Goal: Task Accomplishment & Management: Complete application form

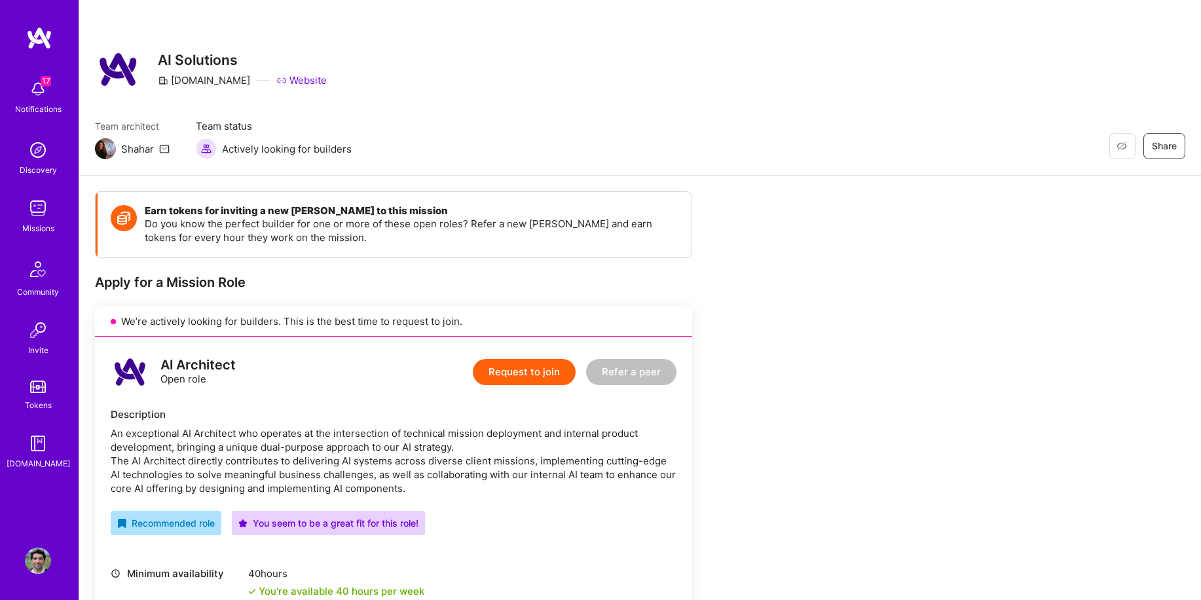
click at [38, 208] on img at bounding box center [38, 208] width 26 height 26
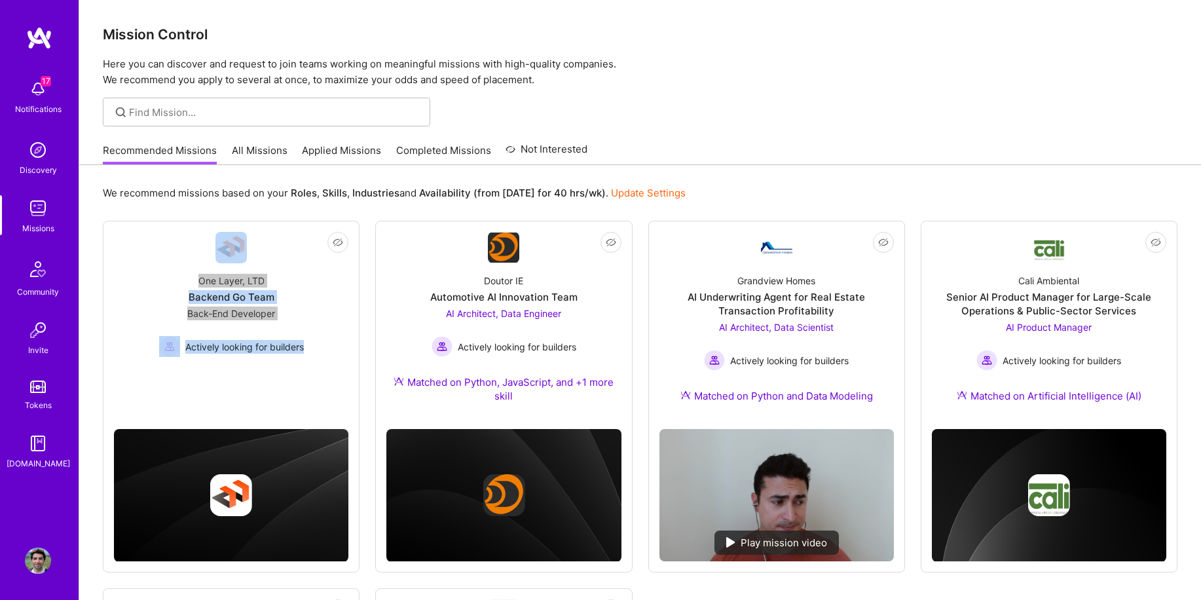
click at [254, 144] on link "All Missions" at bounding box center [260, 154] width 56 height 22
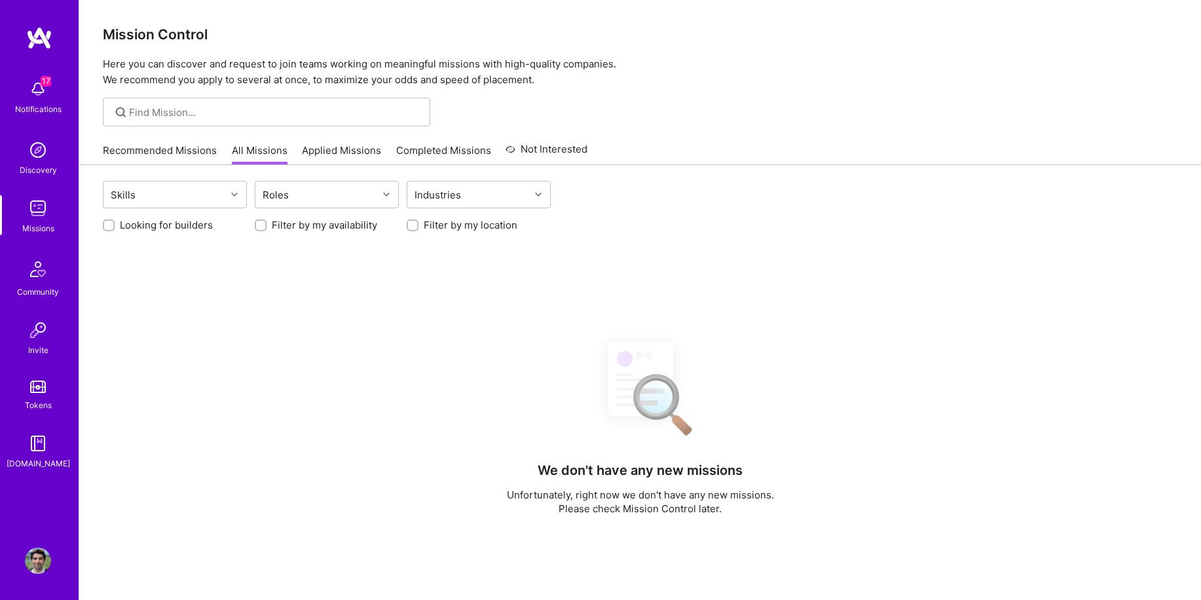
click at [163, 227] on label "Looking for builders" at bounding box center [166, 225] width 93 height 14
click at [115, 227] on input "Looking for builders" at bounding box center [109, 225] width 9 height 9
checkbox input "true"
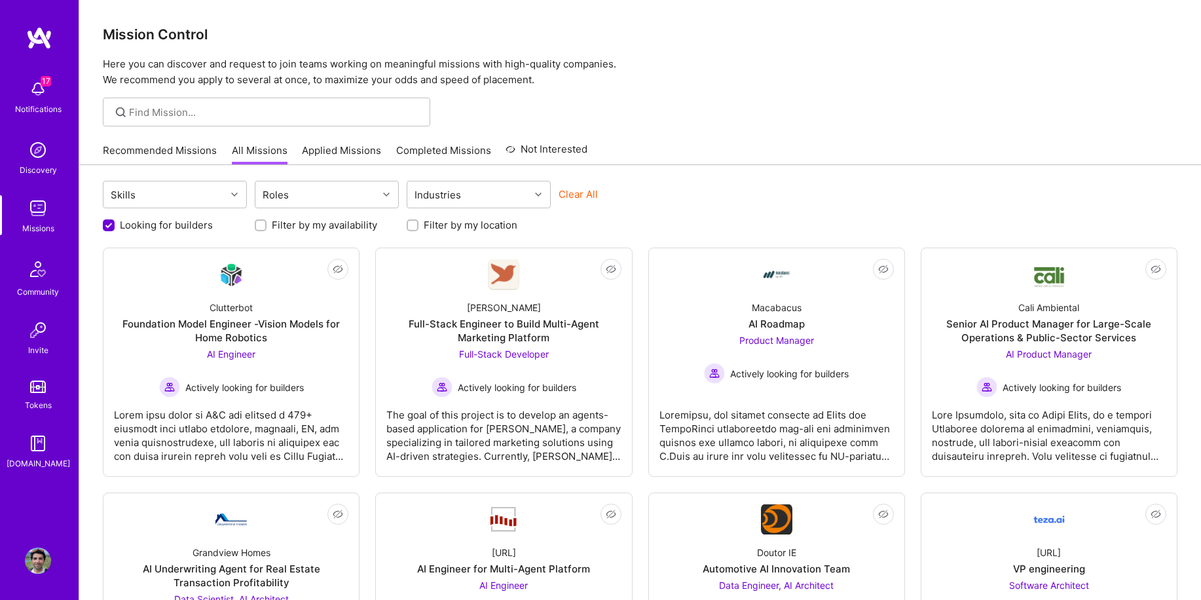
click at [412, 221] on input "Filter by my location" at bounding box center [413, 225] width 9 height 9
checkbox input "true"
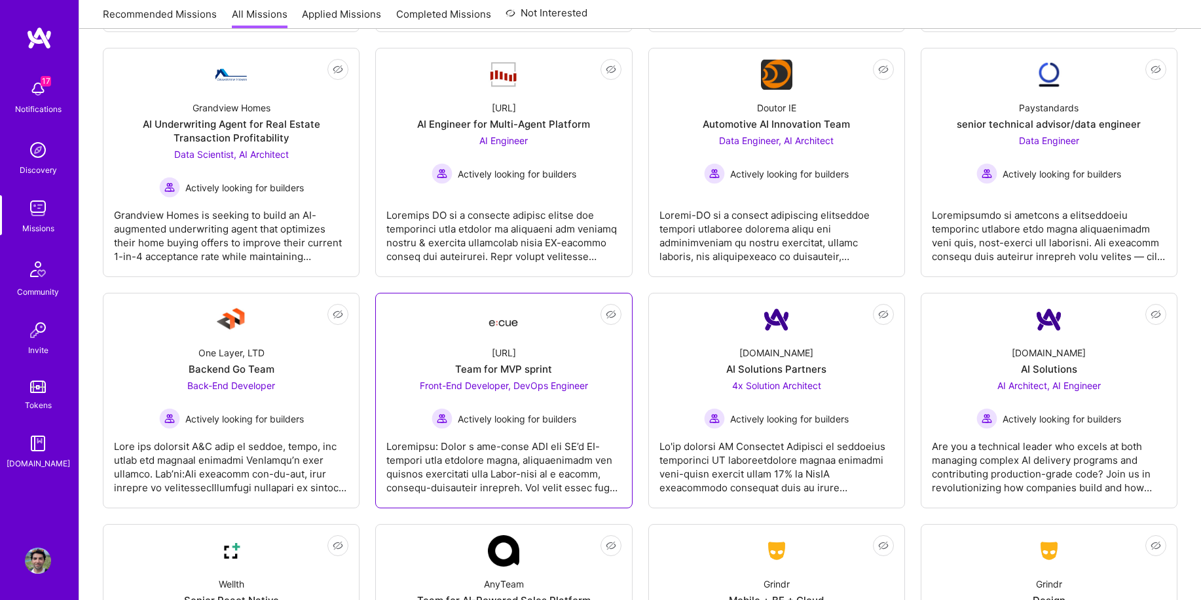
scroll to position [450, 0]
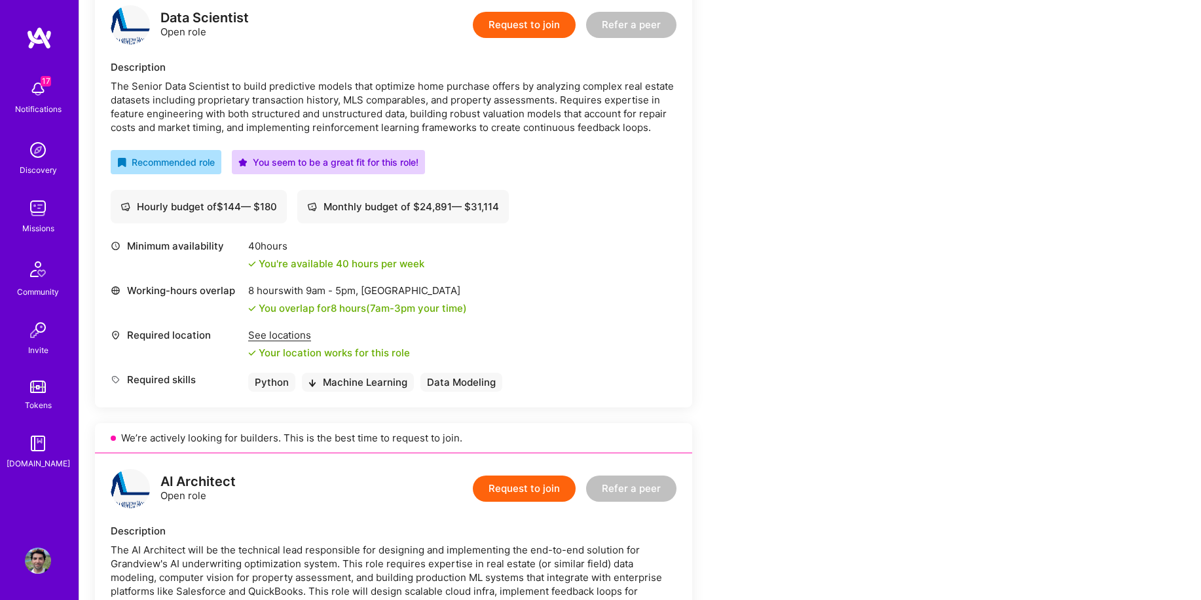
scroll to position [334, 0]
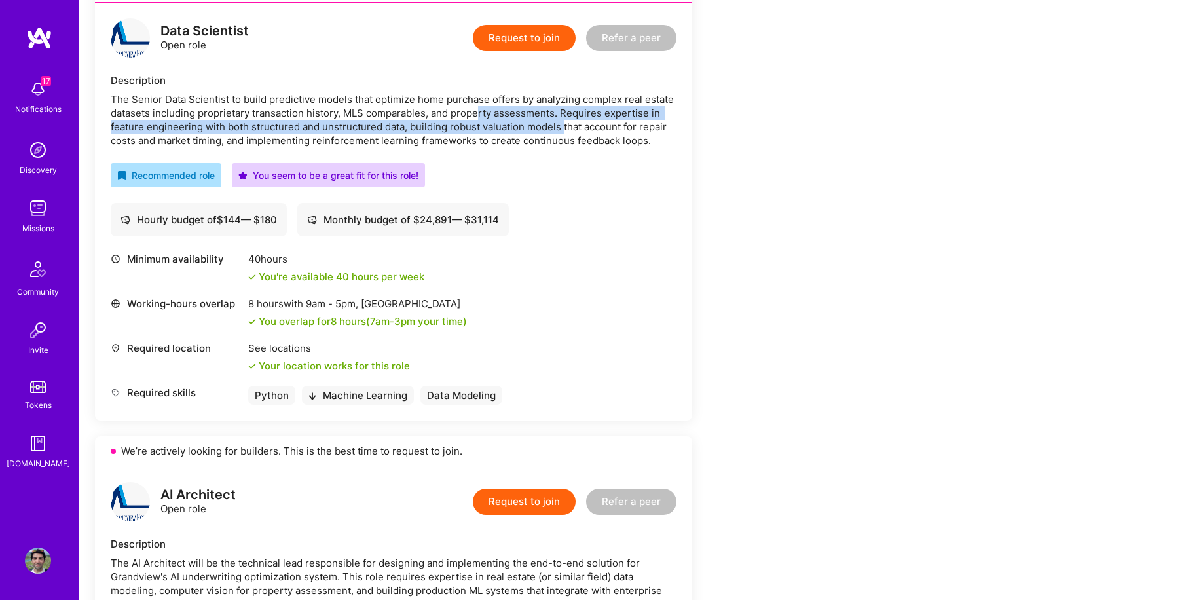
drag, startPoint x: 480, startPoint y: 116, endPoint x: 565, endPoint y: 132, distance: 85.9
click at [565, 132] on div "The Senior Data Scientist to build predictive models that optimize home purchas…" at bounding box center [394, 119] width 566 height 55
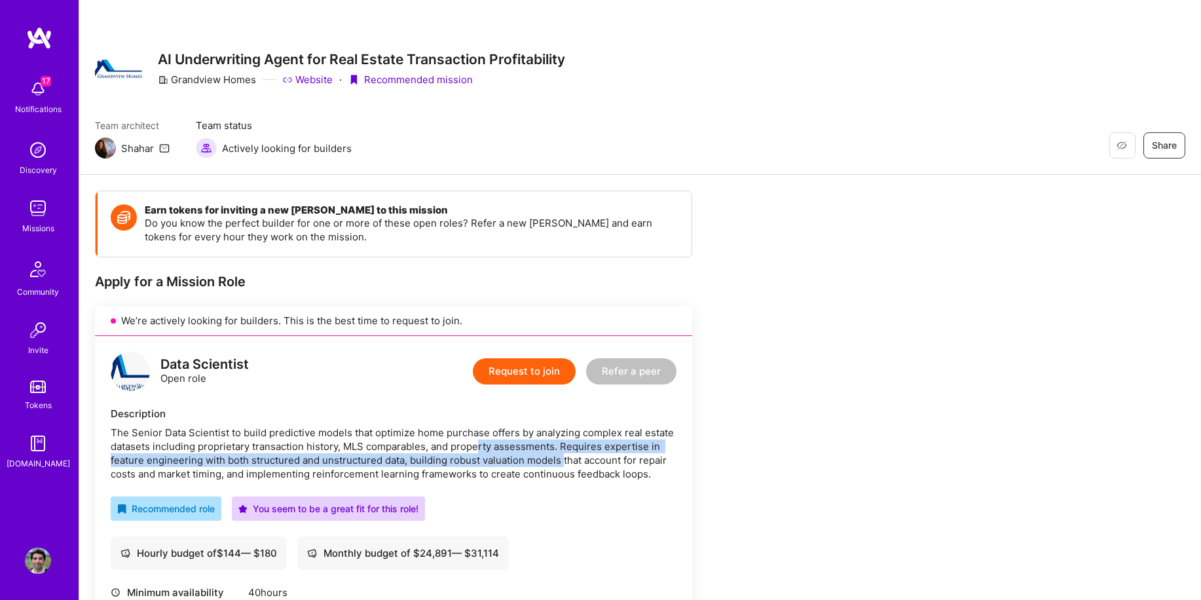
scroll to position [0, 0]
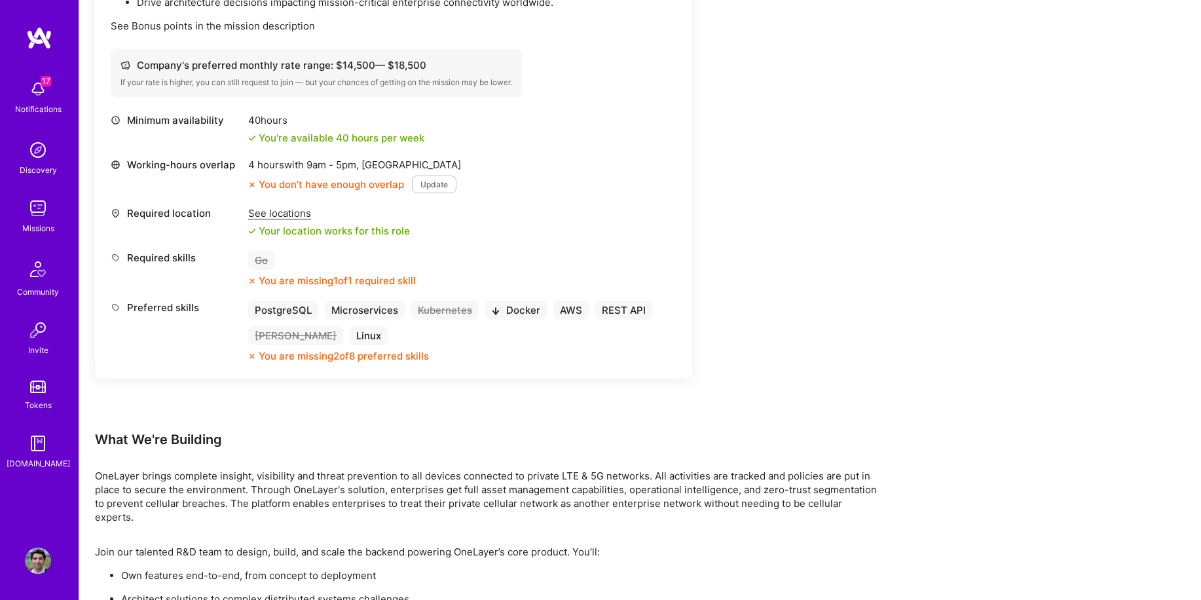
scroll to position [796, 0]
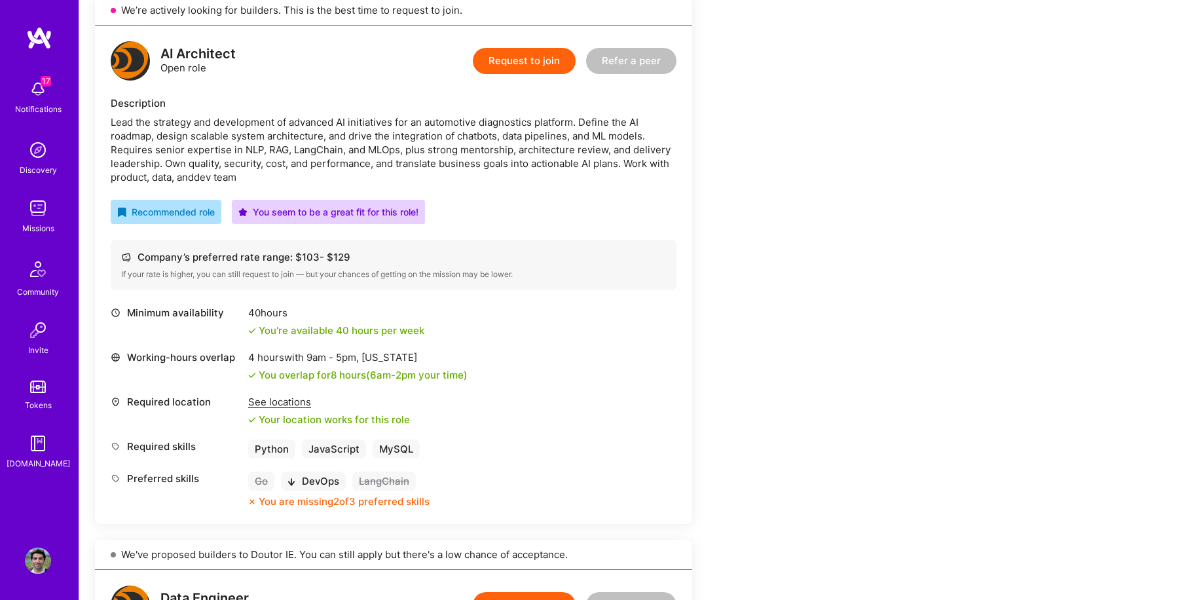
scroll to position [310, 0]
click at [524, 60] on button "Request to join" at bounding box center [524, 62] width 103 height 26
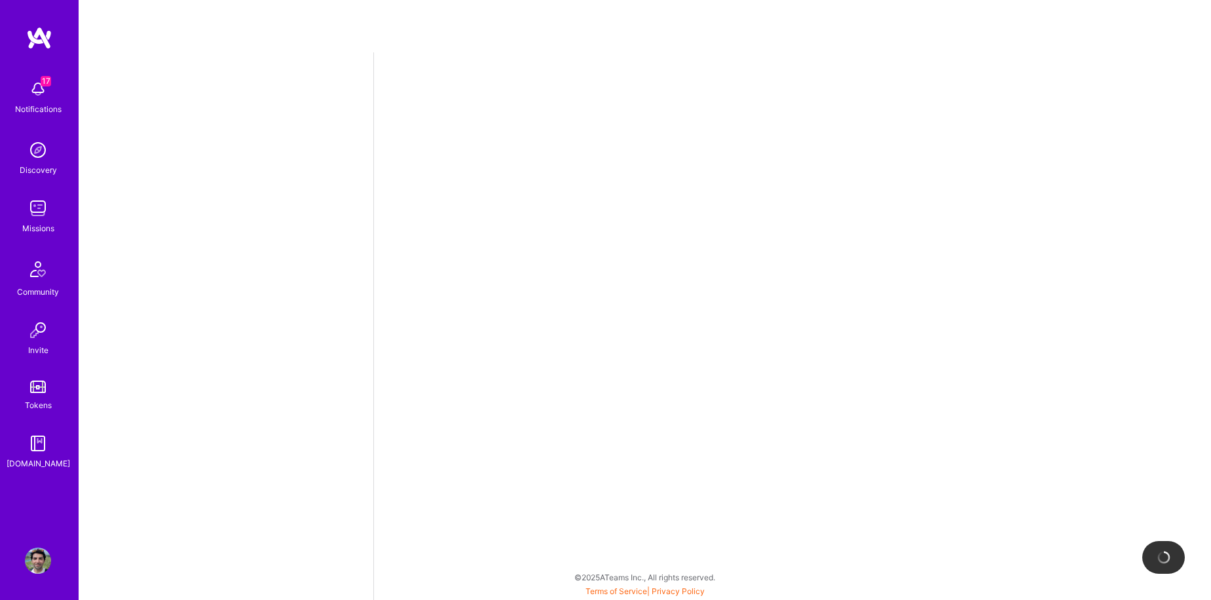
select select "US"
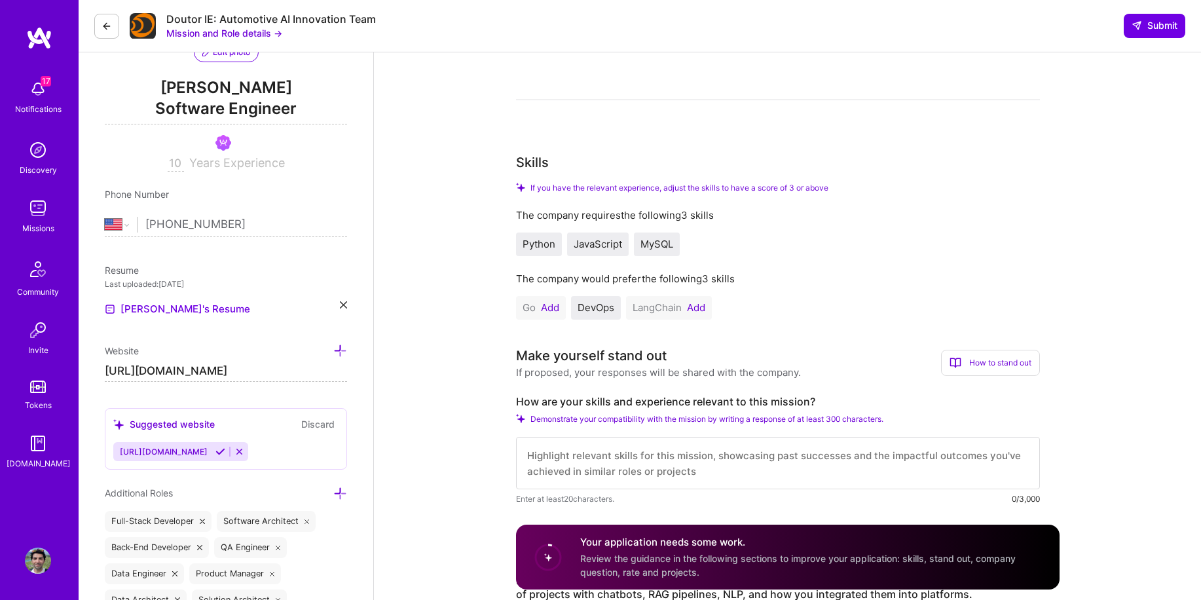
scroll to position [149, 0]
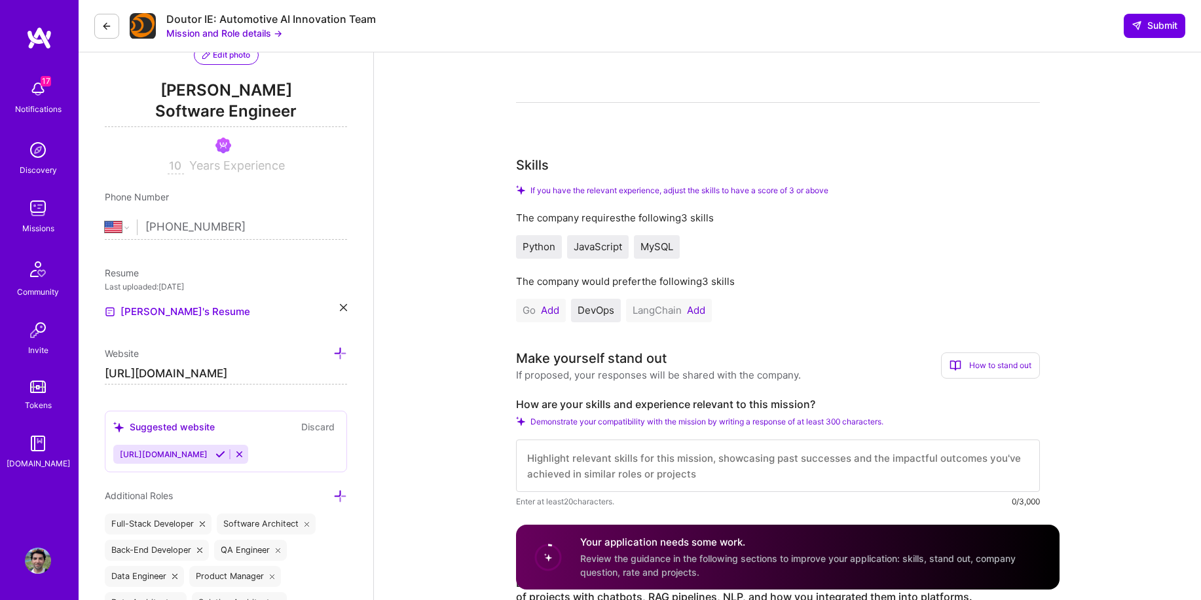
click at [696, 313] on button "Add" at bounding box center [696, 310] width 18 height 10
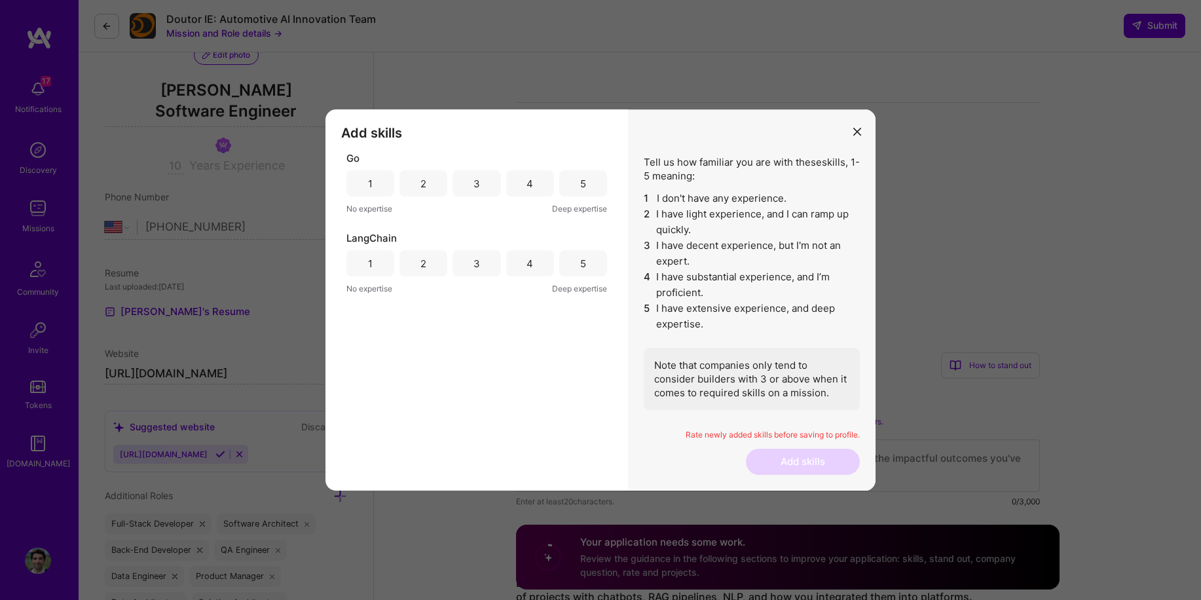
click at [487, 276] on div "LangChain 1 2 3 4 5 No expertise Deep expertise" at bounding box center [476, 263] width 261 height 64
click at [430, 266] on div "2" at bounding box center [423, 263] width 48 height 26
click at [373, 182] on div "1" at bounding box center [370, 183] width 48 height 26
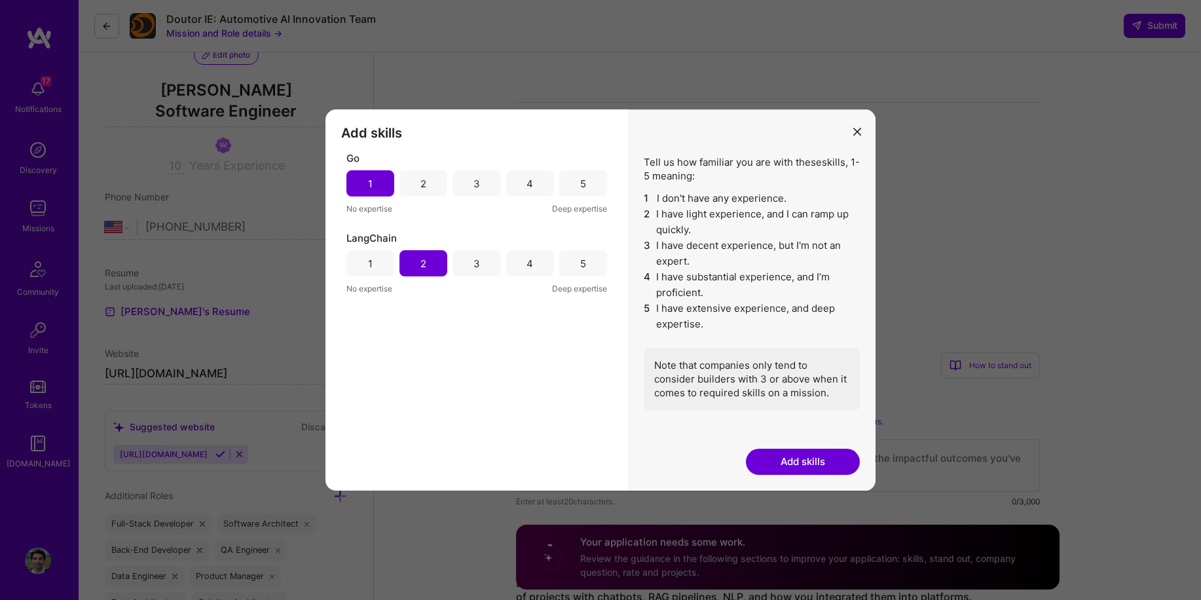
click at [462, 270] on div "3" at bounding box center [477, 263] width 48 height 26
click at [780, 466] on button "Add skills" at bounding box center [803, 462] width 114 height 26
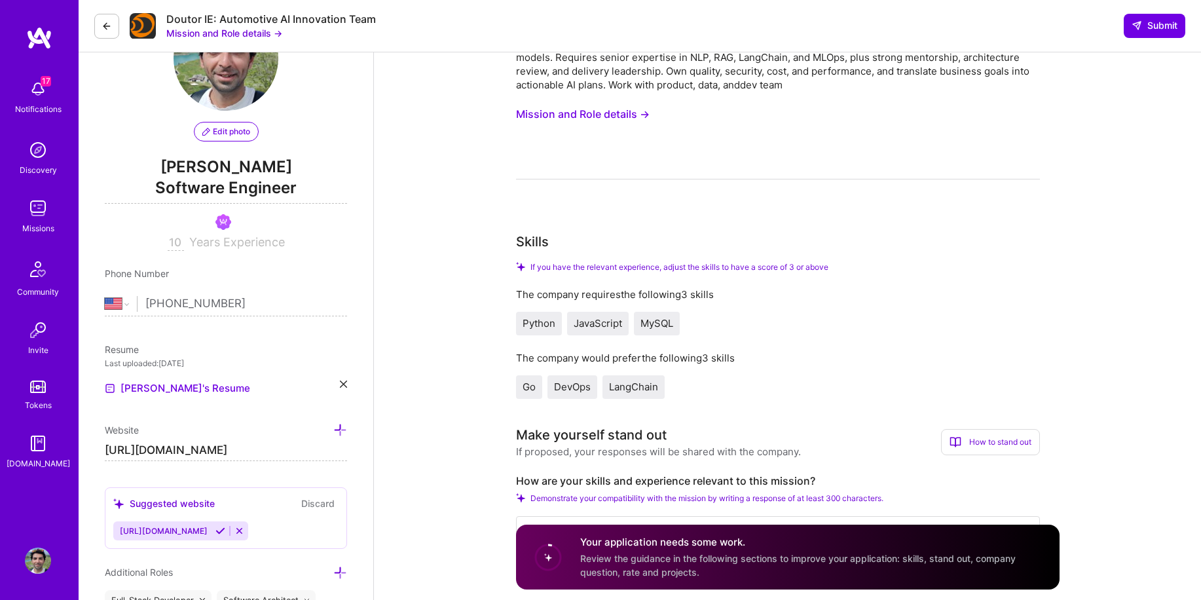
scroll to position [0, 0]
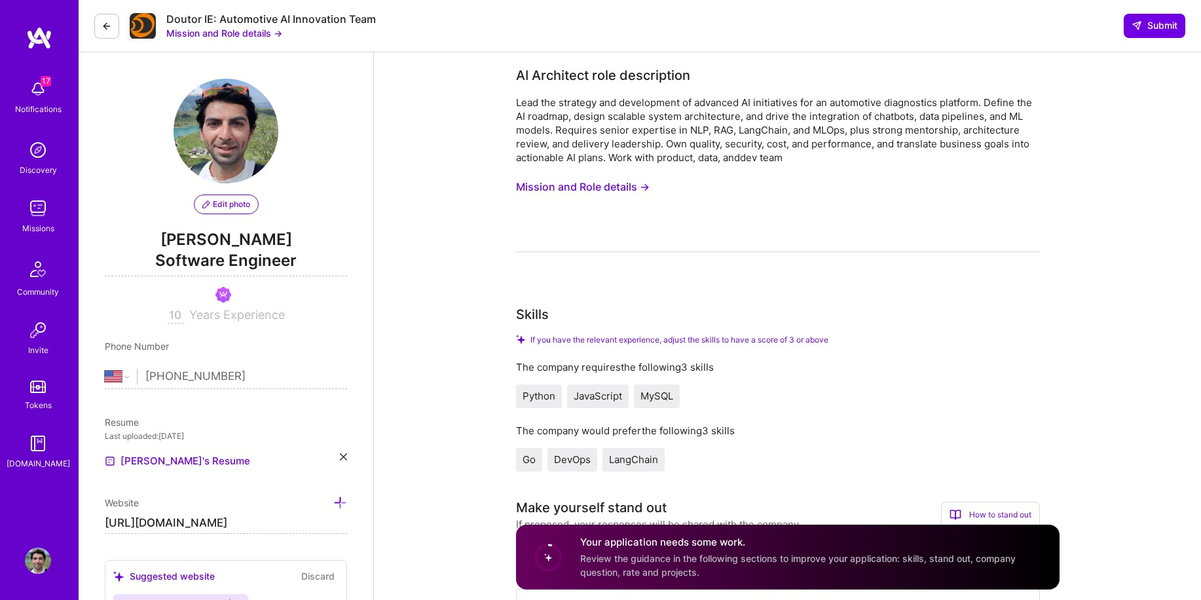
click at [571, 187] on button "Mission and Role details →" at bounding box center [583, 187] width 134 height 24
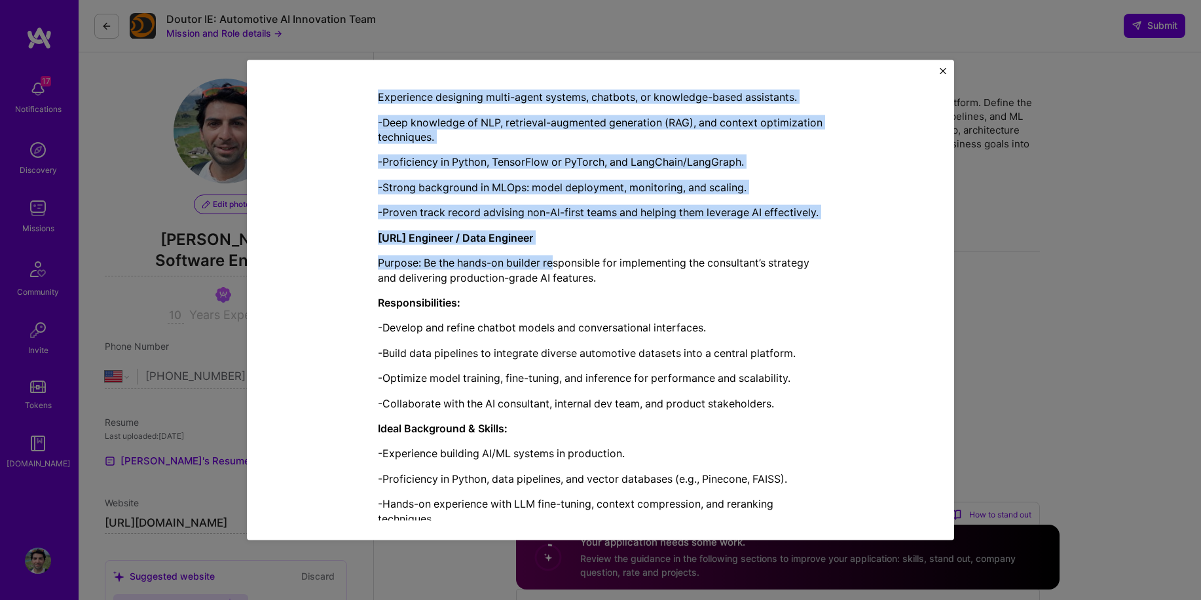
scroll to position [1345, 0]
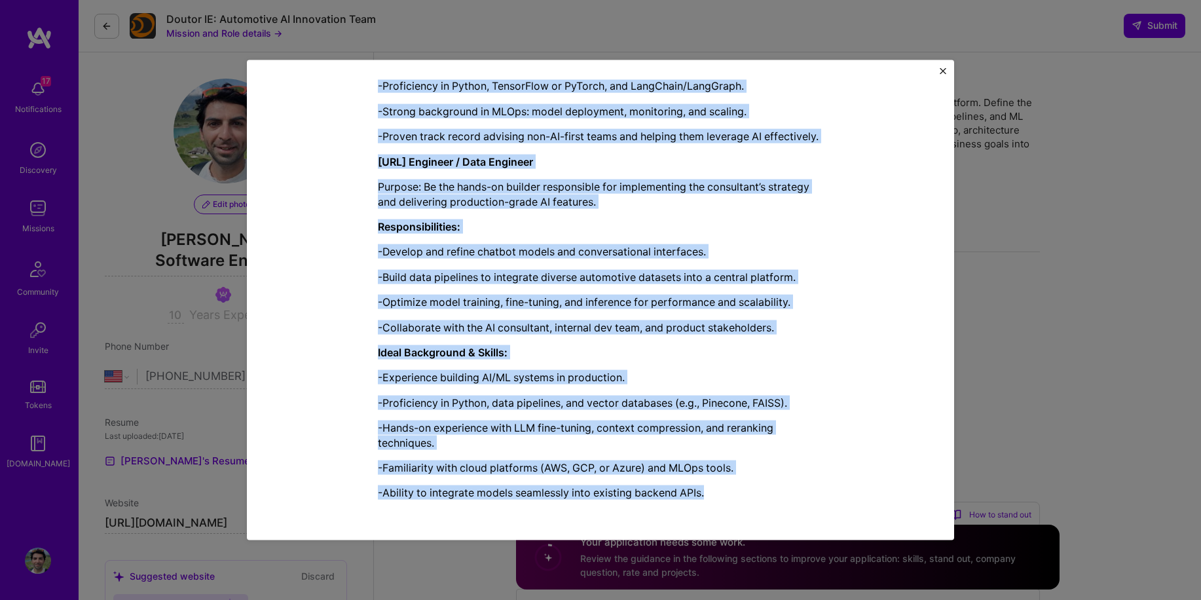
drag, startPoint x: 454, startPoint y: 98, endPoint x: 734, endPoint y: 496, distance: 486.9
copy div "Mission Description and Role Details AI Architect role description Lead the str…"
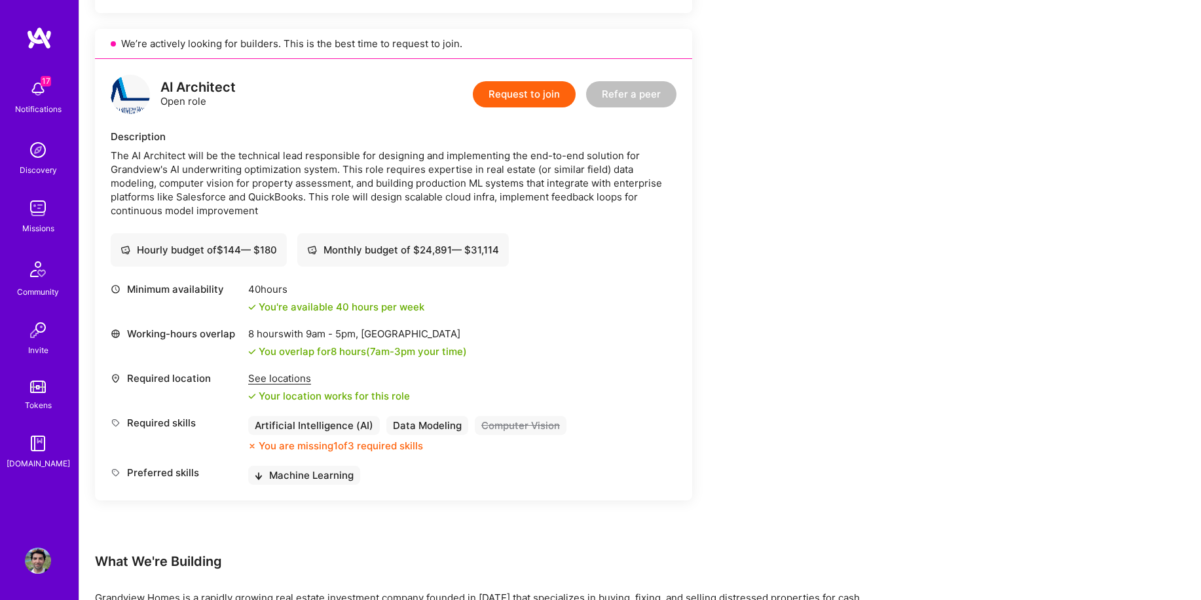
scroll to position [742, 0]
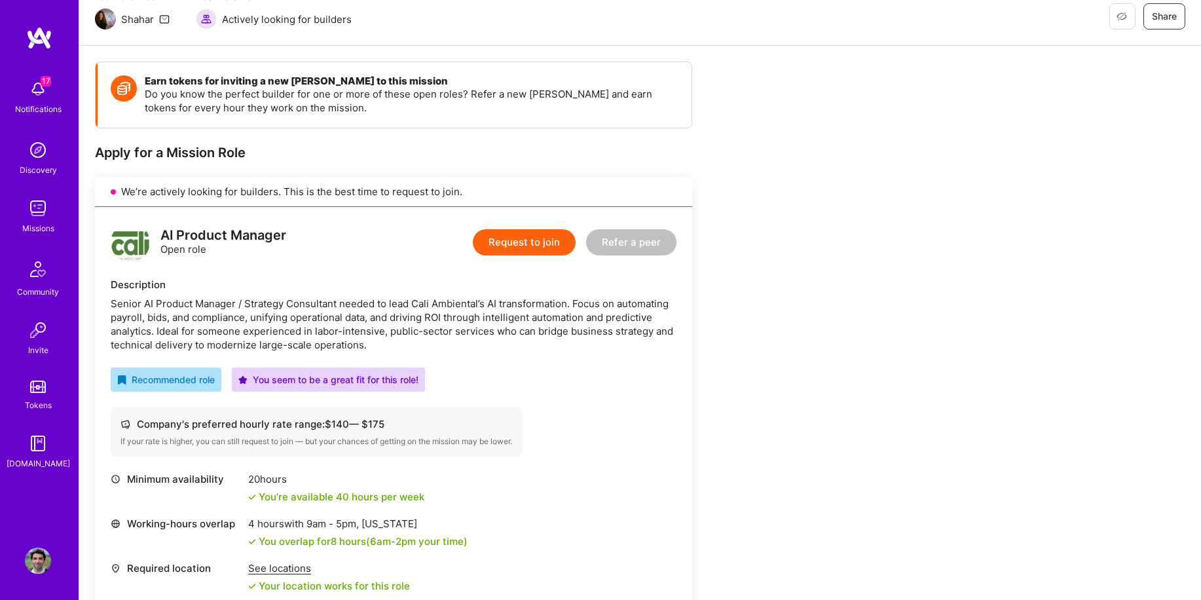
scroll to position [180, 0]
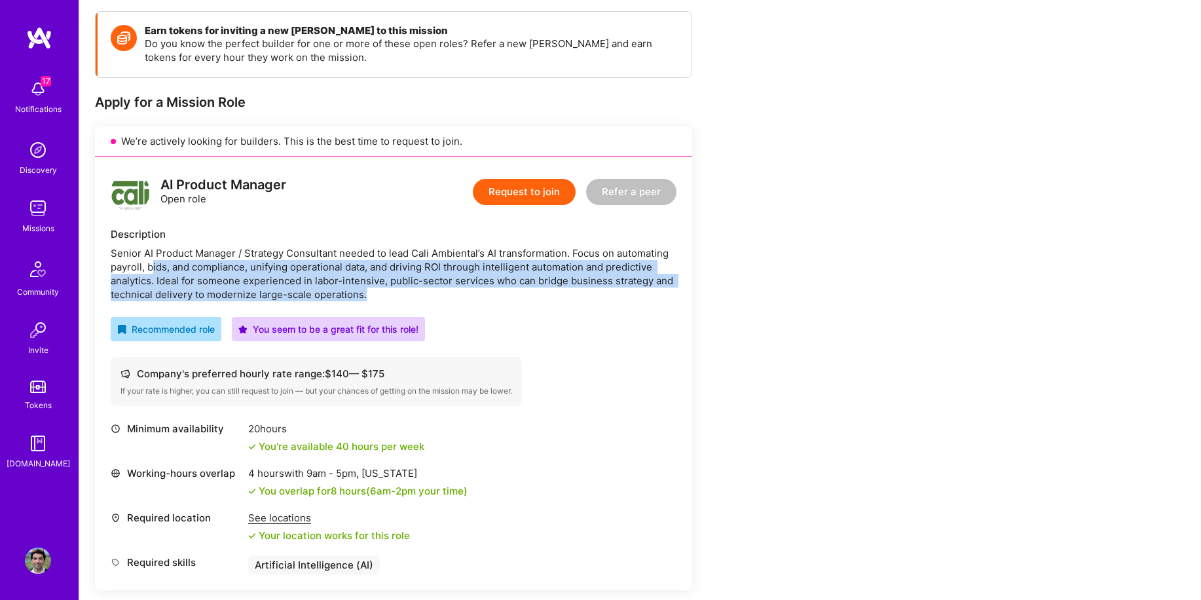
drag, startPoint x: 151, startPoint y: 265, endPoint x: 664, endPoint y: 288, distance: 513.9
click at [664, 288] on div "Senior AI Product Manager / Strategy Consultant needed to lead Cali Ambiental’s…" at bounding box center [394, 273] width 566 height 55
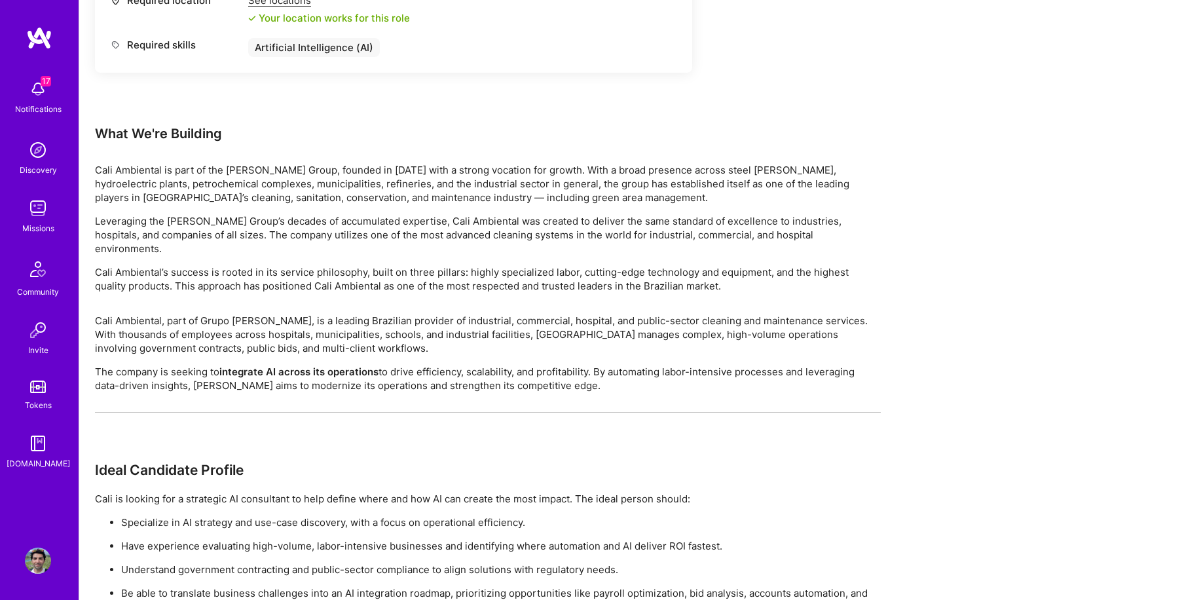
scroll to position [786, 0]
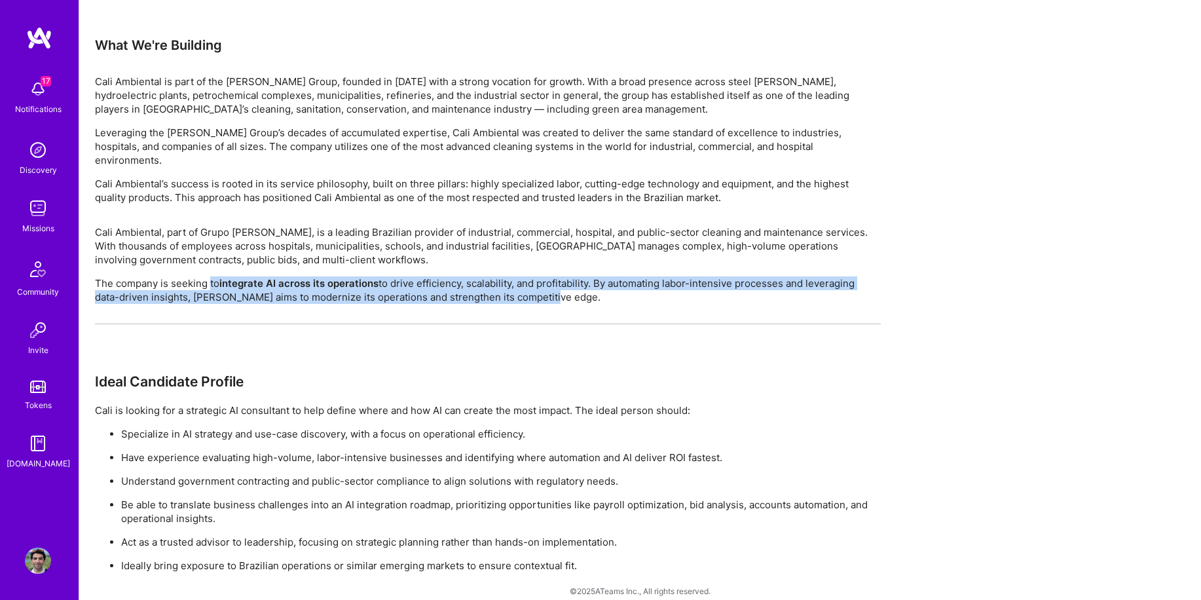
drag, startPoint x: 220, startPoint y: 269, endPoint x: 887, endPoint y: 280, distance: 666.8
click at [887, 280] on div "Earn tokens for inviting a new A.Teamer to this mission Do you know the perfect…" at bounding box center [640, 2] width 1122 height 1224
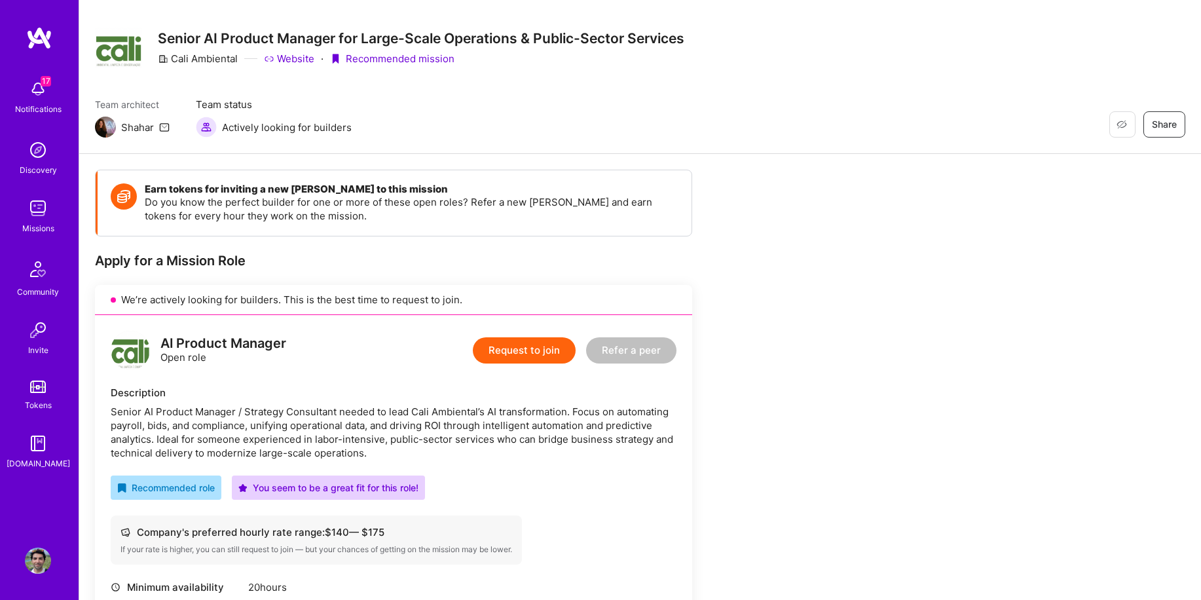
scroll to position [0, 0]
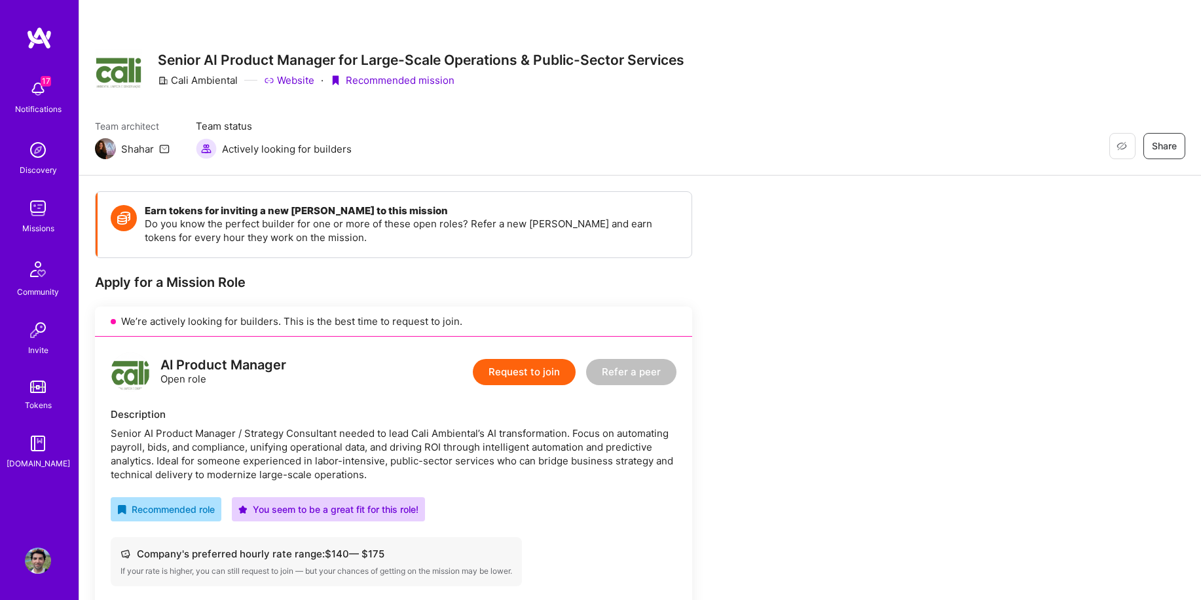
click at [289, 84] on link "Website" at bounding box center [289, 80] width 50 height 14
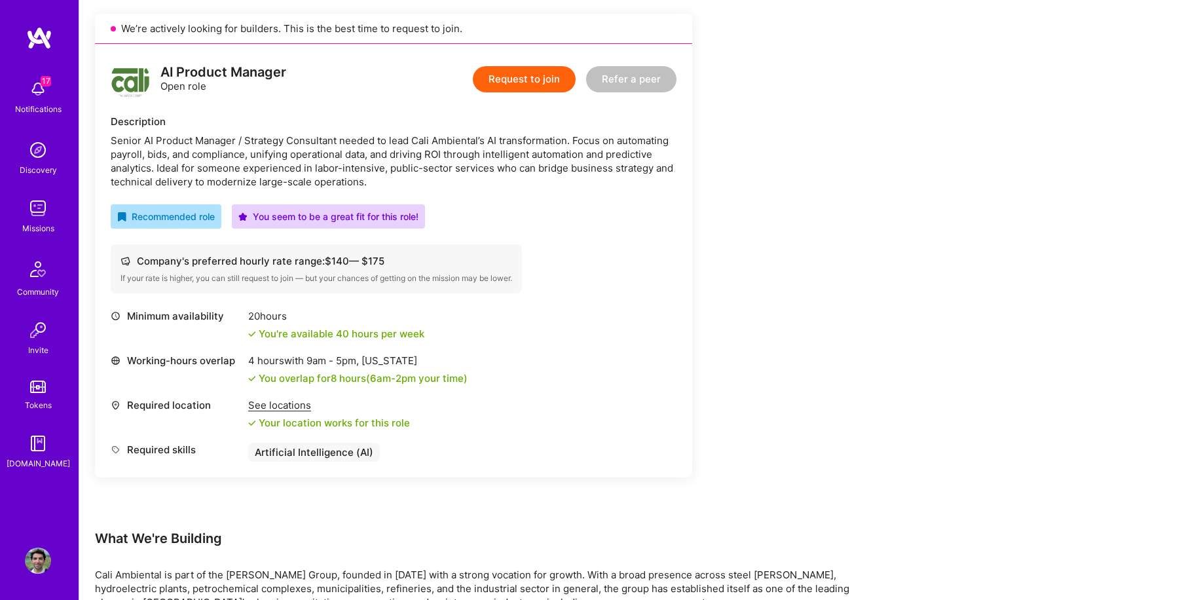
scroll to position [44, 0]
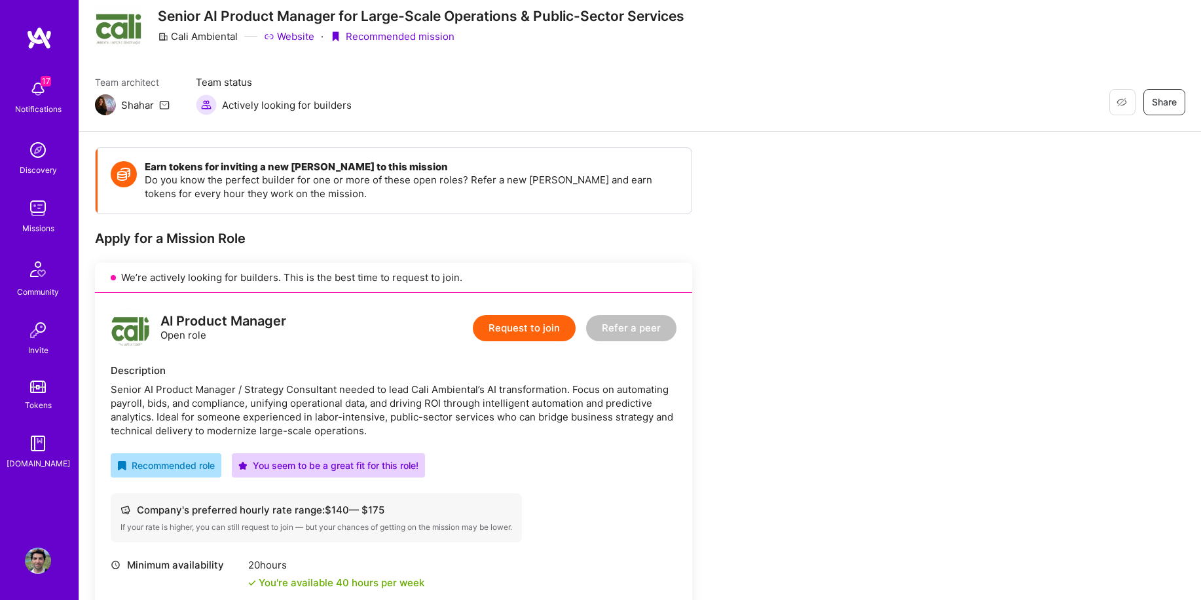
click at [506, 327] on button "Request to join" at bounding box center [524, 328] width 103 height 26
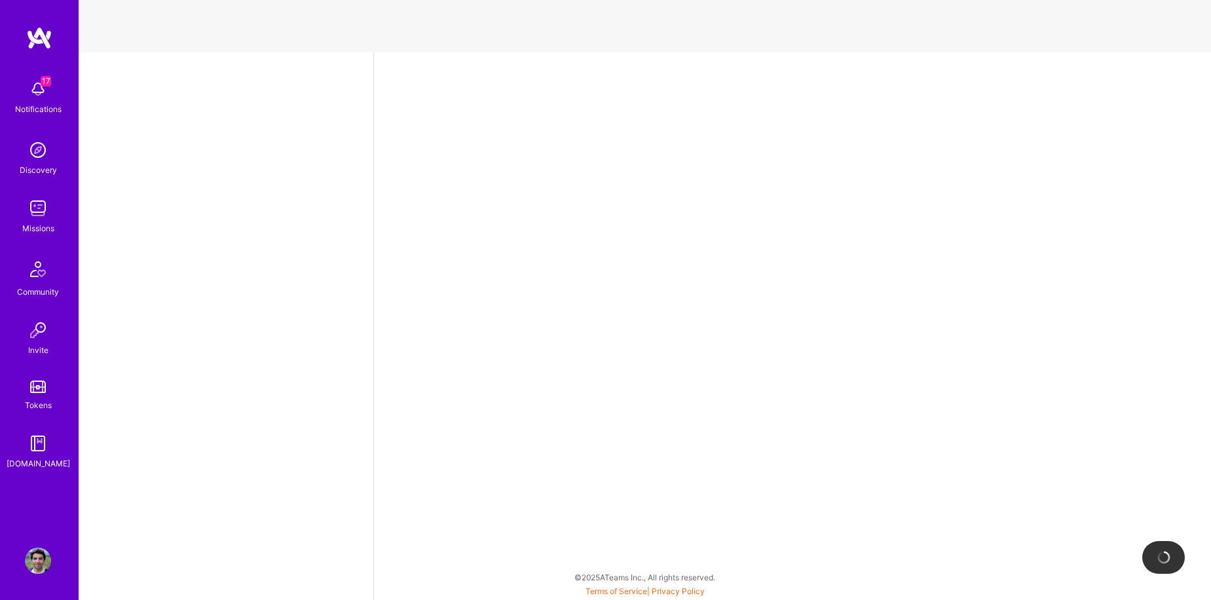
select select "US"
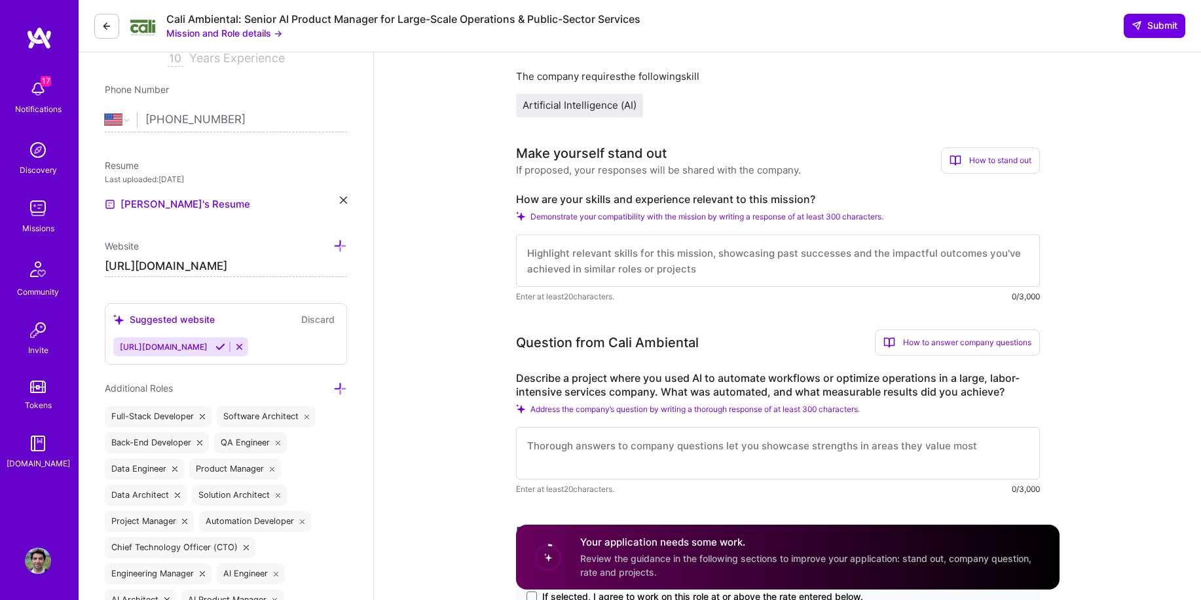
scroll to position [28, 0]
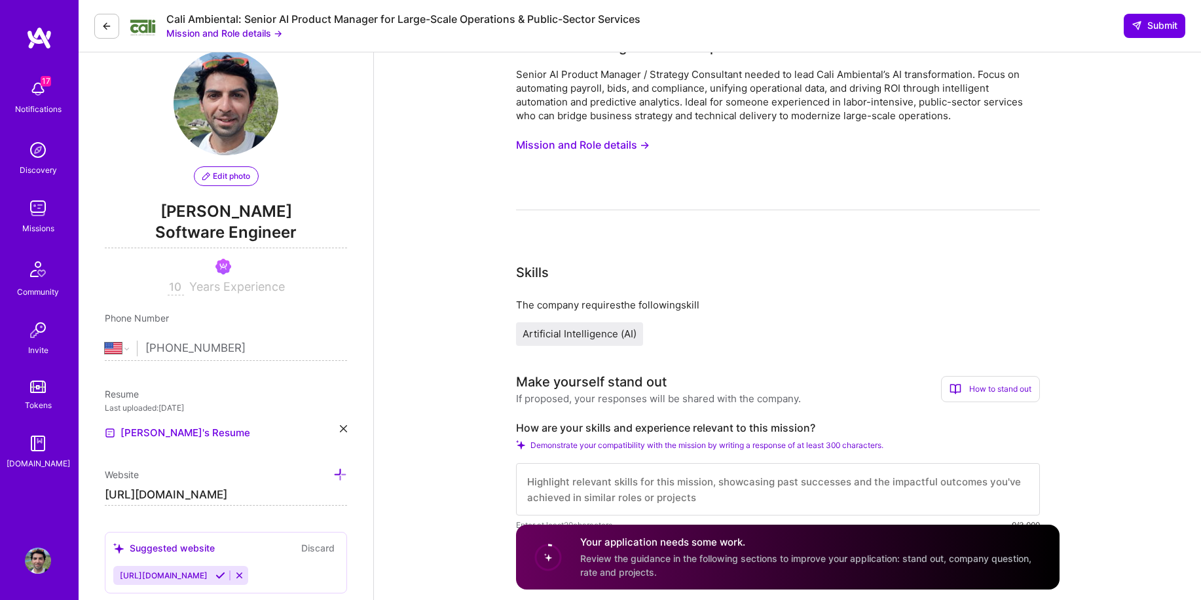
click at [595, 145] on button "Mission and Role details →" at bounding box center [583, 145] width 134 height 24
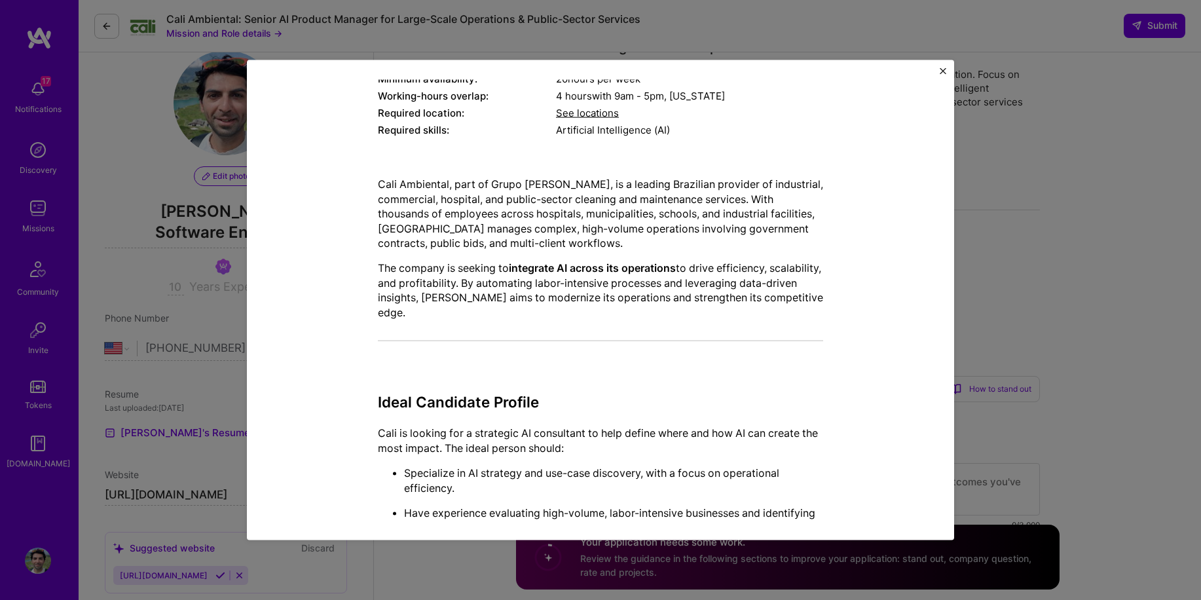
scroll to position [201, 0]
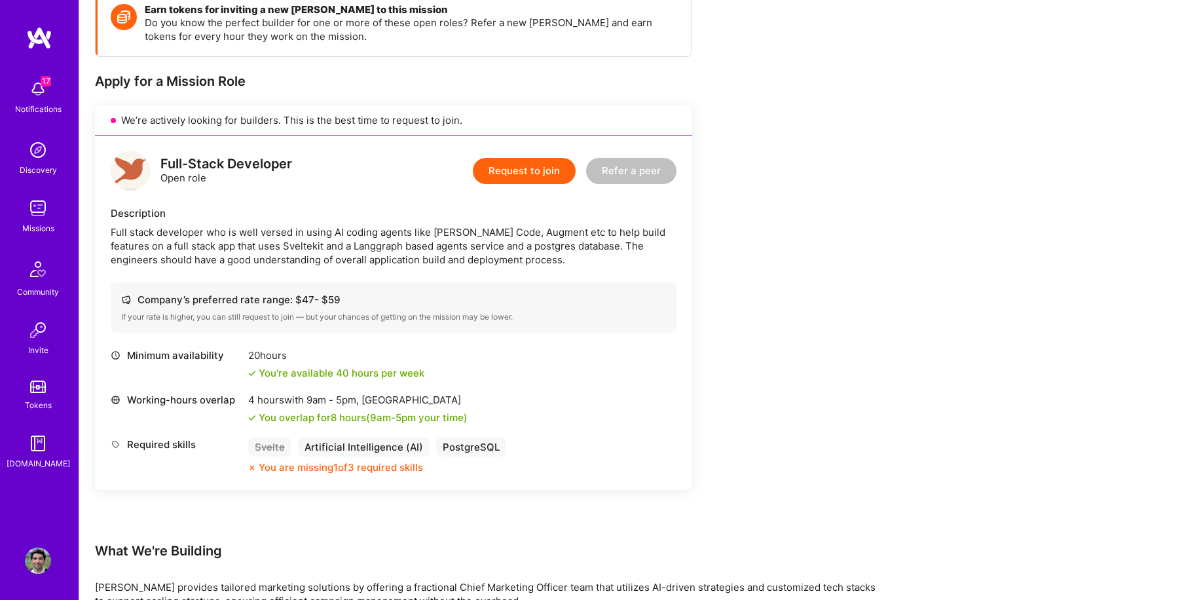
scroll to position [326, 0]
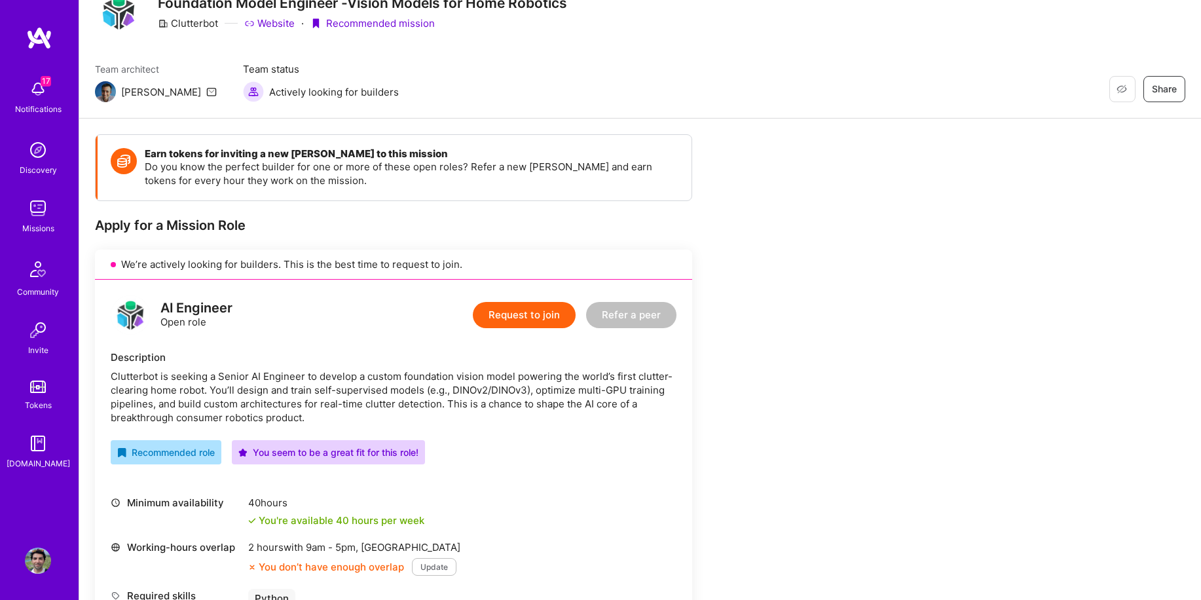
scroll to position [253, 0]
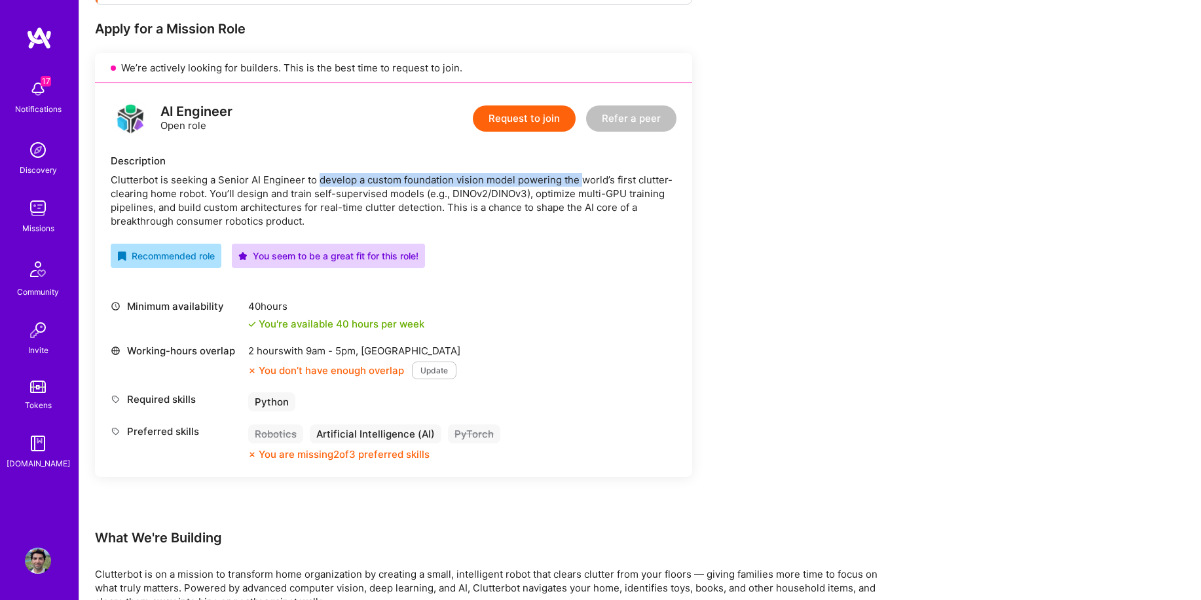
drag, startPoint x: 318, startPoint y: 179, endPoint x: 580, endPoint y: 182, distance: 262.6
click at [580, 182] on div "Clutterbot is seeking a Senior AI Engineer to develop a custom foundation visio…" at bounding box center [394, 200] width 566 height 55
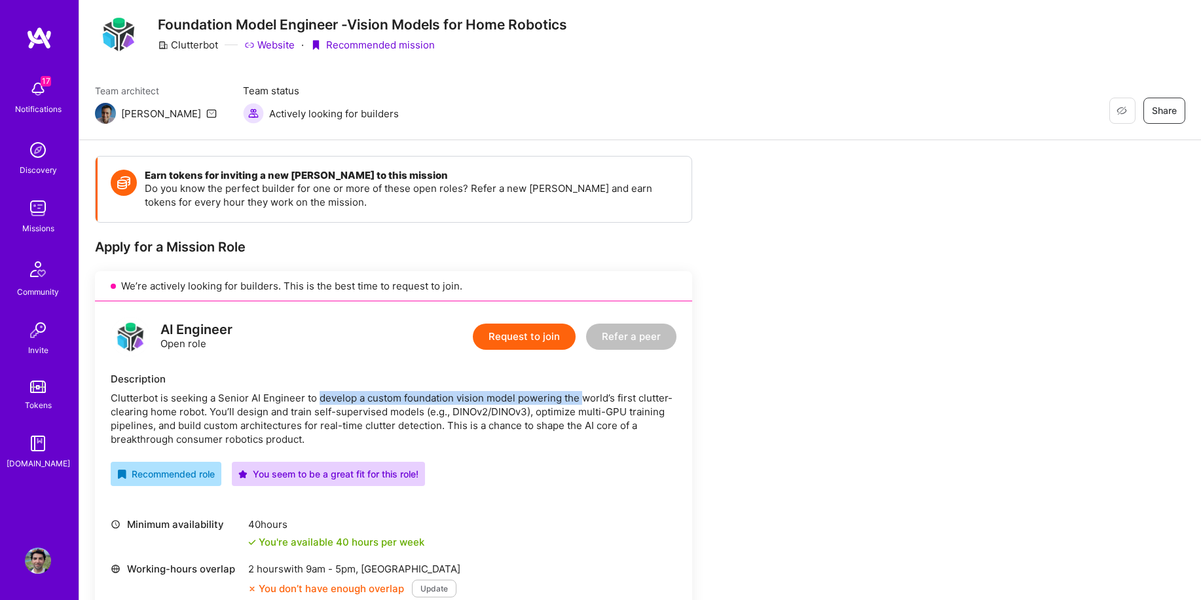
scroll to position [0, 0]
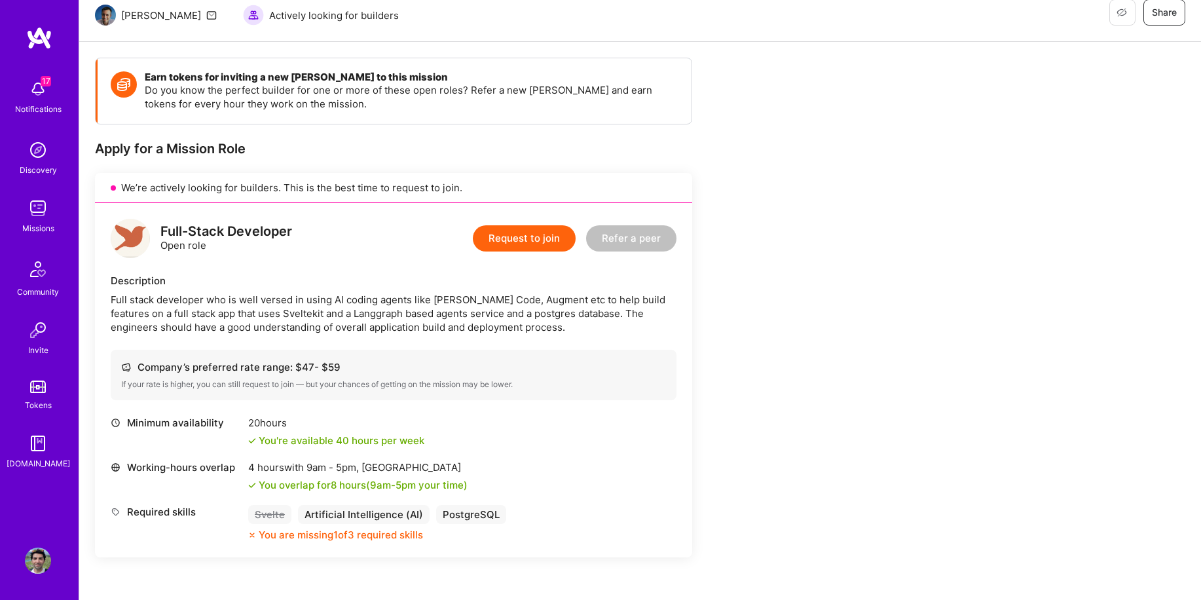
scroll to position [276, 0]
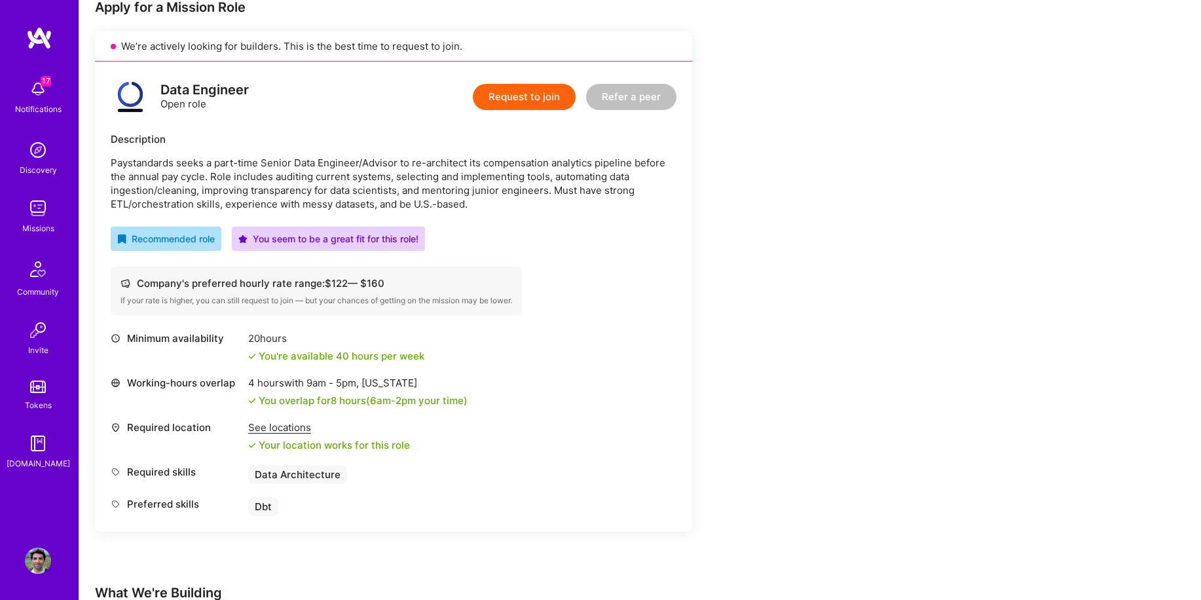
scroll to position [369, 0]
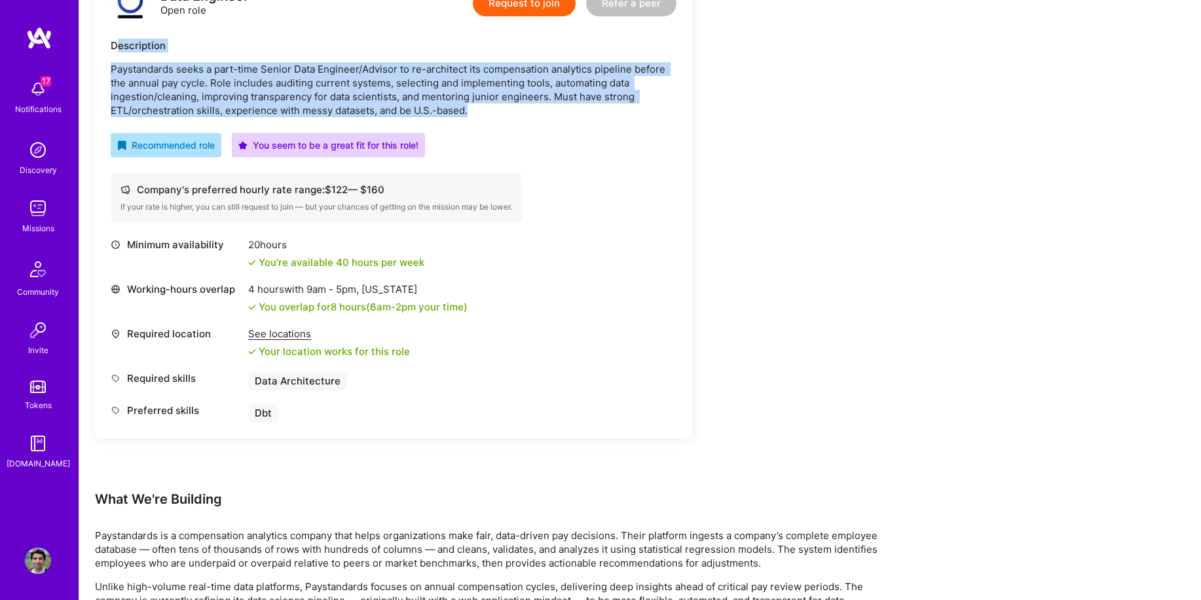
drag, startPoint x: 475, startPoint y: 117, endPoint x: 118, endPoint y: 50, distance: 363.1
click at [118, 50] on div "Description Paystandards seeks a part-time Senior Data Engineer/Advisor to re-a…" at bounding box center [394, 78] width 566 height 79
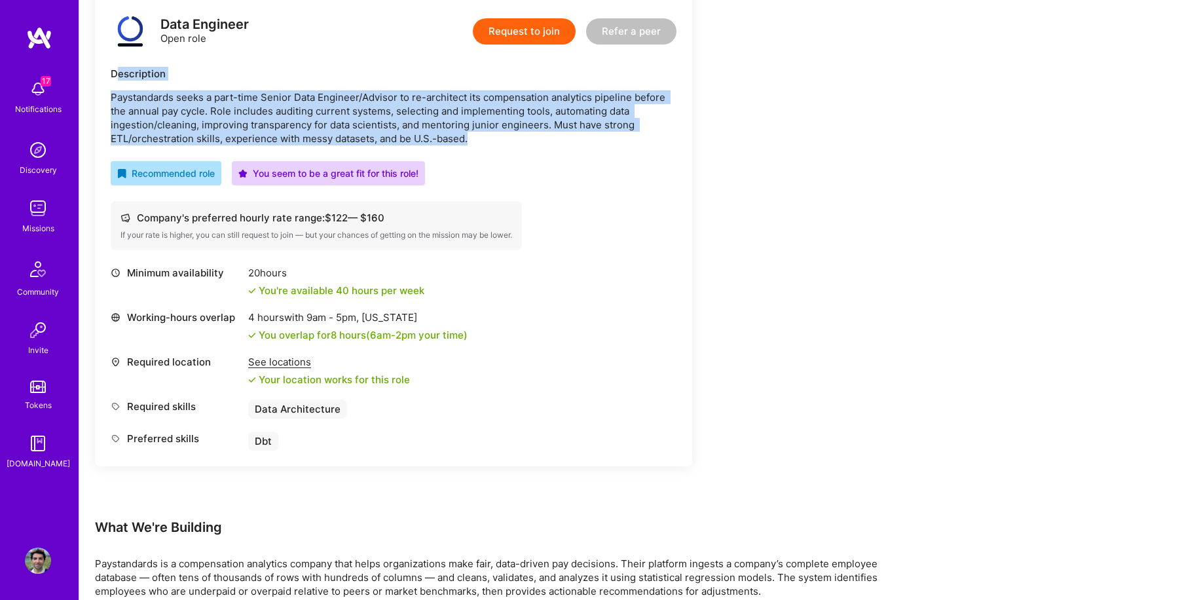
scroll to position [340, 0]
click at [525, 34] on button "Request to join" at bounding box center [524, 32] width 103 height 26
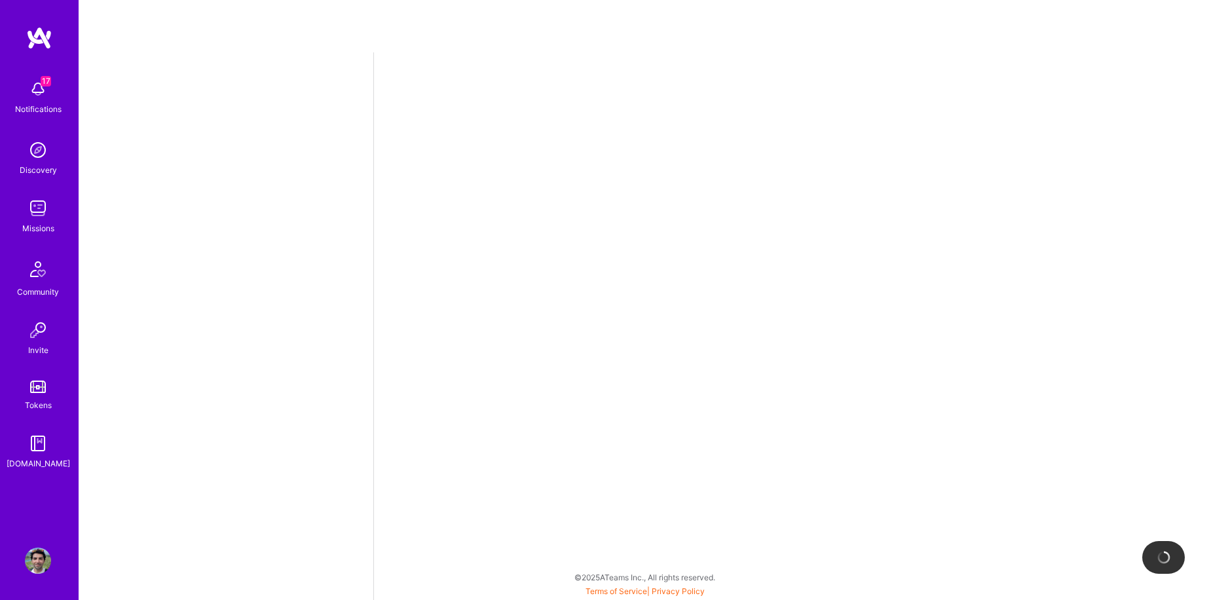
select select "US"
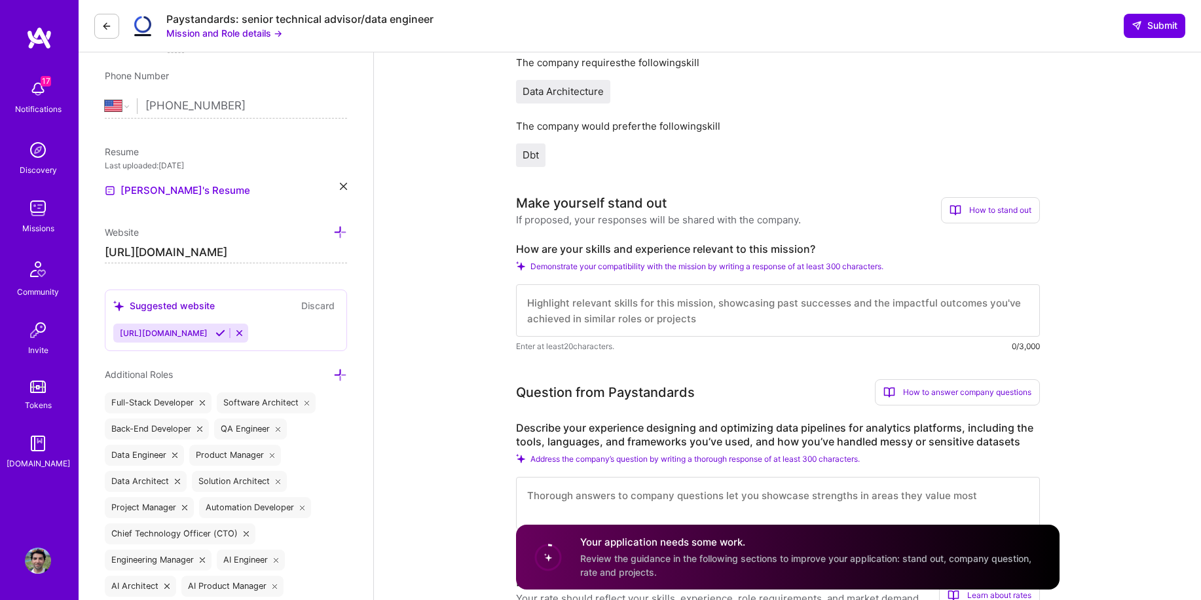
scroll to position [344, 0]
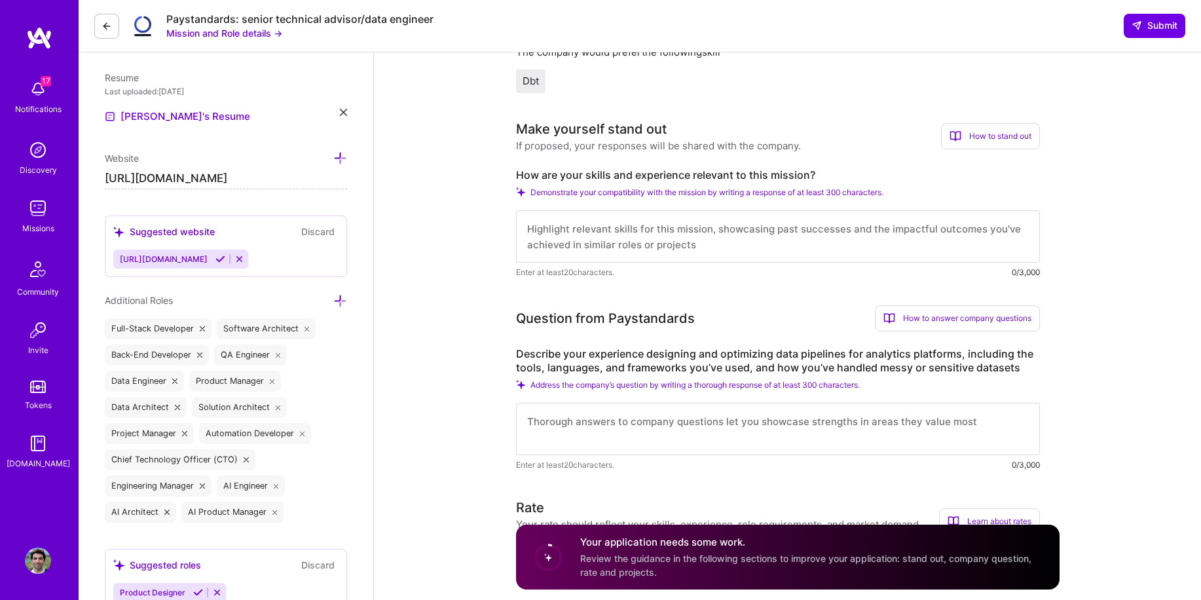
click at [555, 244] on textarea at bounding box center [778, 236] width 524 height 52
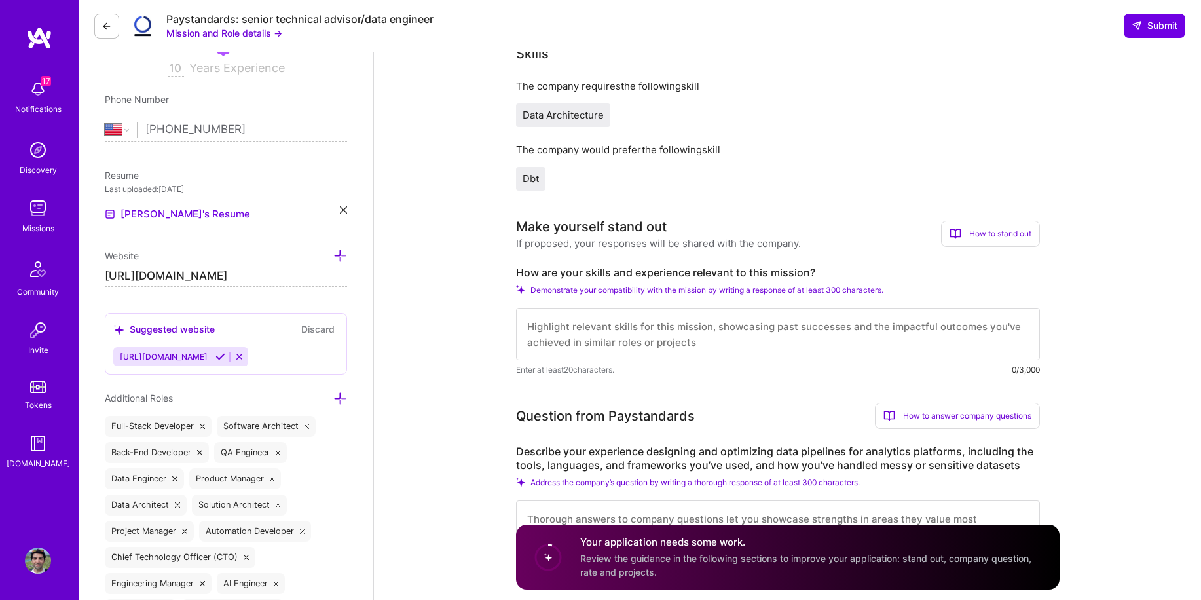
scroll to position [228, 0]
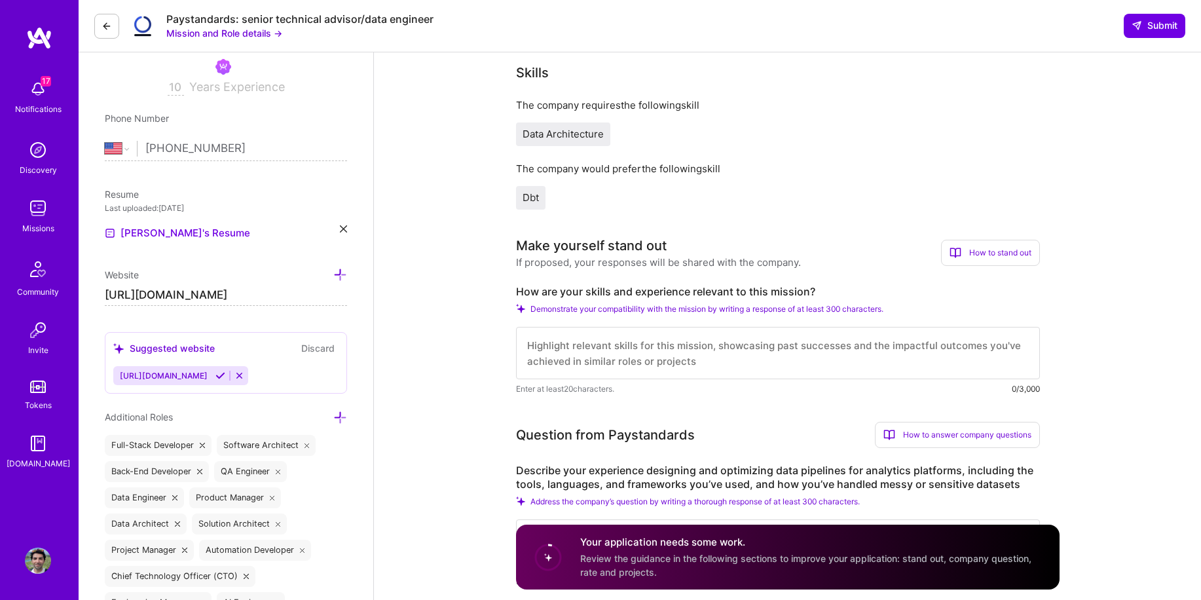
click at [542, 134] on span "Data Architecture" at bounding box center [563, 134] width 81 height 12
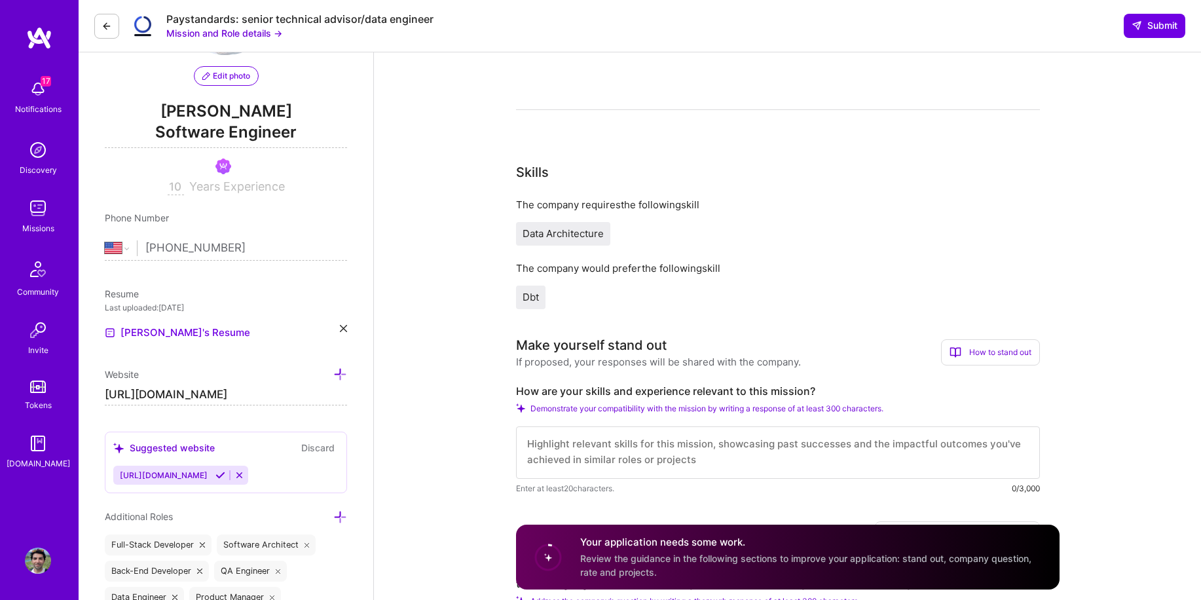
scroll to position [0, 0]
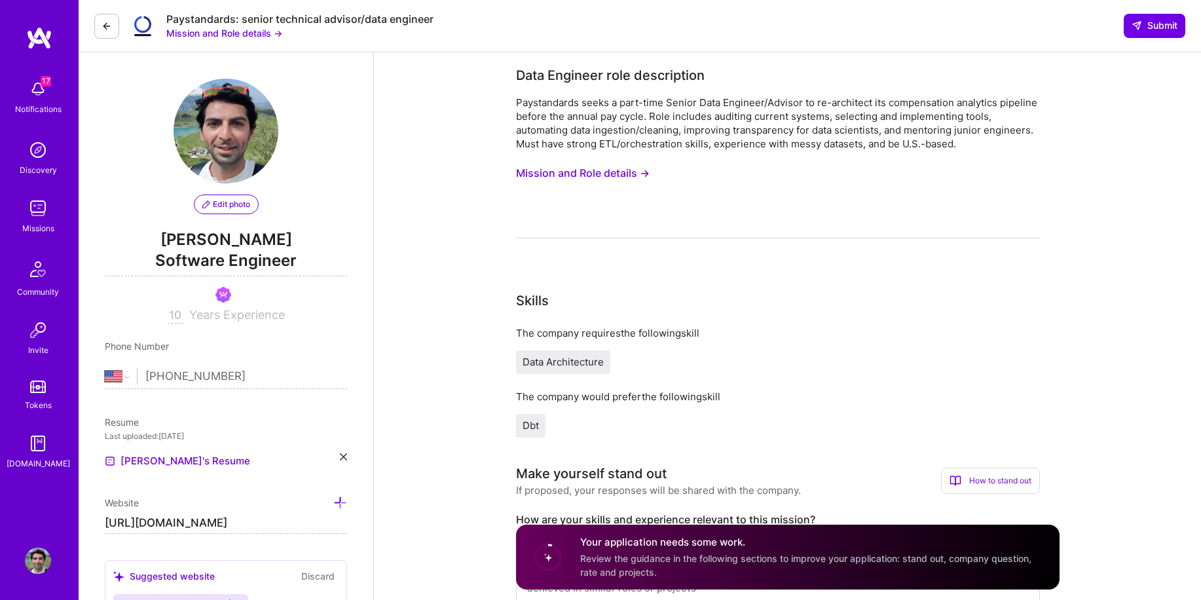
click at [578, 176] on button "Mission and Role details →" at bounding box center [583, 173] width 134 height 24
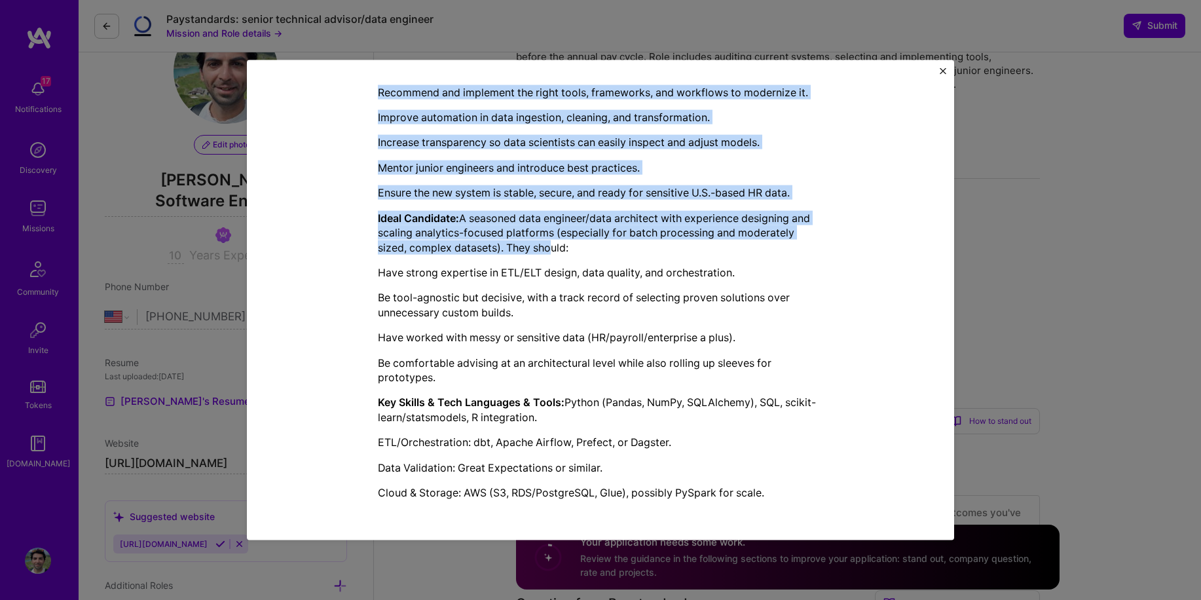
scroll to position [441, 0]
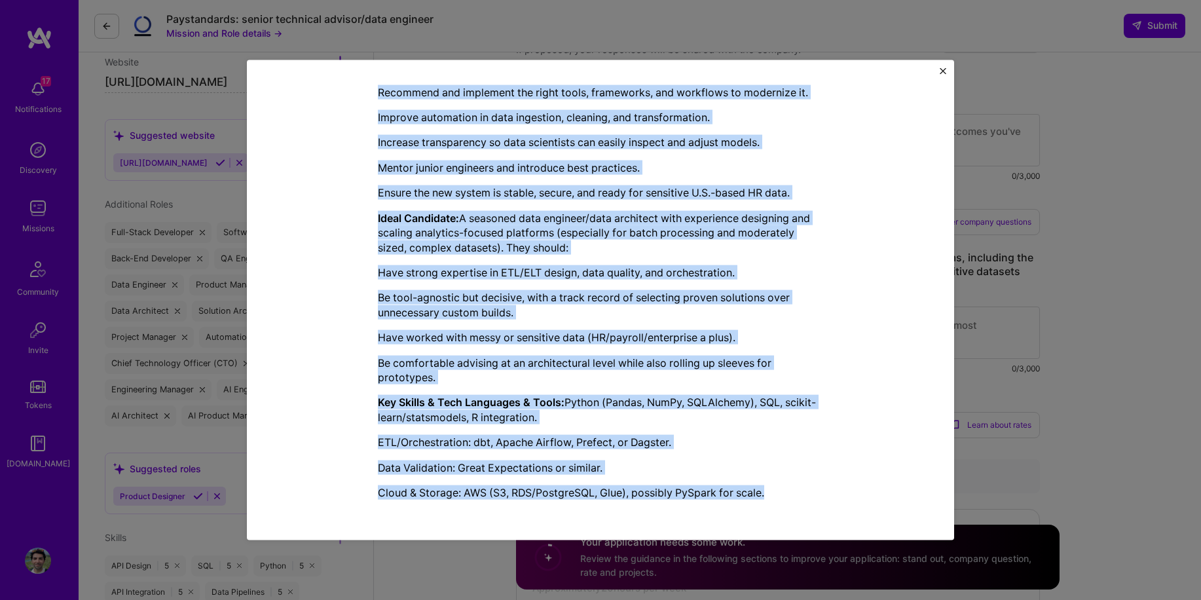
drag, startPoint x: 456, startPoint y: 101, endPoint x: 773, endPoint y: 508, distance: 515.7
click at [773, 508] on div "Mission Description and Role Details Data Engineer role description Paystandard…" at bounding box center [600, 28] width 445 height 963
copy div "Mission Description and Role Details Data Engineer role description Paystandard…"
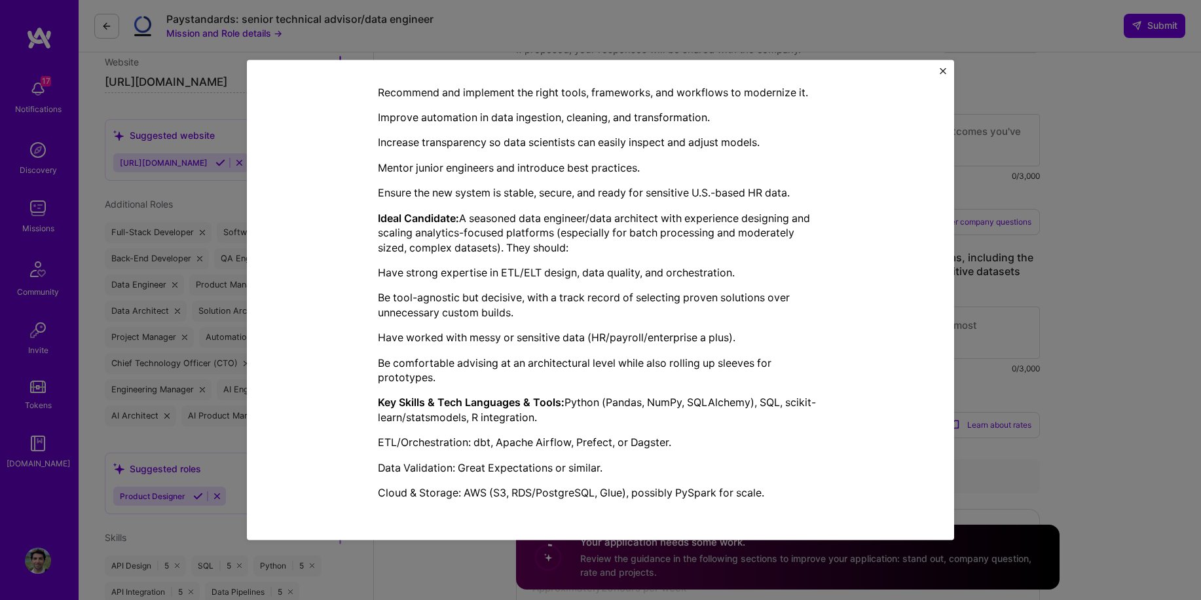
click at [998, 47] on div "Mission Description and Role Details Data Engineer role description Paystandard…" at bounding box center [600, 300] width 1201 height 600
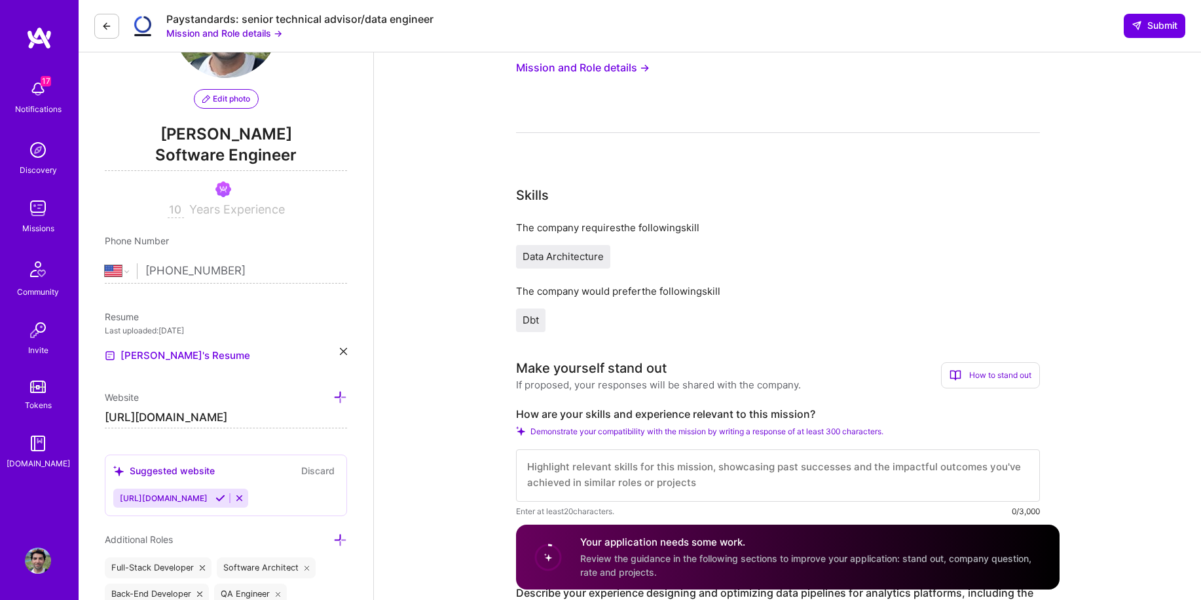
scroll to position [362, 0]
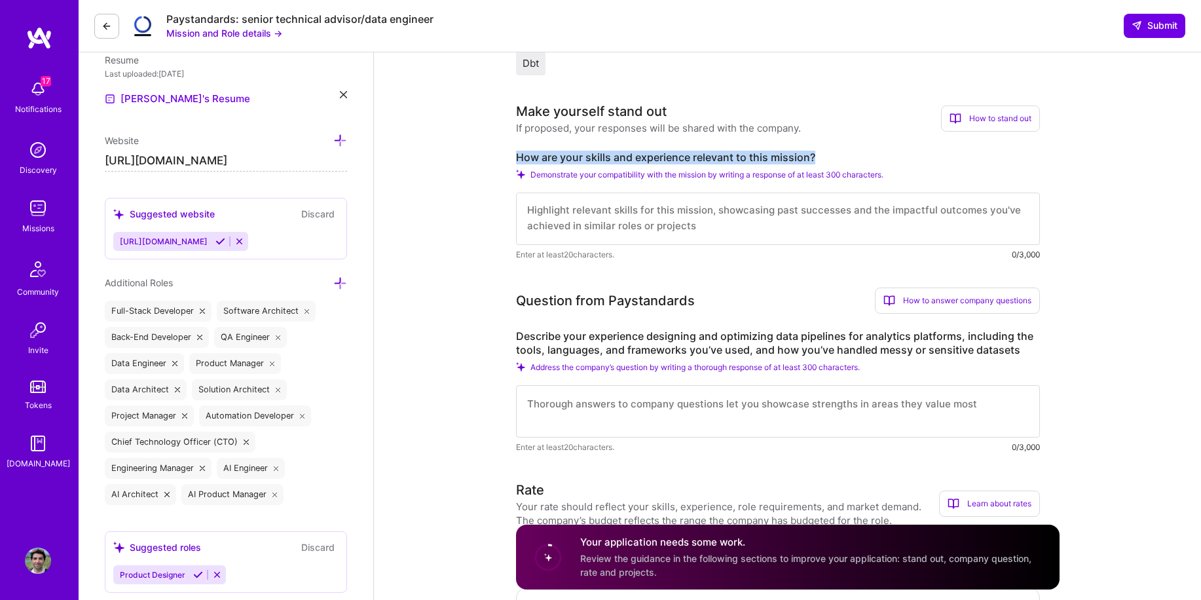
drag, startPoint x: 513, startPoint y: 158, endPoint x: 820, endPoint y: 160, distance: 307.2
copy label "How are your skills and experience relevant to this mission?"
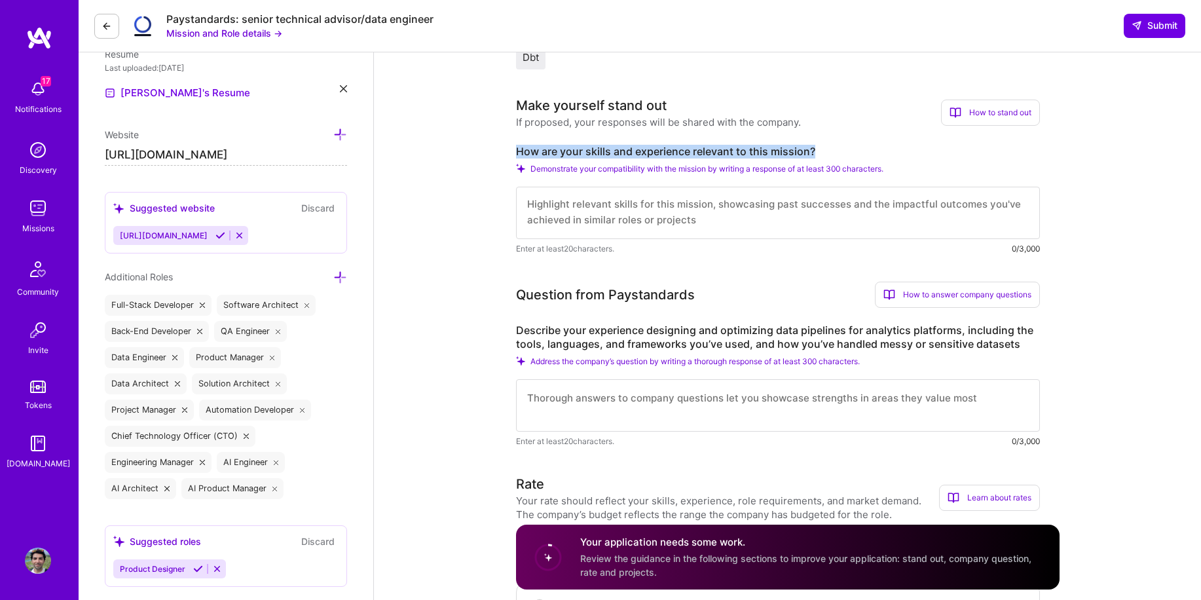
scroll to position [243, 0]
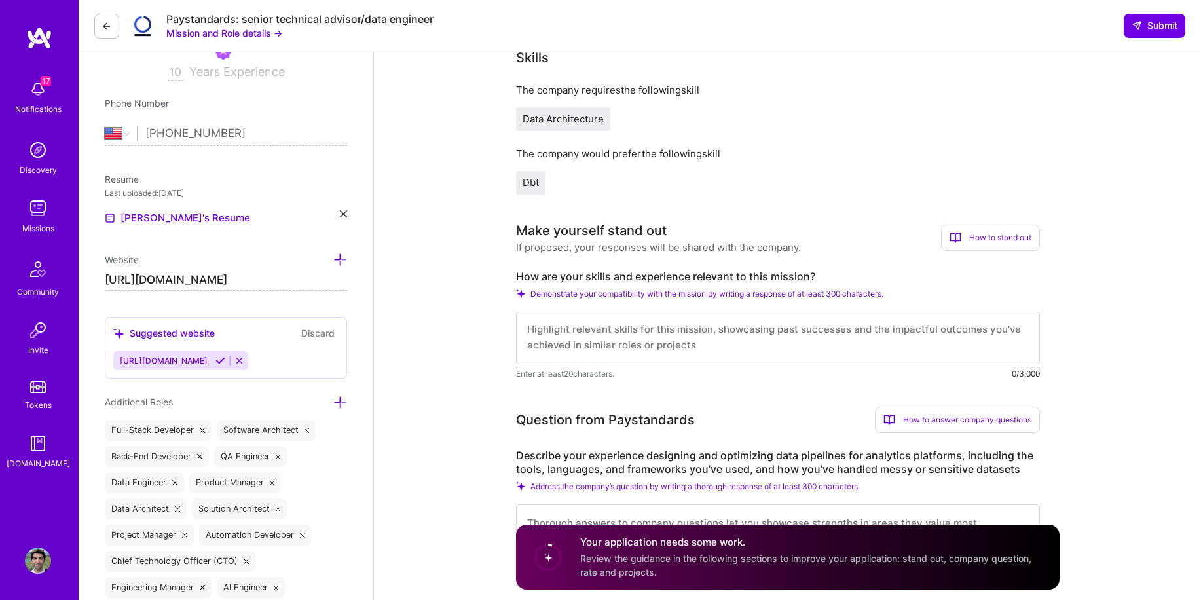
drag, startPoint x: 514, startPoint y: 275, endPoint x: 820, endPoint y: 278, distance: 305.9
copy label "How are your skills and experience relevant to this mission?"
click at [561, 269] on div "Make yourself stand out If proposed, your responses will be shared with the com…" at bounding box center [778, 301] width 524 height 160
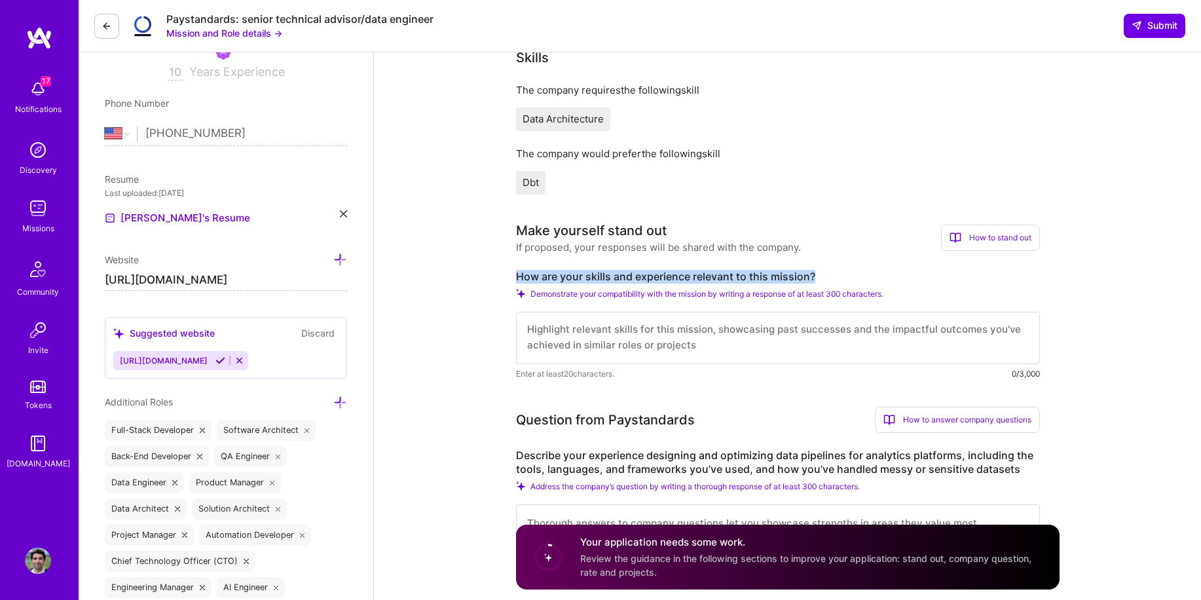
drag, startPoint x: 523, startPoint y: 275, endPoint x: 849, endPoint y: 279, distance: 326.2
click at [849, 279] on label "How are your skills and experience relevant to this mission?" at bounding box center [778, 277] width 524 height 14
copy label "How are your skills and experience relevant to this mission?"
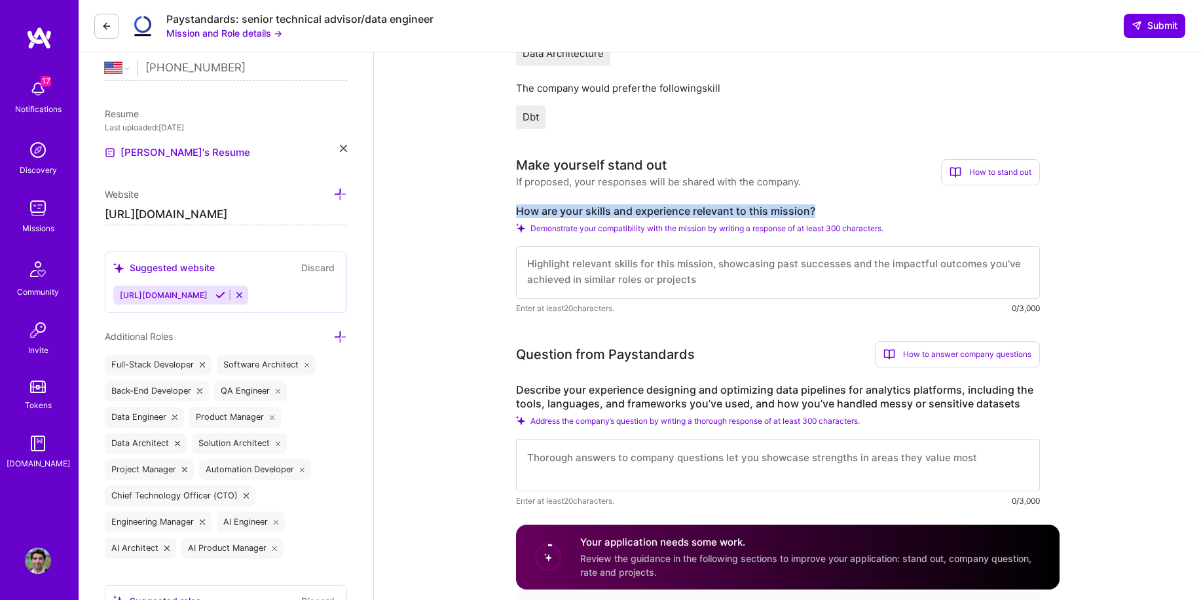
scroll to position [364, 0]
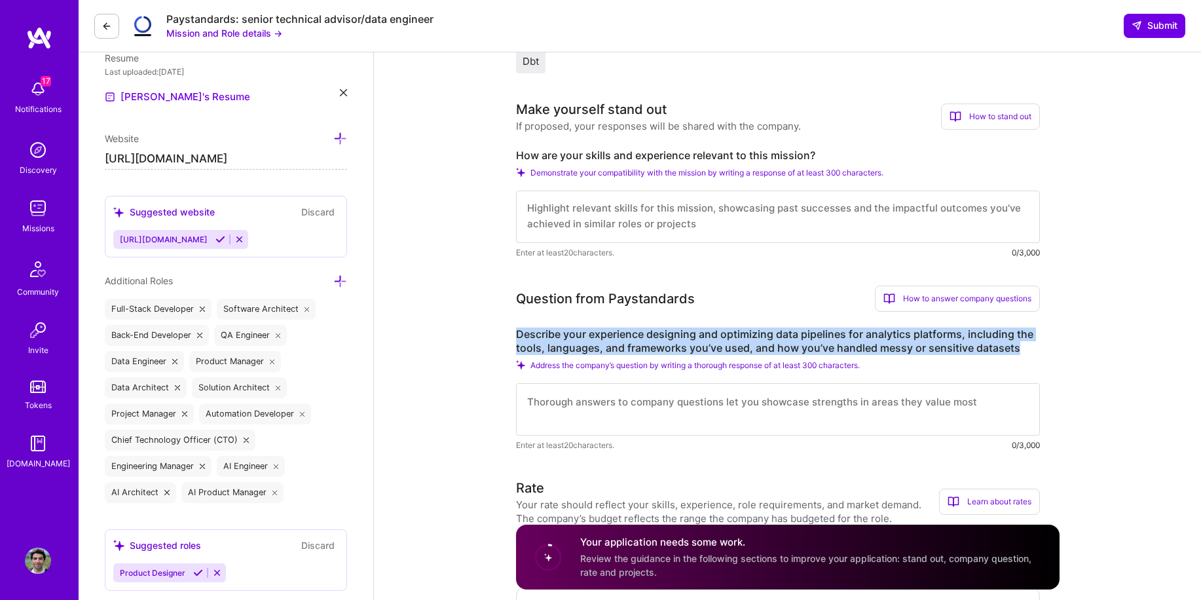
drag, startPoint x: 511, startPoint y: 331, endPoint x: 1016, endPoint y: 349, distance: 505.2
copy label "Describe your experience designing and optimizing data pipelines for analytics …"
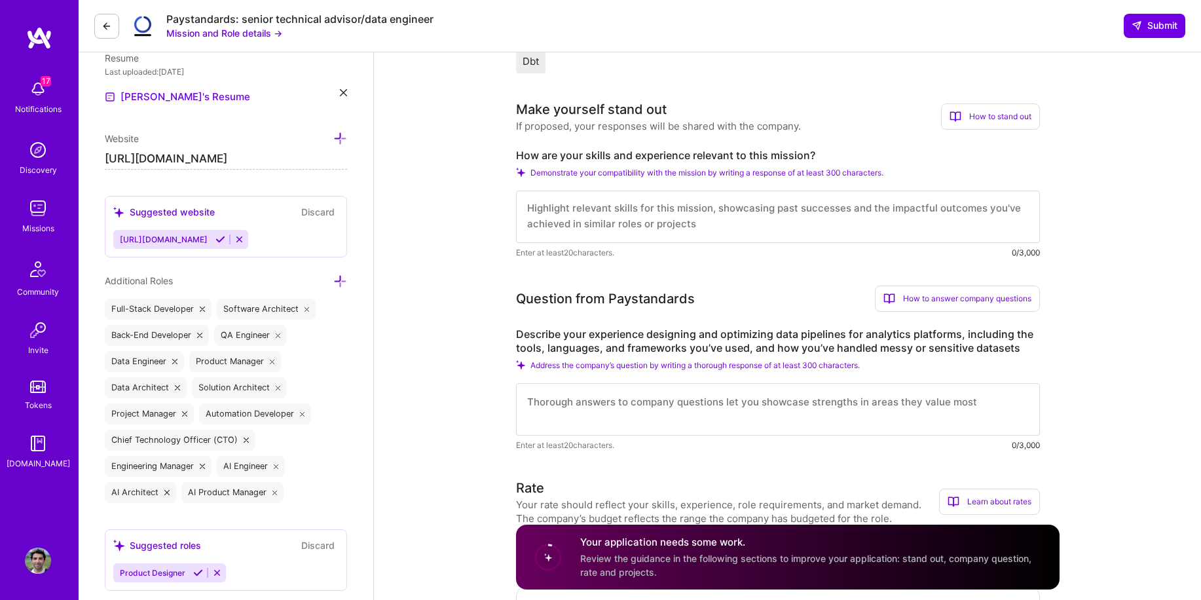
click at [605, 233] on textarea at bounding box center [778, 217] width 524 height 52
paste textarea "I’ve spent my career auditing and re-architecting brittle data systems, automat…"
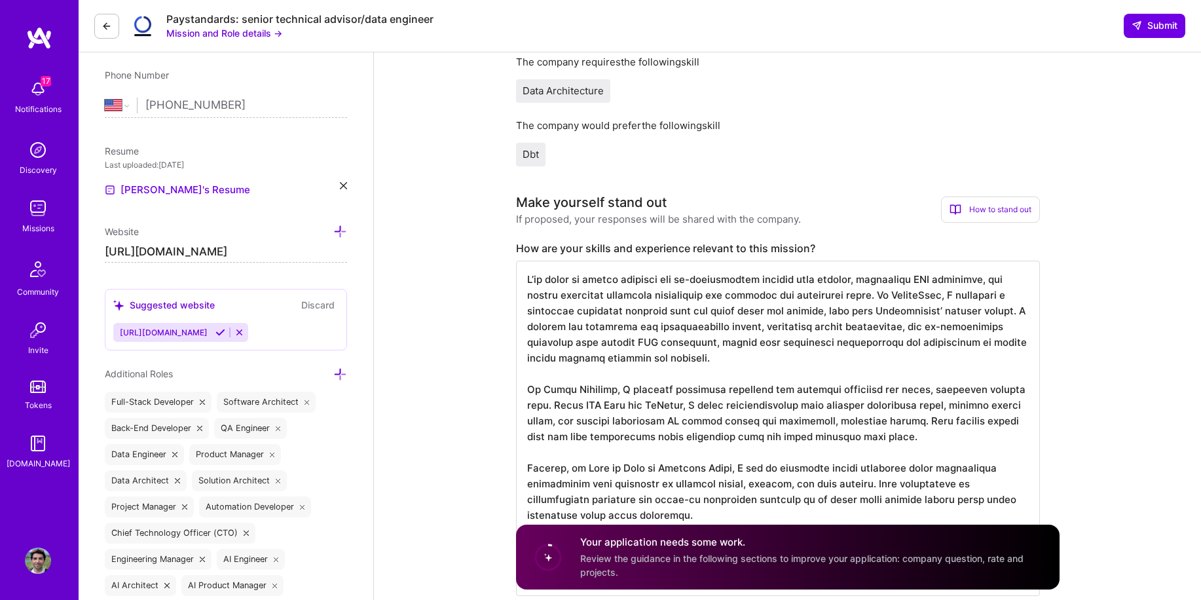
scroll to position [1, 0]
click at [694, 300] on textarea at bounding box center [778, 428] width 524 height 335
click at [722, 338] on textarea at bounding box center [778, 428] width 524 height 335
drag, startPoint x: 575, startPoint y: 279, endPoint x: 625, endPoint y: 284, distance: 50.0
click at [625, 284] on textarea at bounding box center [778, 428] width 524 height 335
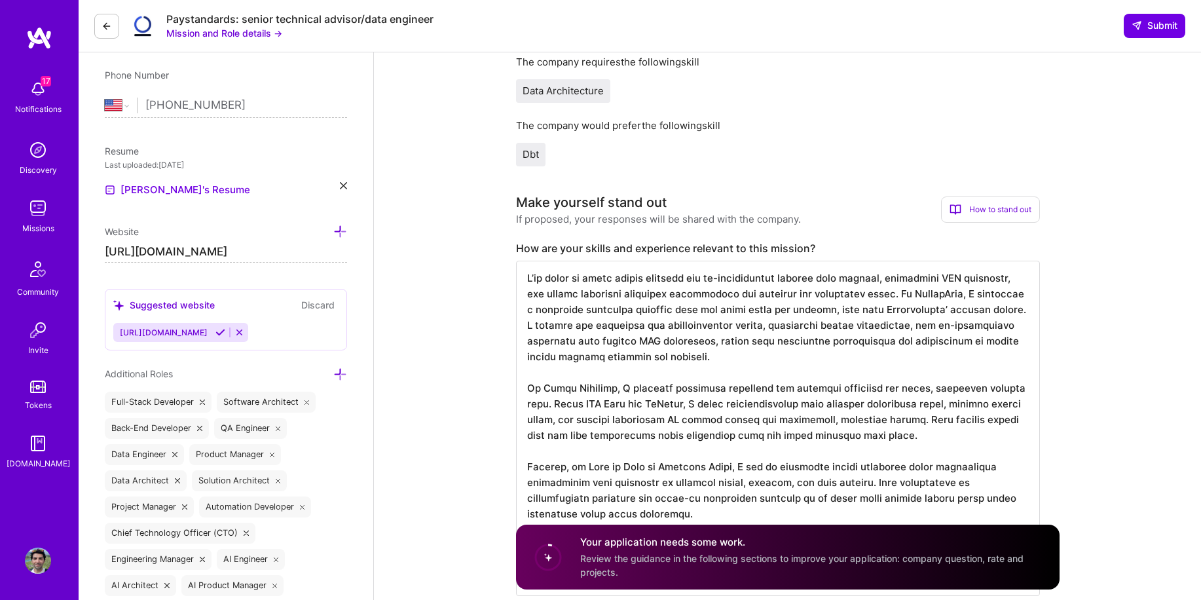
scroll to position [0, 0]
drag, startPoint x: 692, startPoint y: 280, endPoint x: 781, endPoint y: 282, distance: 89.1
click at [781, 282] on textarea at bounding box center [778, 428] width 524 height 335
click at [646, 282] on textarea at bounding box center [778, 428] width 524 height 335
click at [844, 282] on textarea at bounding box center [778, 428] width 524 height 335
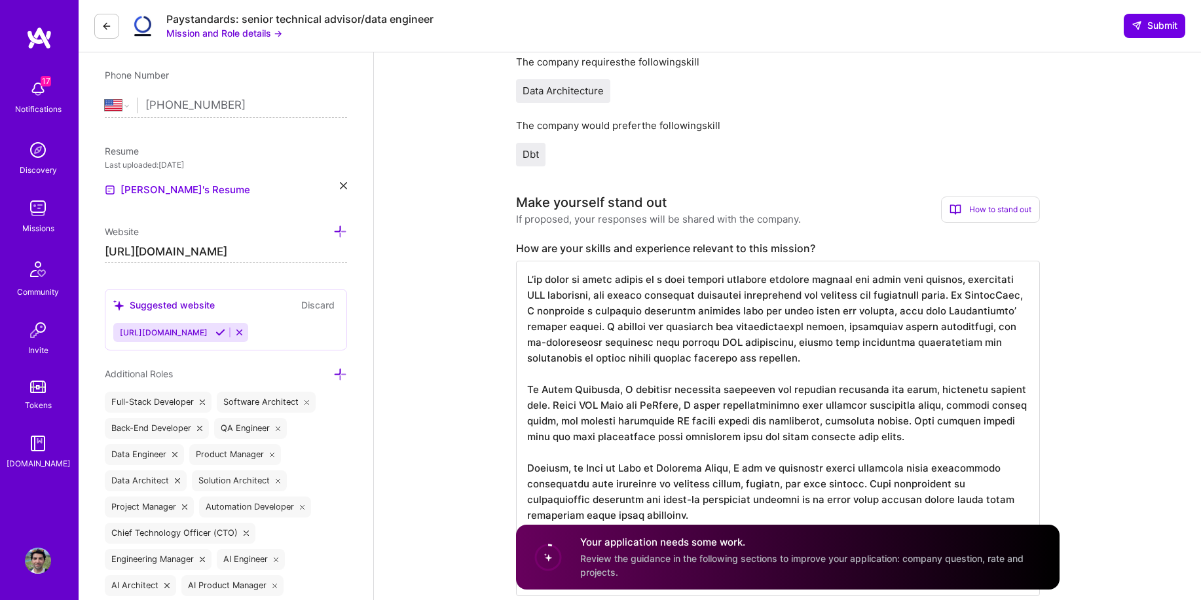
click at [969, 280] on textarea at bounding box center [778, 428] width 524 height 335
click at [944, 280] on textarea at bounding box center [778, 428] width 524 height 335
drag, startPoint x: 651, startPoint y: 314, endPoint x: 685, endPoint y: 326, distance: 36.3
click at [685, 326] on textarea at bounding box center [778, 428] width 524 height 335
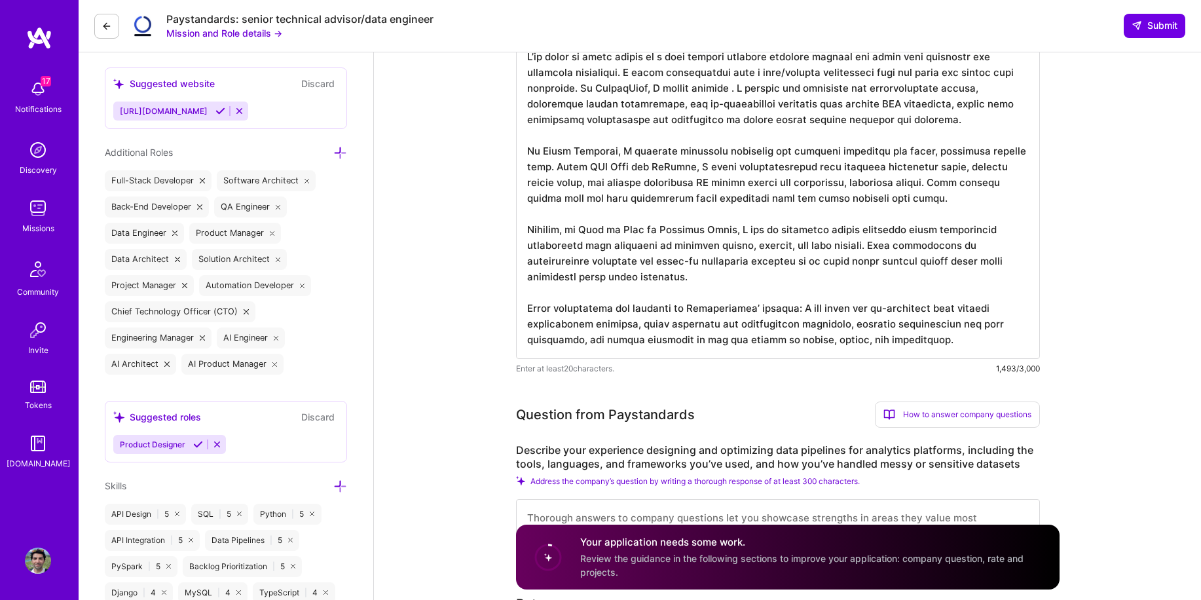
scroll to position [490, 0]
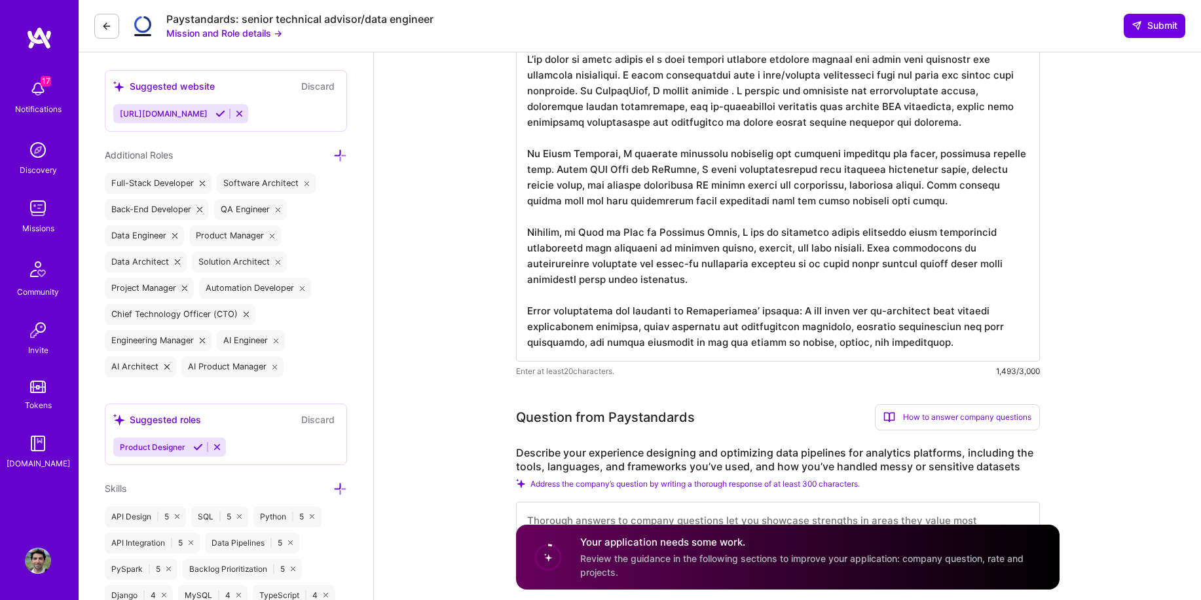
drag, startPoint x: 568, startPoint y: 234, endPoint x: 514, endPoint y: 230, distance: 53.9
click at [698, 233] on textarea at bounding box center [778, 202] width 524 height 320
click at [661, 285] on textarea at bounding box center [778, 202] width 524 height 320
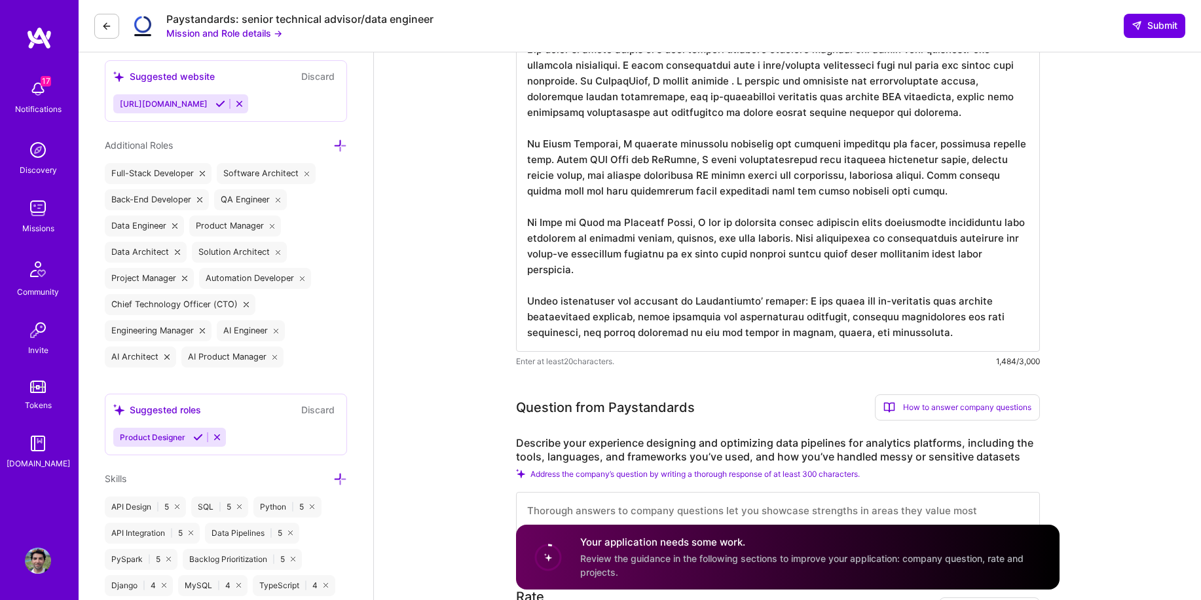
scroll to position [500, 0]
drag, startPoint x: 587, startPoint y: 315, endPoint x: 966, endPoint y: 337, distance: 379.8
click at [966, 337] on textarea at bounding box center [778, 192] width 524 height 320
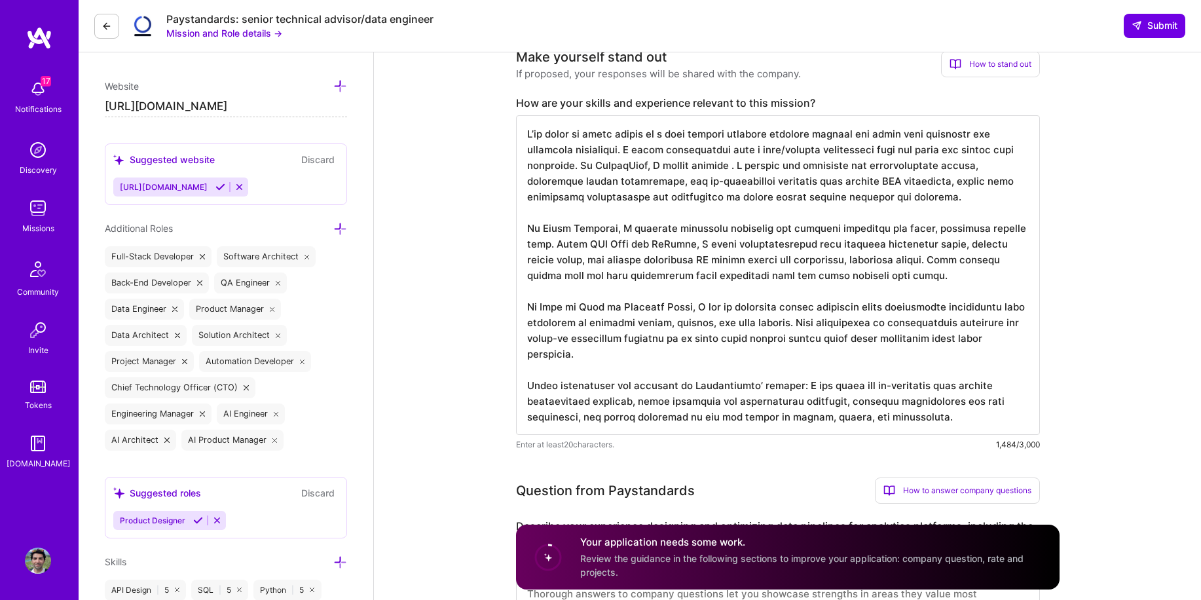
scroll to position [1, 0]
click at [726, 165] on textarea at bounding box center [778, 275] width 524 height 320
click at [787, 166] on textarea at bounding box center [778, 275] width 524 height 320
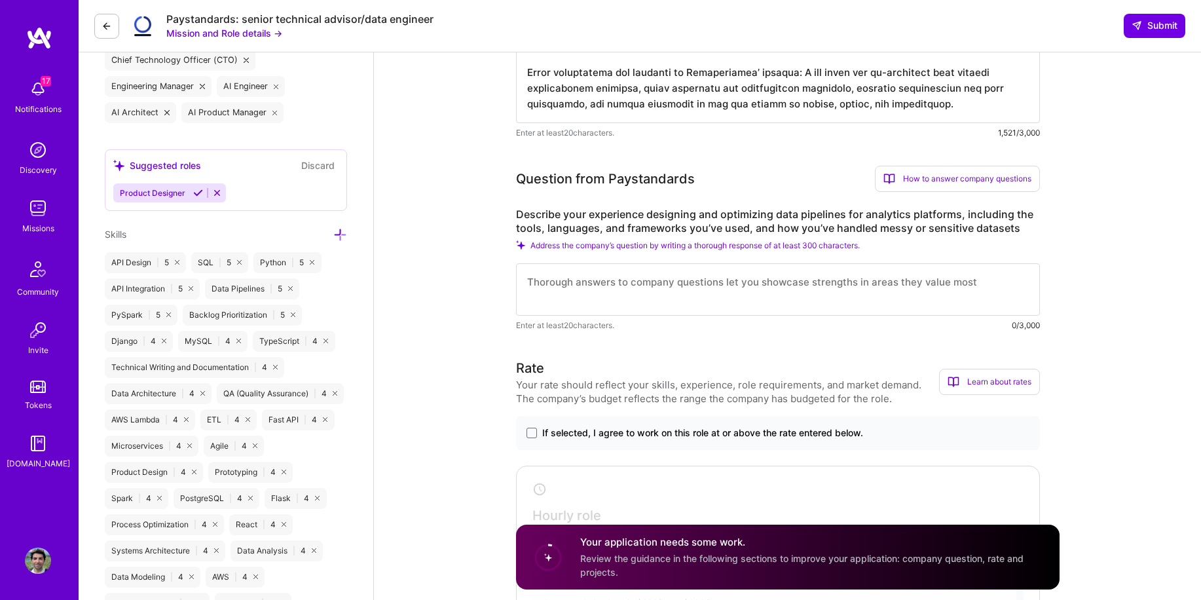
scroll to position [830, 0]
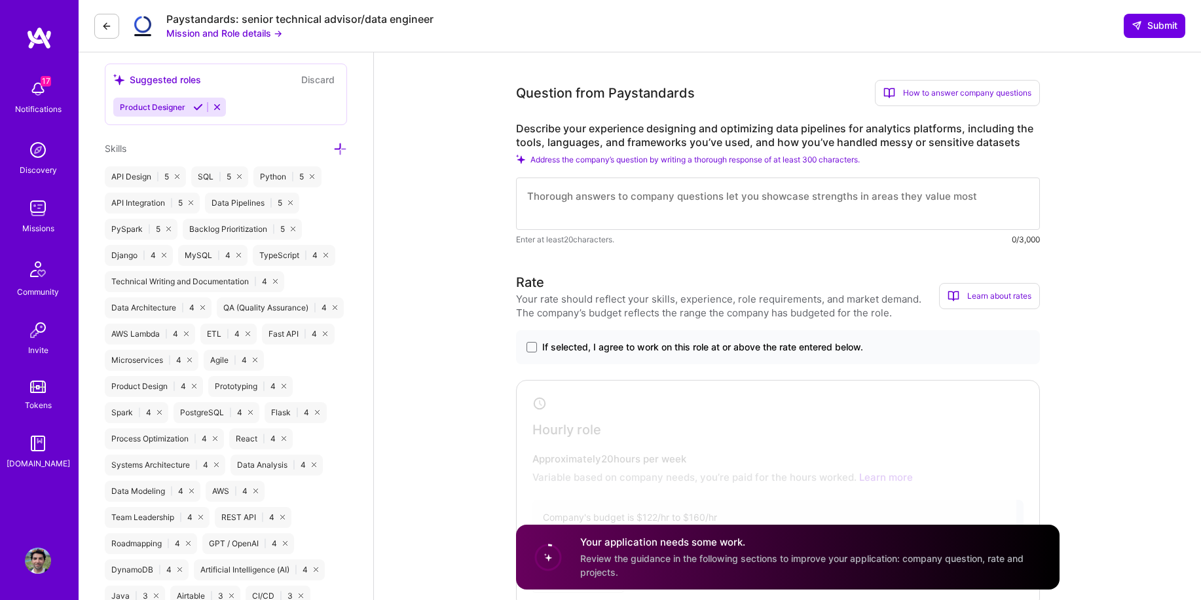
type textarea "I’ve spent my early career as a data quality engineer auditing brittle and mess…"
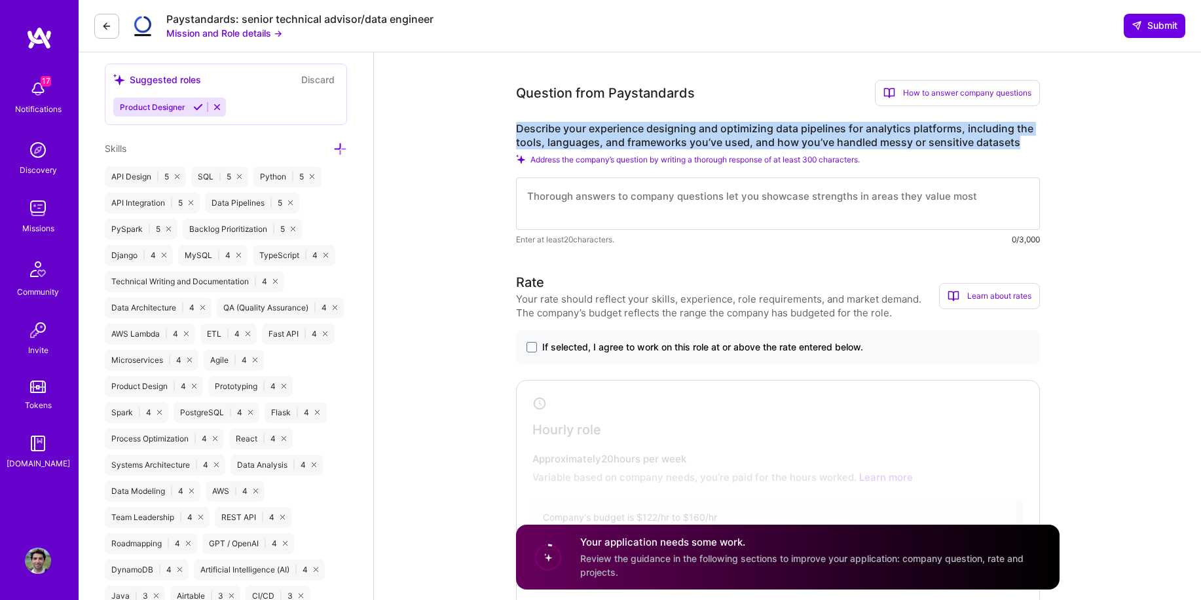
drag, startPoint x: 1018, startPoint y: 141, endPoint x: 509, endPoint y: 128, distance: 509.7
copy label "Describe your experience designing and optimizing data pipelines for analytics …"
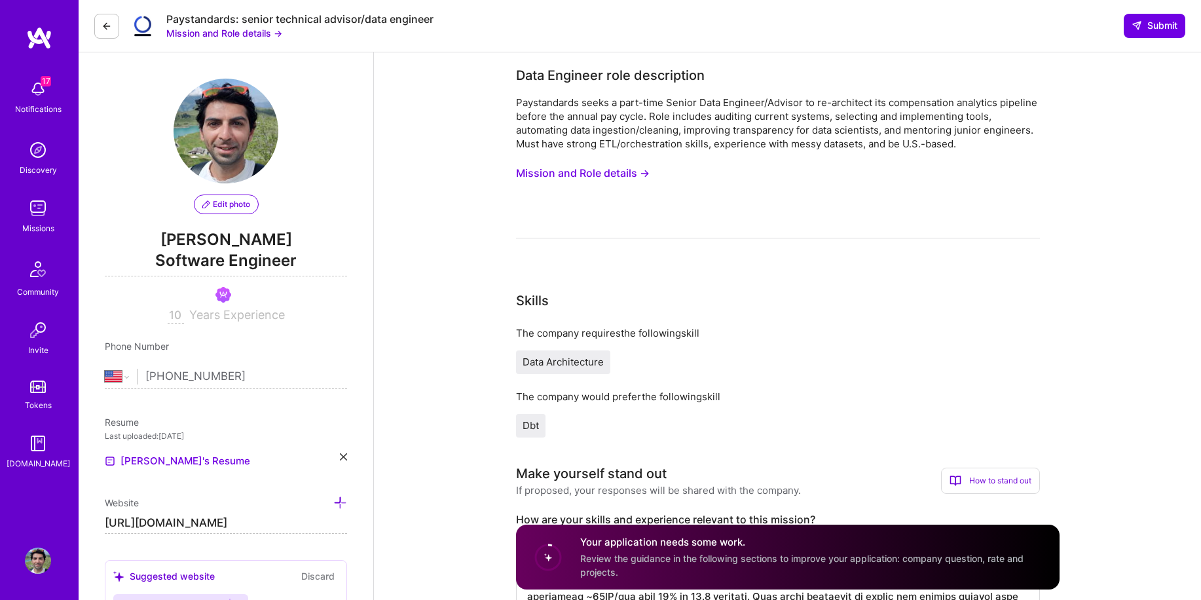
scroll to position [635, 0]
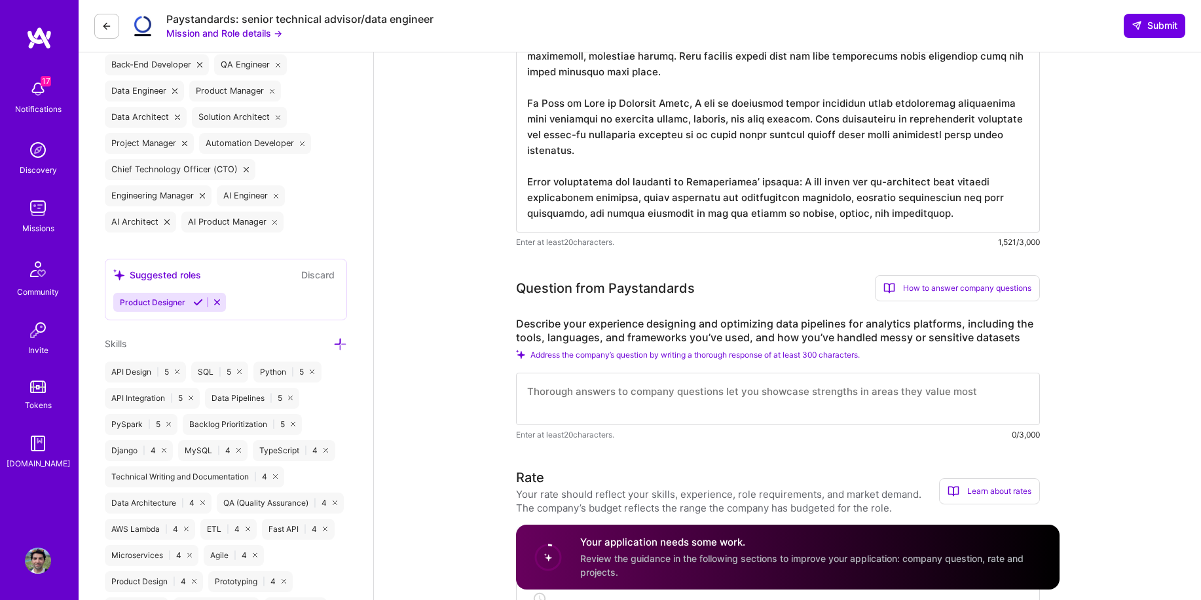
click at [637, 394] on textarea at bounding box center [778, 399] width 524 height 52
paste textarea "I’ve designed and optimized data pipelines across ad-tech, ed-tech, and logisti…"
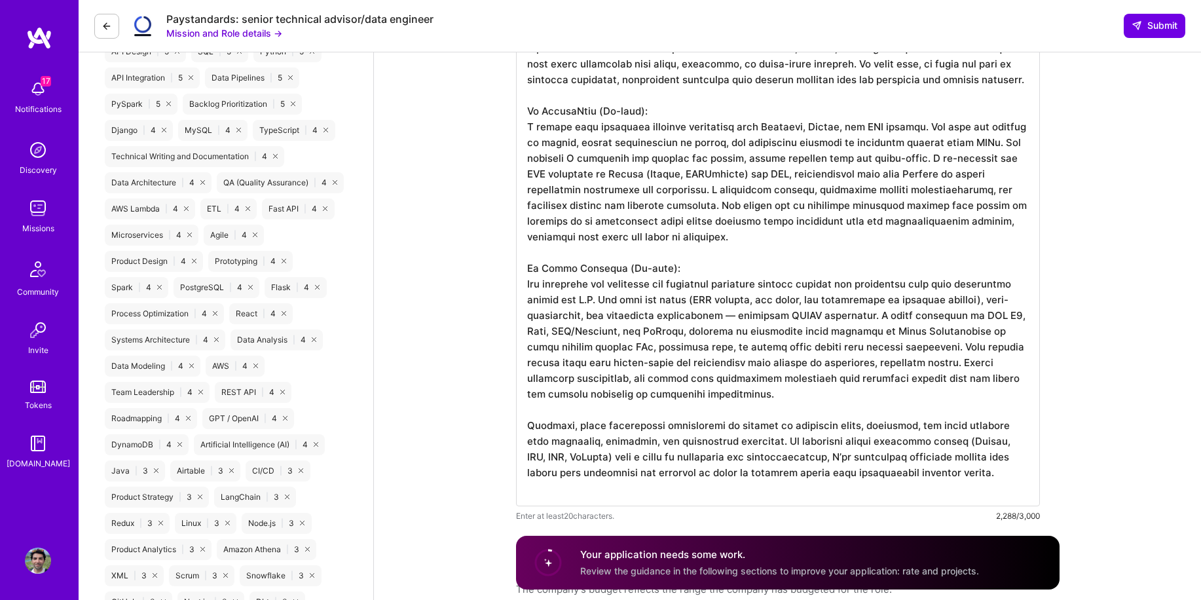
scroll to position [976, 0]
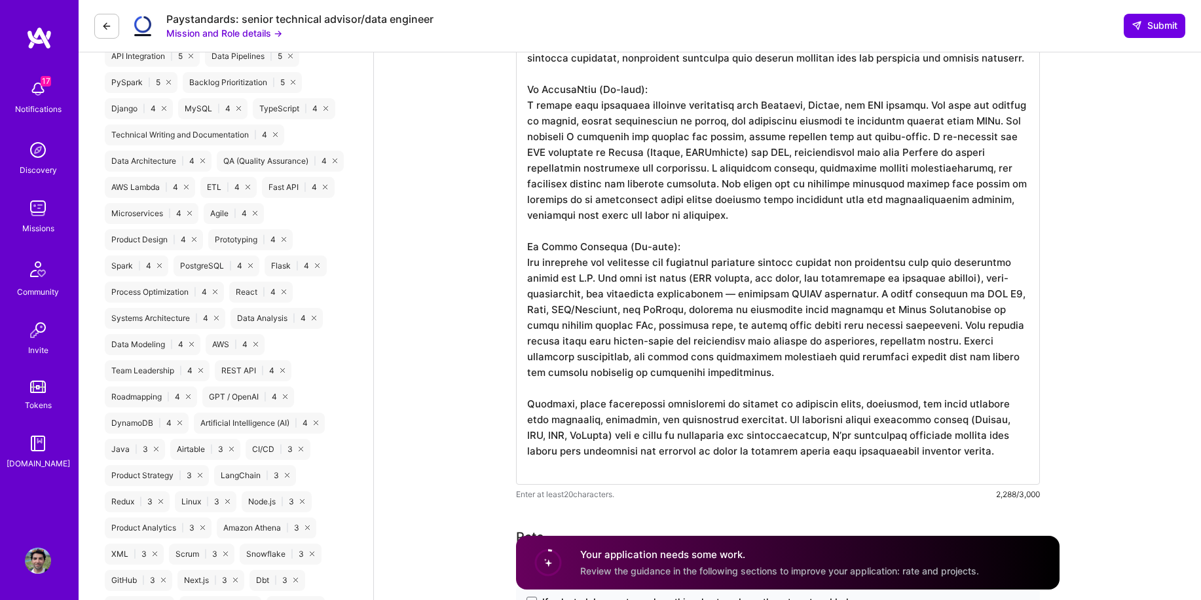
click at [830, 120] on textarea at bounding box center [778, 246] width 524 height 477
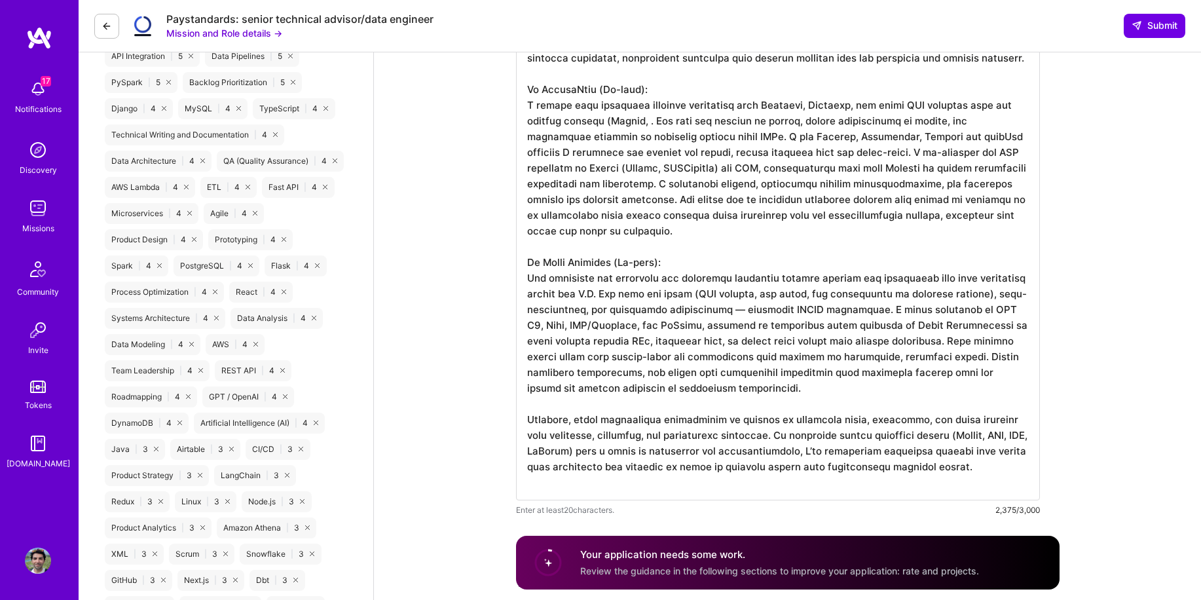
drag, startPoint x: 778, startPoint y: 155, endPoint x: 800, endPoint y: 152, distance: 22.5
click at [800, 152] on textarea at bounding box center [778, 254] width 524 height 492
click at [954, 151] on textarea at bounding box center [778, 254] width 524 height 492
click at [921, 157] on textarea at bounding box center [778, 254] width 524 height 492
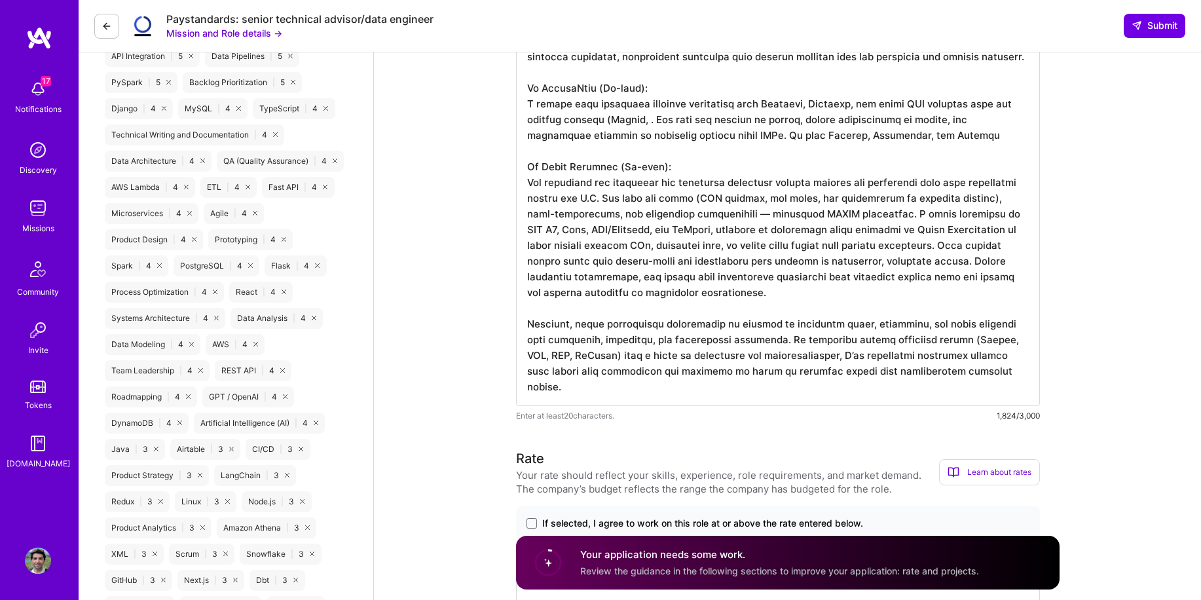
scroll to position [0, 0]
click at [653, 138] on textarea at bounding box center [778, 207] width 524 height 398
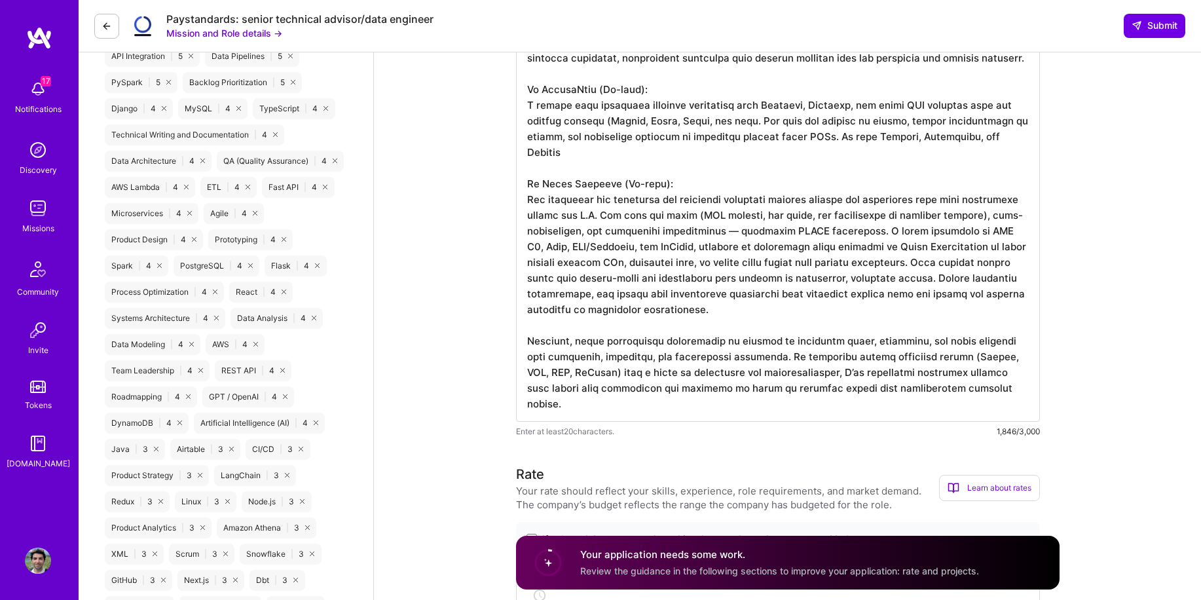
type textarea "I’ve designed and optimized data pipelines across ad-tech, ed-tech, and logisti…"
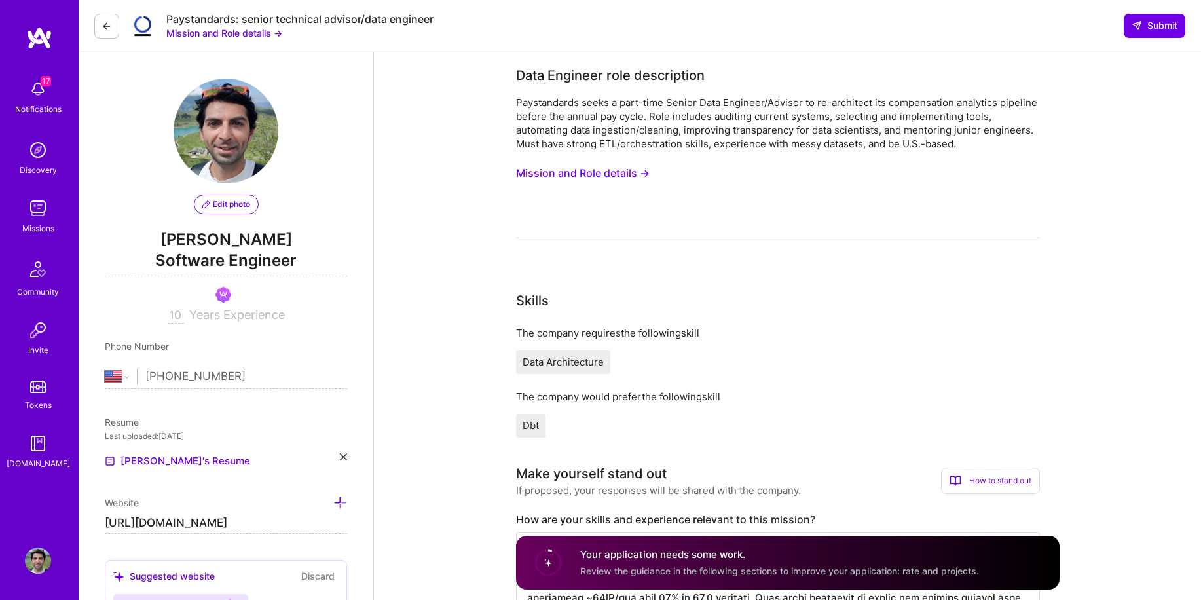
select select "US"
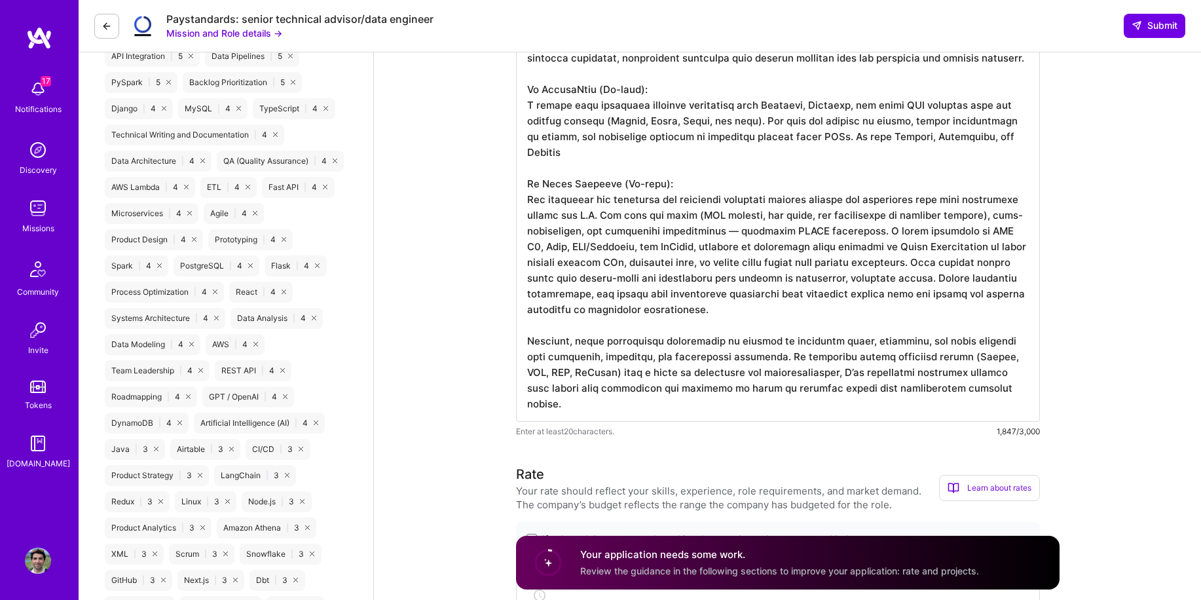
scroll to position [1, 0]
drag, startPoint x: 805, startPoint y: 328, endPoint x: 523, endPoint y: 202, distance: 309.0
click at [523, 202] on textarea at bounding box center [778, 215] width 524 height 414
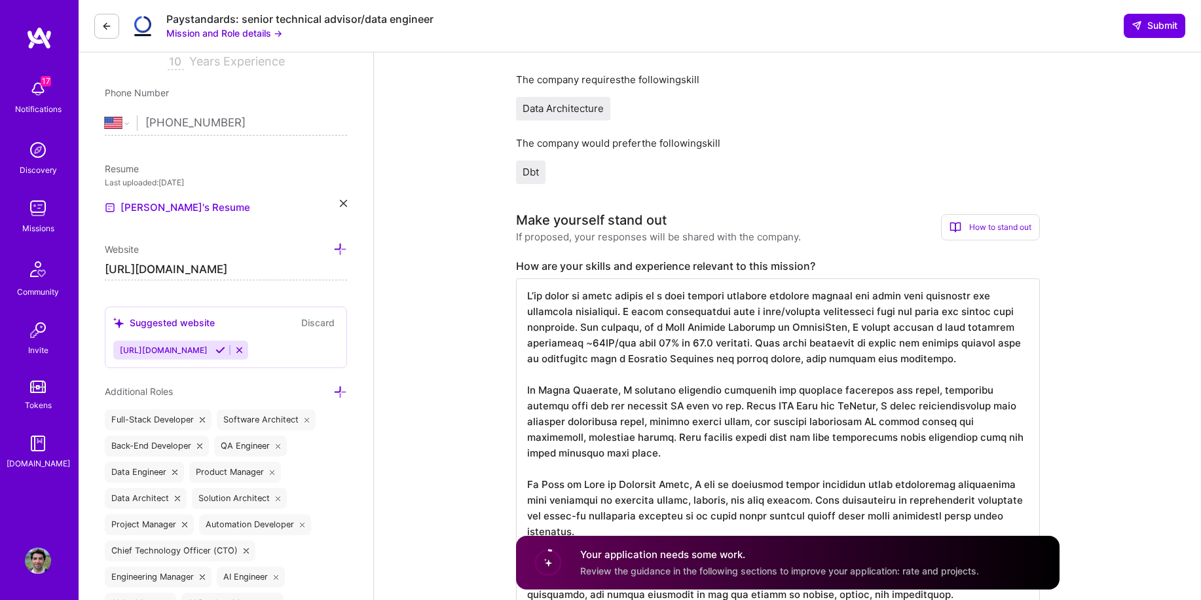
scroll to position [0, 0]
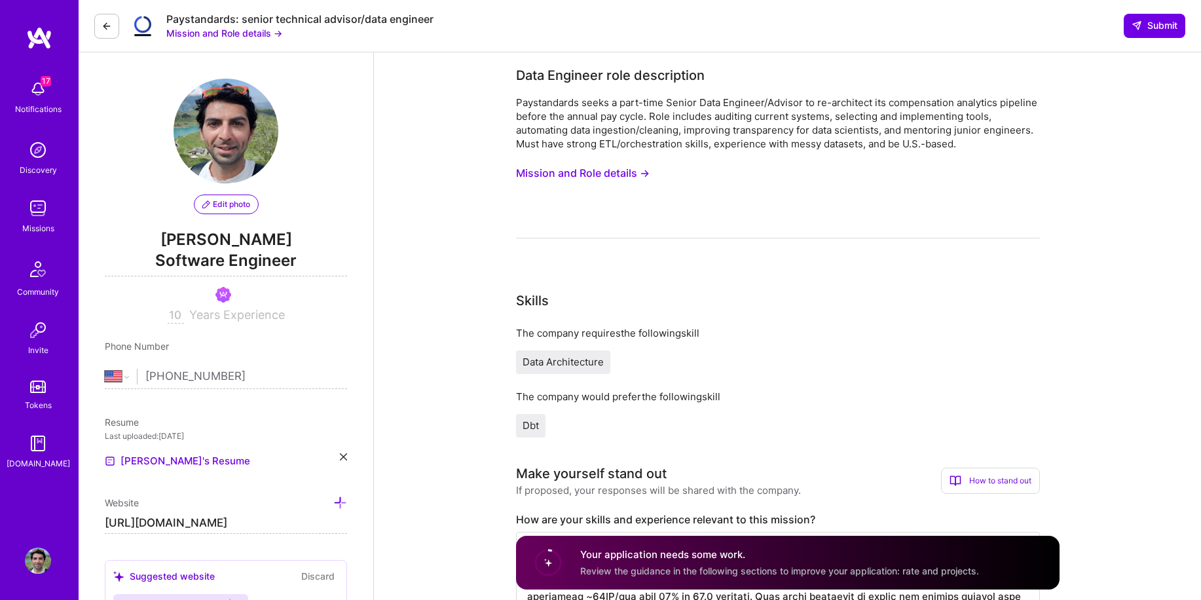
click at [570, 168] on button "Mission and Role details →" at bounding box center [583, 173] width 134 height 24
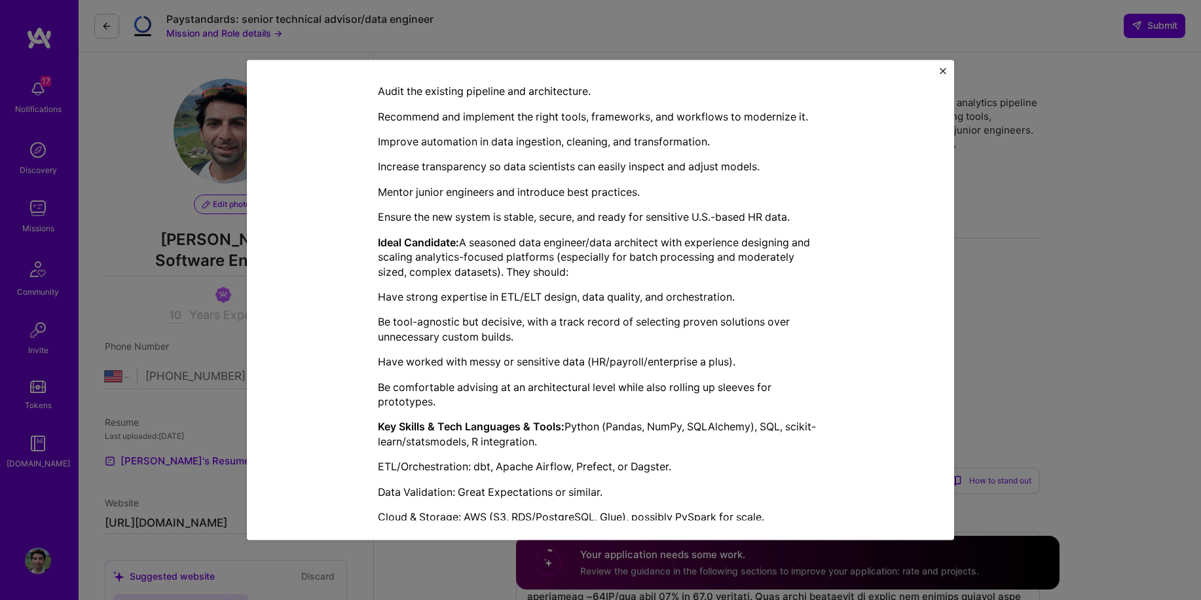
scroll to position [557, 0]
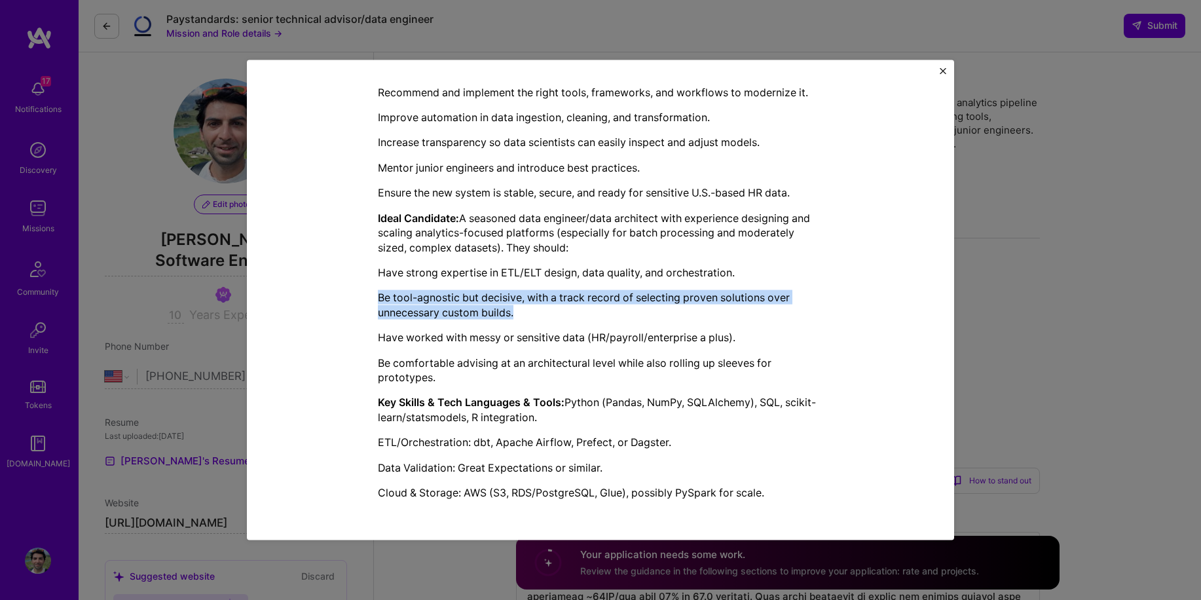
drag, startPoint x: 376, startPoint y: 293, endPoint x: 565, endPoint y: 310, distance: 190.0
click at [565, 310] on p "Be tool-agnostic but decisive, with a track record of selecting proven solution…" at bounding box center [600, 304] width 445 height 29
click at [566, 313] on p "Be tool-agnostic but decisive, with a track record of selecting proven solution…" at bounding box center [600, 304] width 445 height 29
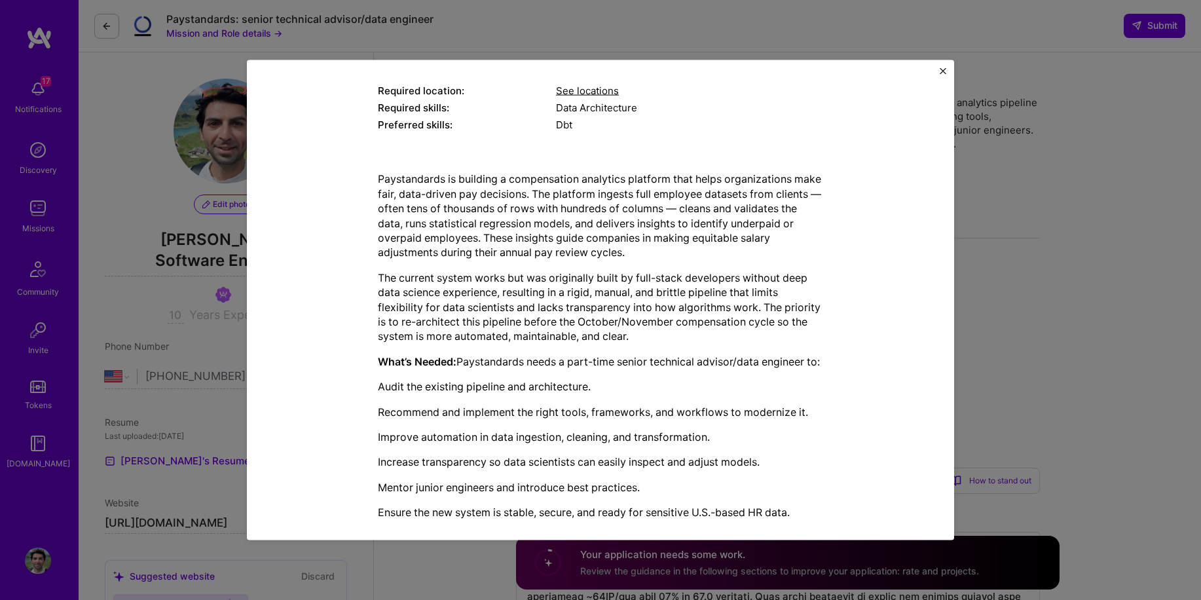
scroll to position [168, 0]
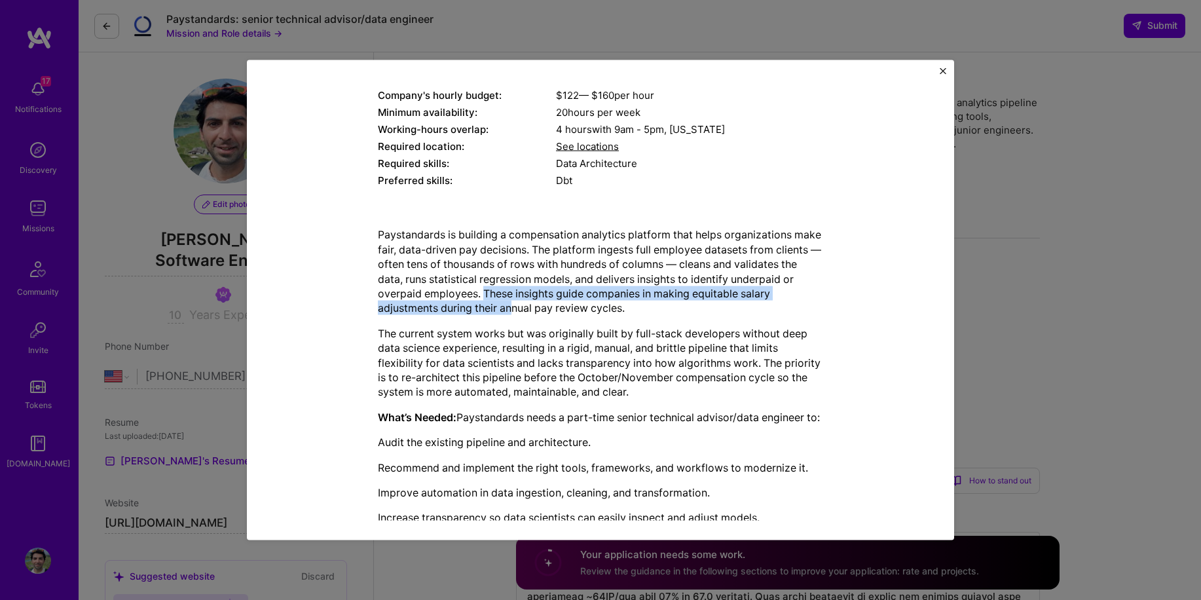
drag, startPoint x: 511, startPoint y: 296, endPoint x: 511, endPoint y: 312, distance: 15.7
click at [511, 312] on p "Paystandards is building a compensation analytics platform that helps organizat…" at bounding box center [600, 271] width 445 height 88
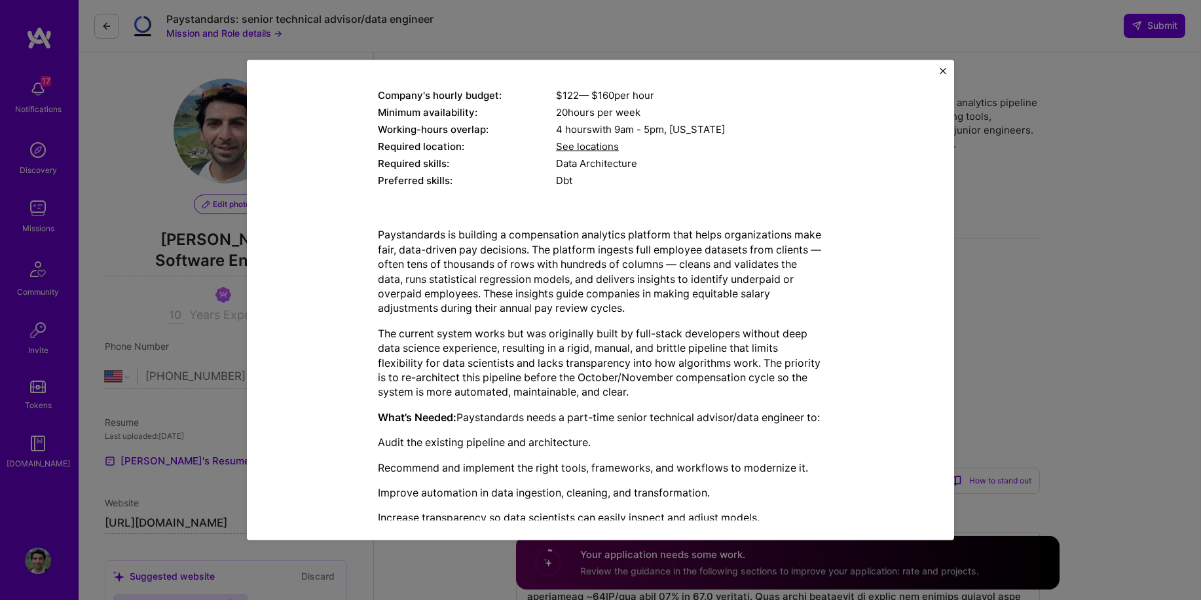
click at [464, 339] on p "The current system works but was originally built by full-stack developers with…" at bounding box center [600, 361] width 445 height 73
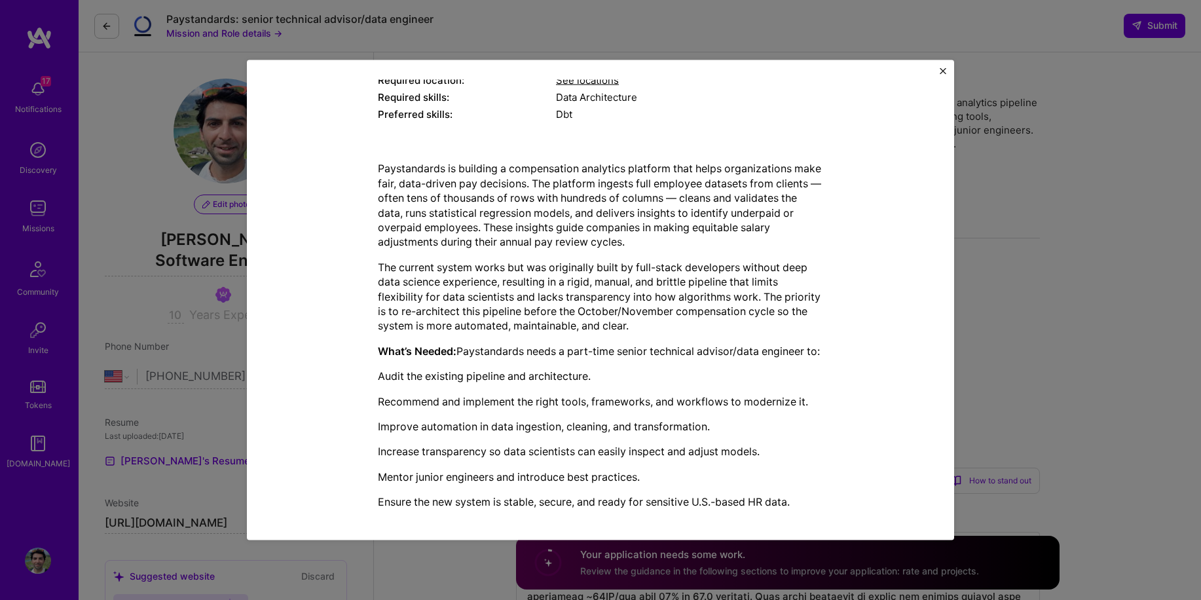
scroll to position [231, 0]
click at [1050, 320] on div "Mission Description and Role Details Data Engineer role description Paystandard…" at bounding box center [600, 300] width 1201 height 600
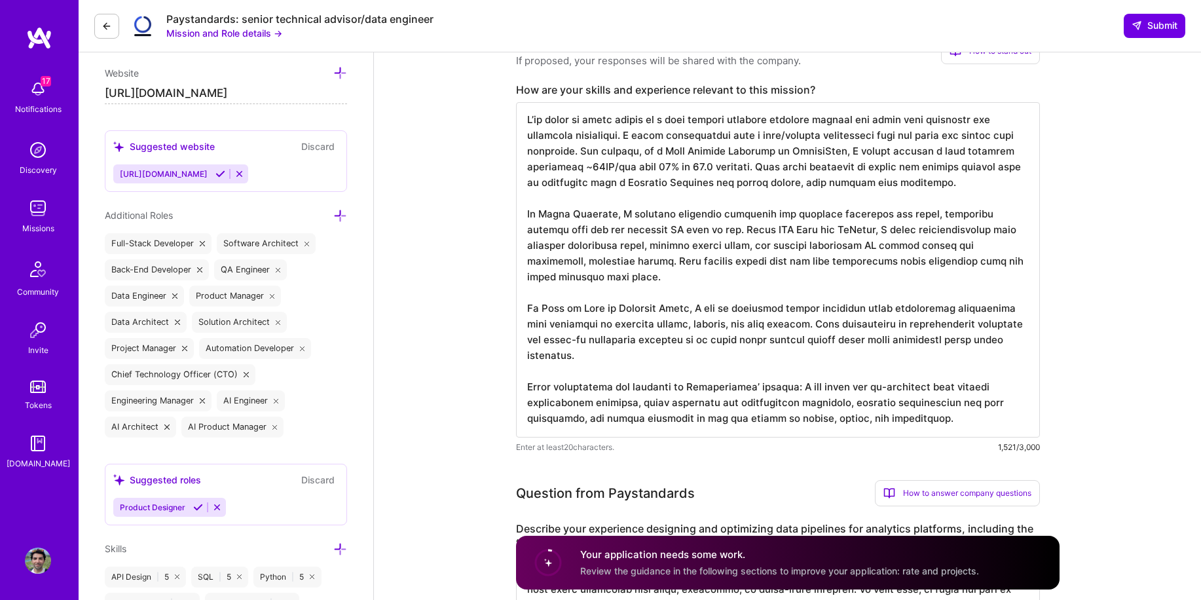
scroll to position [439, 0]
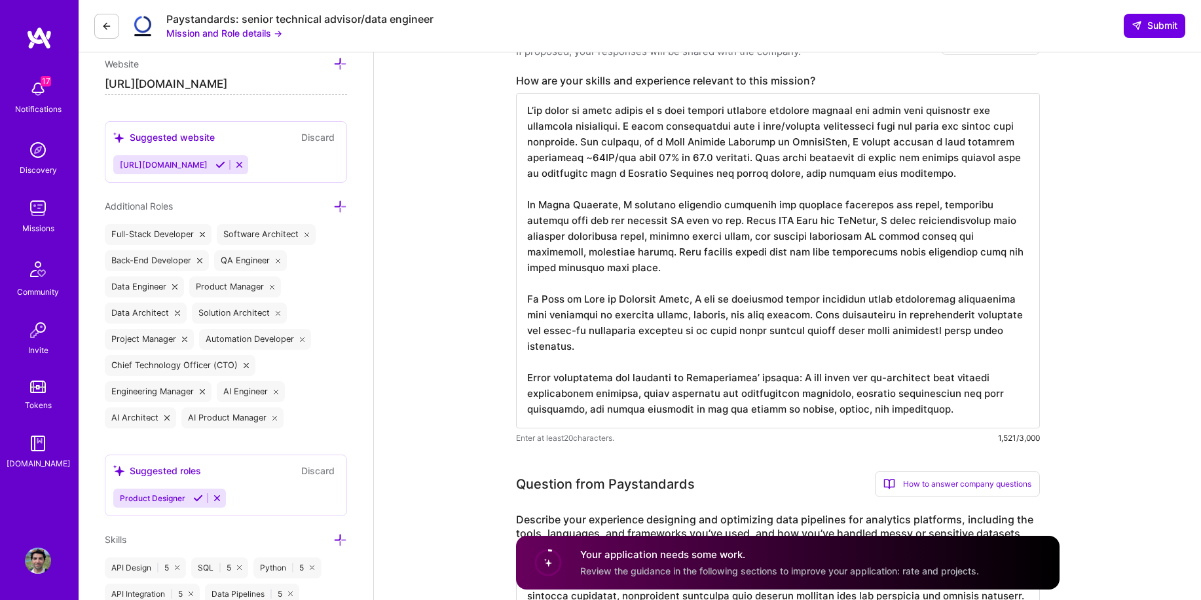
drag, startPoint x: 967, startPoint y: 409, endPoint x: 533, endPoint y: 356, distance: 437.4
click at [533, 356] on textarea at bounding box center [778, 260] width 524 height 335
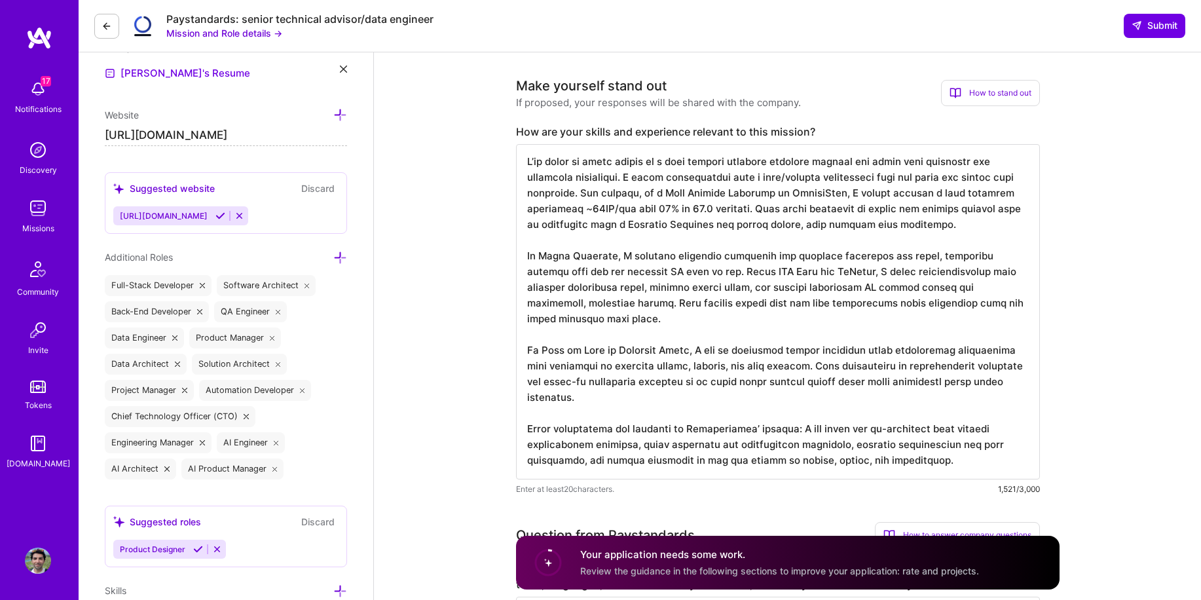
scroll to position [389, 0]
drag, startPoint x: 604, startPoint y: 288, endPoint x: 713, endPoint y: 288, distance: 108.7
click at [713, 288] on textarea at bounding box center [778, 310] width 524 height 335
click at [723, 343] on textarea at bounding box center [778, 310] width 524 height 335
drag, startPoint x: 646, startPoint y: 321, endPoint x: 517, endPoint y: 248, distance: 148.1
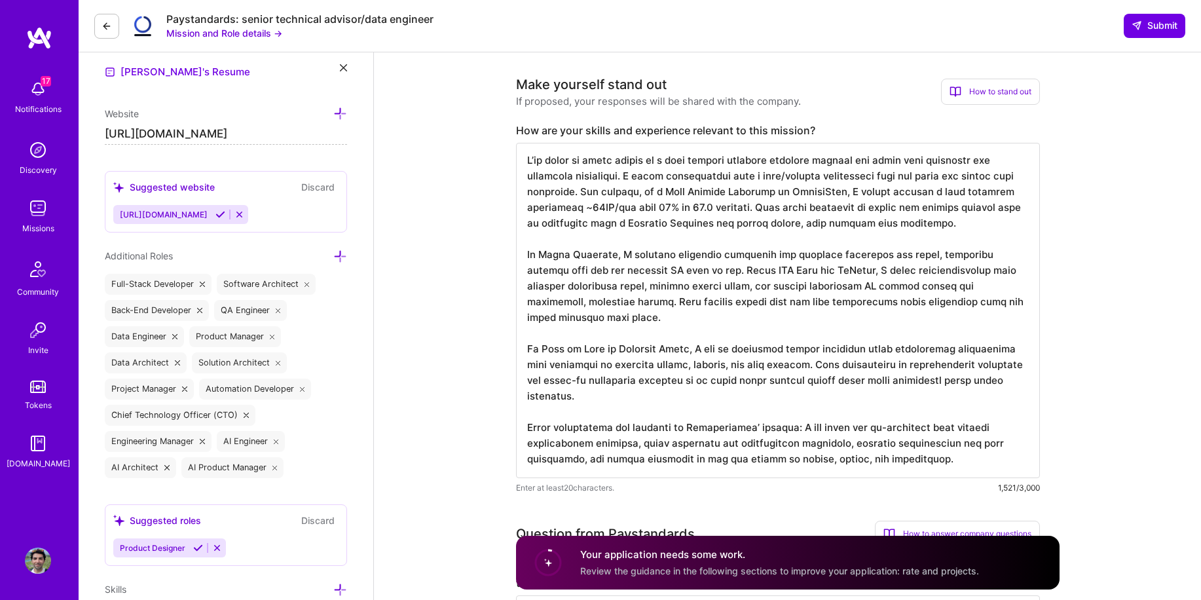
click at [517, 248] on textarea at bounding box center [778, 310] width 524 height 335
click at [598, 326] on textarea at bounding box center [778, 310] width 524 height 335
drag, startPoint x: 600, startPoint y: 322, endPoint x: 515, endPoint y: 251, distance: 110.2
click at [516, 251] on textarea at bounding box center [778, 310] width 524 height 335
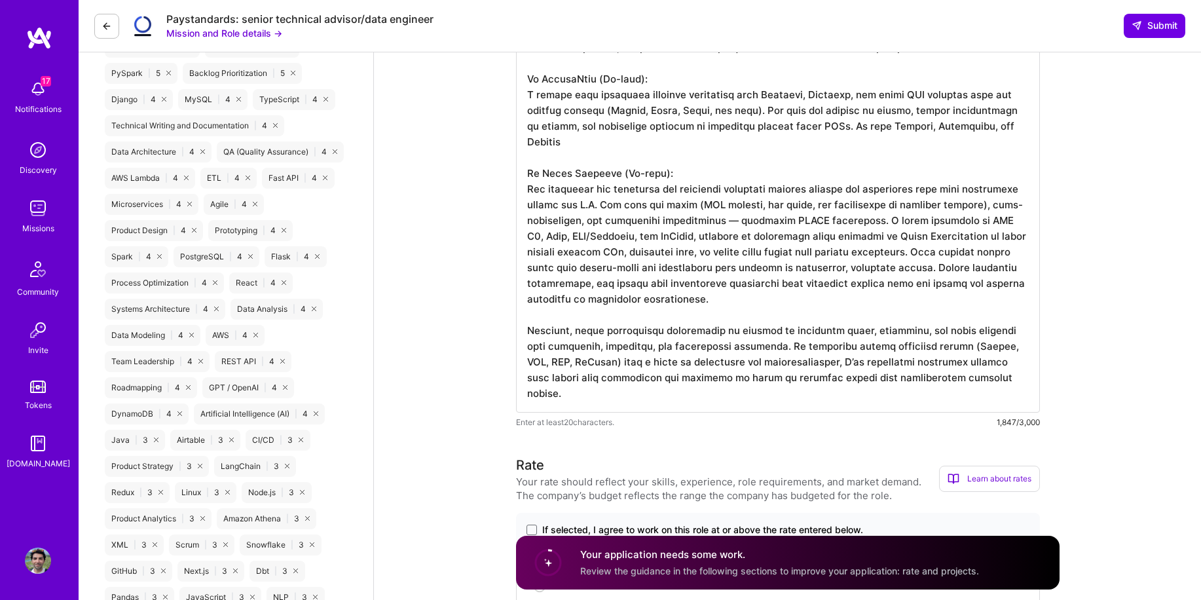
scroll to position [1039, 0]
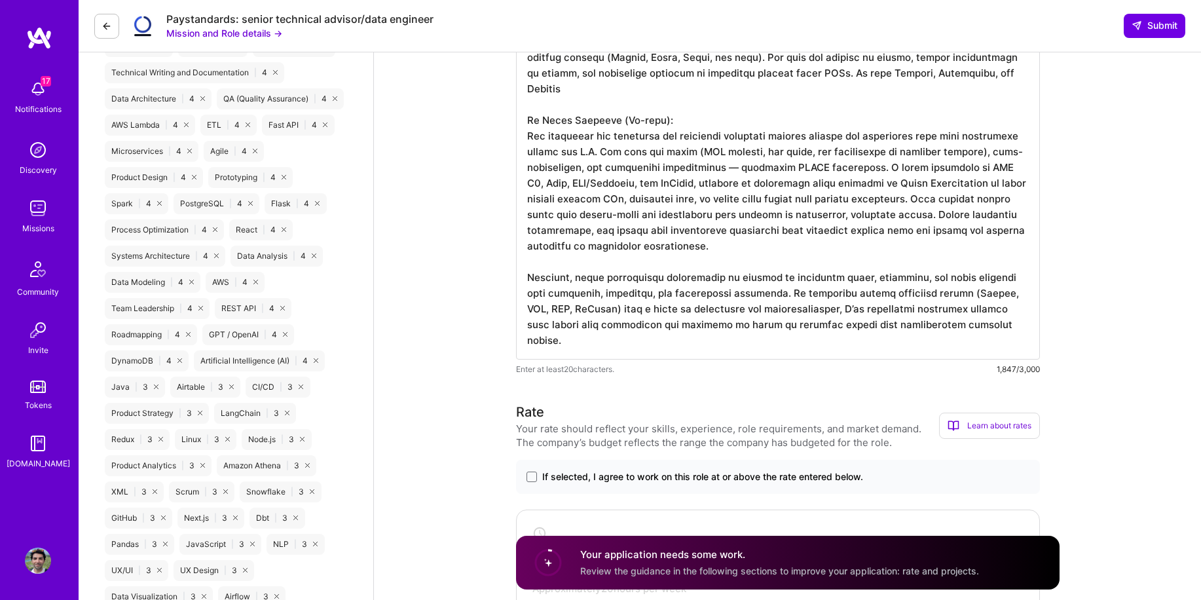
click at [566, 265] on textarea at bounding box center [778, 153] width 524 height 414
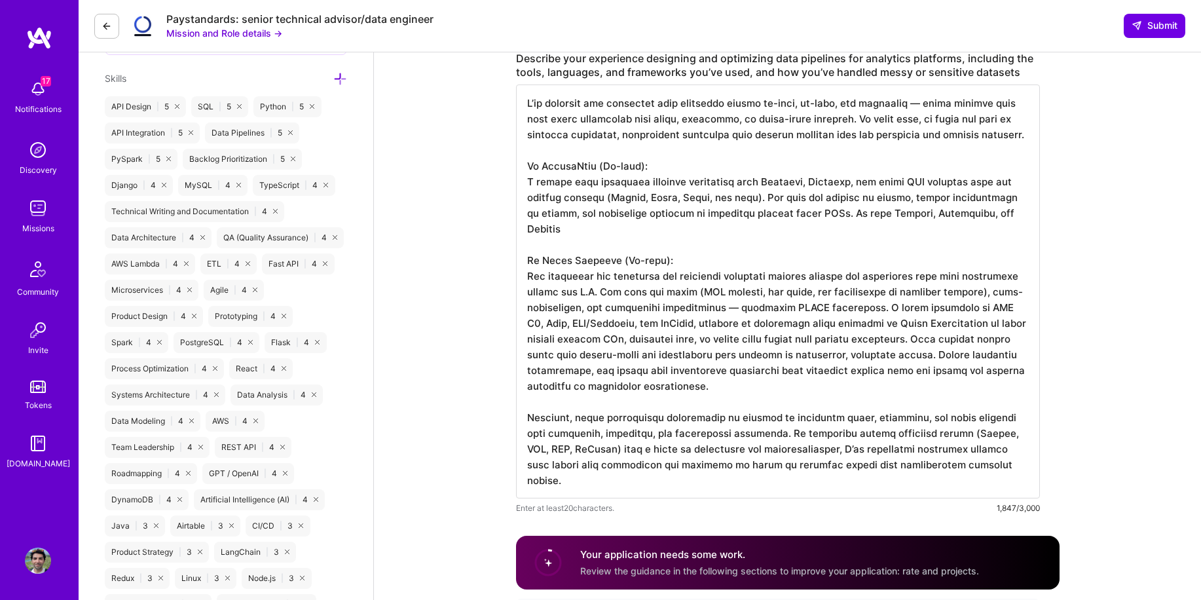
scroll to position [851, 0]
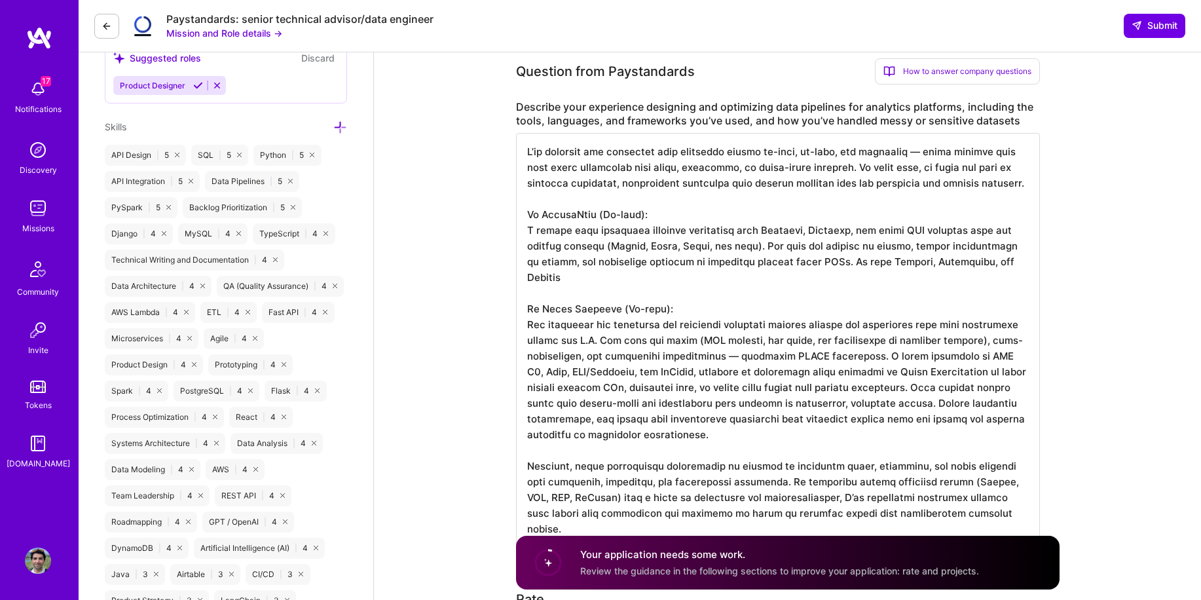
drag, startPoint x: 974, startPoint y: 343, endPoint x: 522, endPoint y: 151, distance: 491.2
click at [522, 151] on textarea at bounding box center [778, 340] width 524 height 414
paste textarea "Google, and CRM systems. The data was massive in volume, highly inconsistent in…"
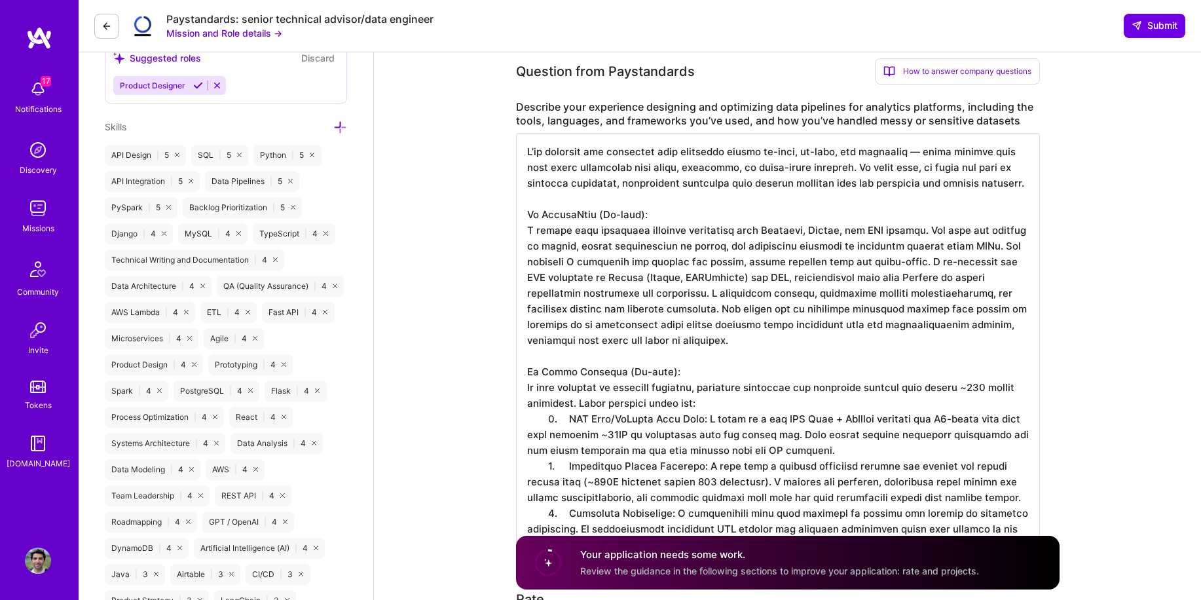
scroll to position [928, 0]
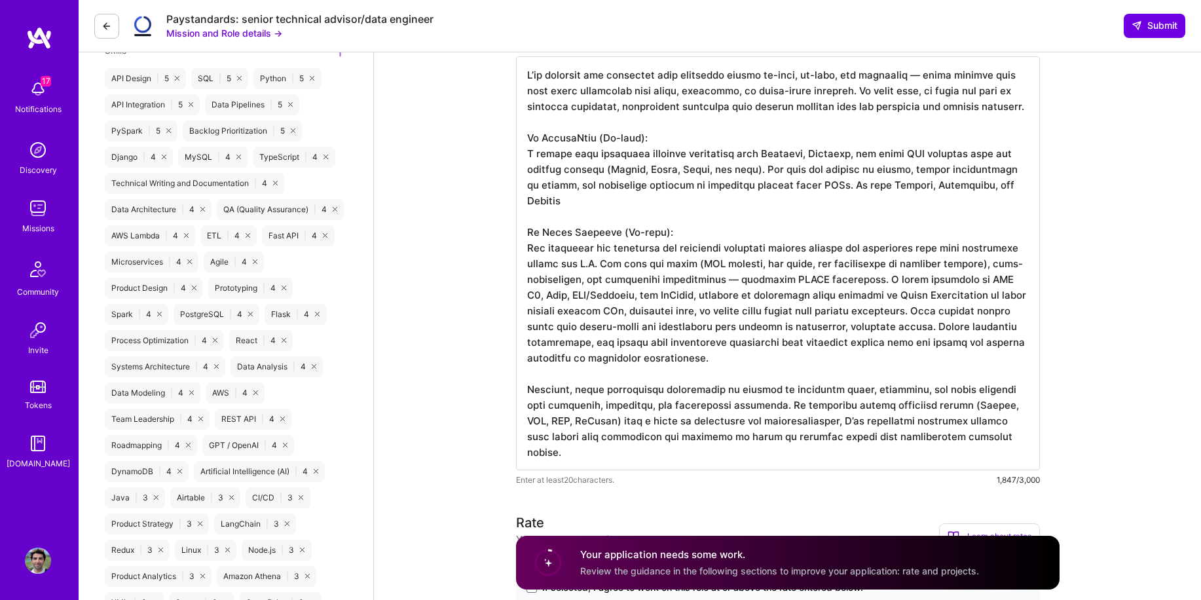
paste textarea "Google, and CRM systems. The data was massive in volume, highly inconsistent in…"
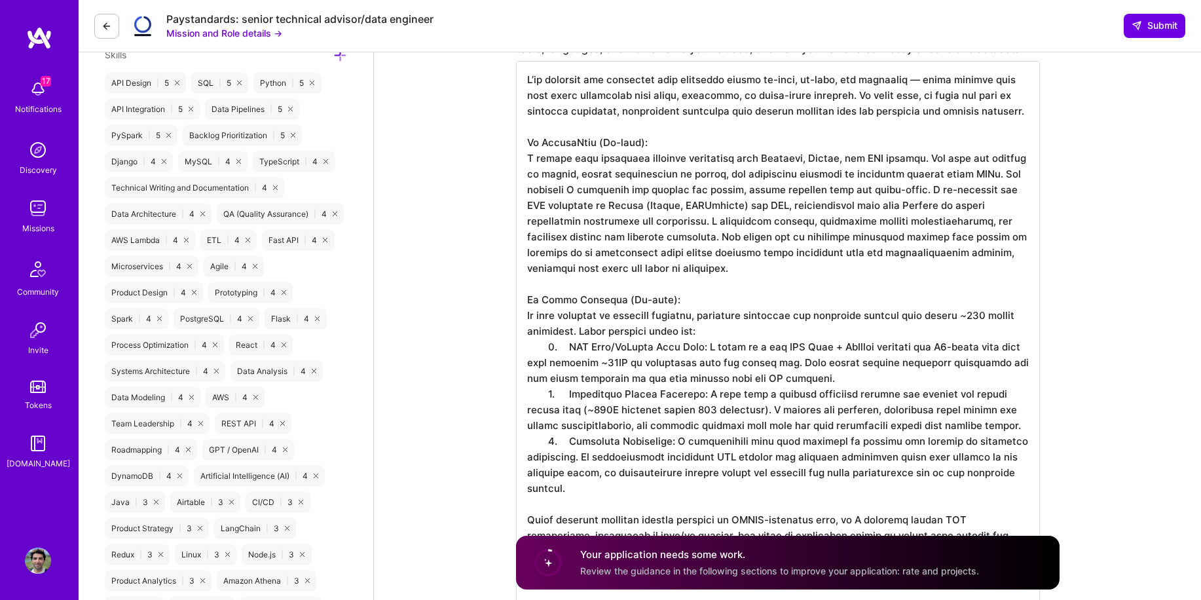
scroll to position [904, 0]
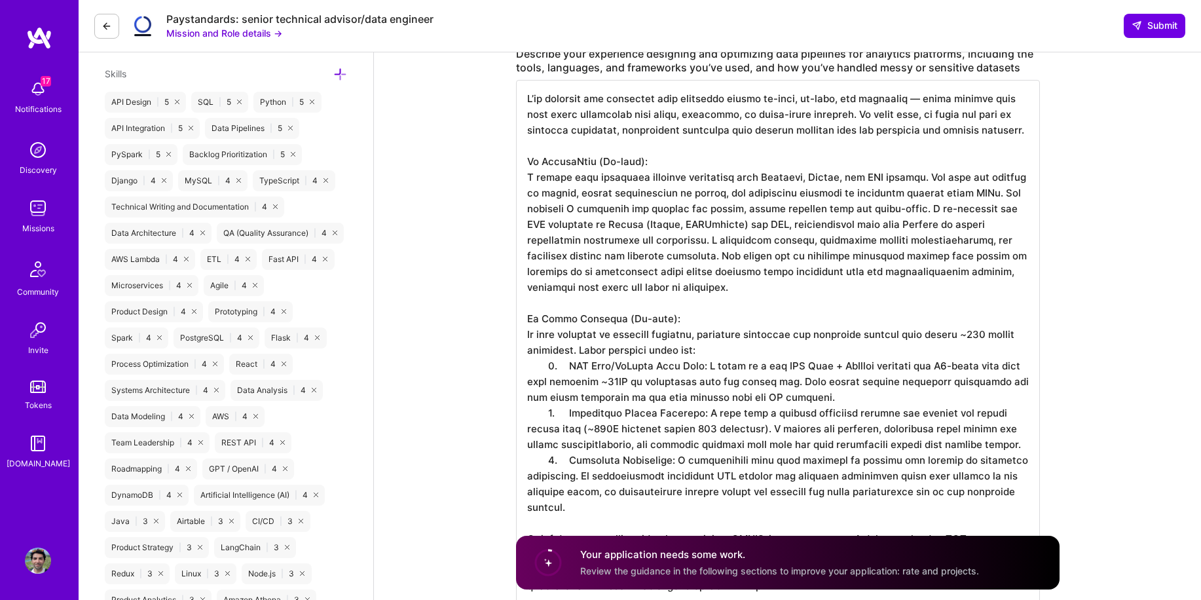
click at [771, 272] on textarea at bounding box center [778, 357] width 524 height 555
click at [731, 240] on textarea at bounding box center [778, 357] width 524 height 555
drag, startPoint x: 819, startPoint y: 242, endPoint x: 711, endPoint y: 238, distance: 108.8
click at [711, 238] on textarea at bounding box center [778, 357] width 524 height 555
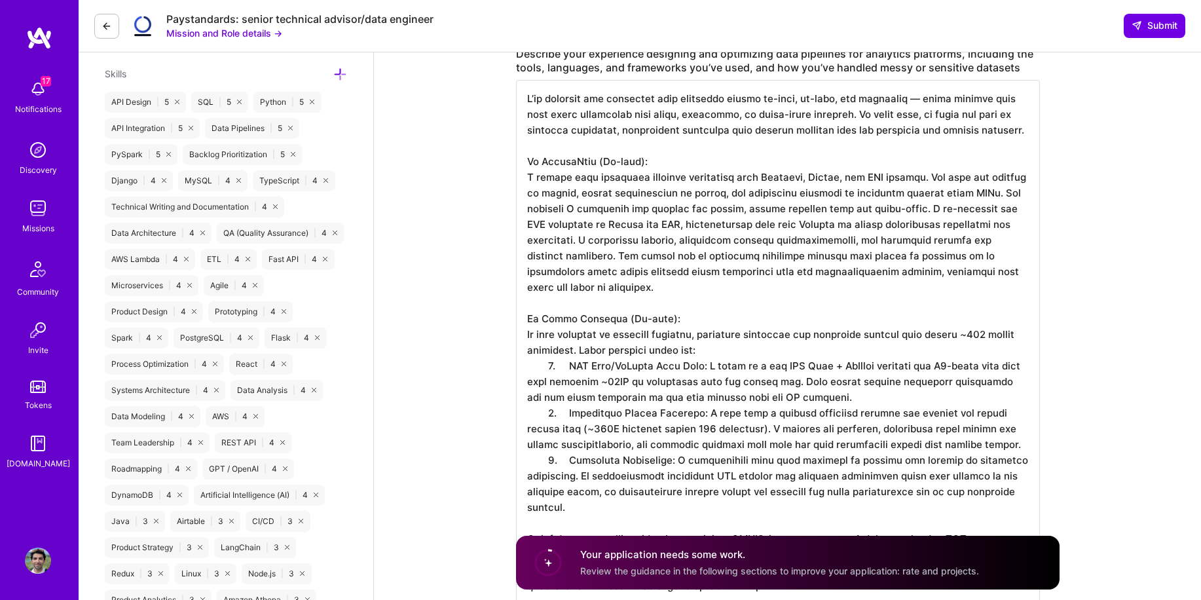
click at [839, 193] on textarea at bounding box center [778, 357] width 524 height 555
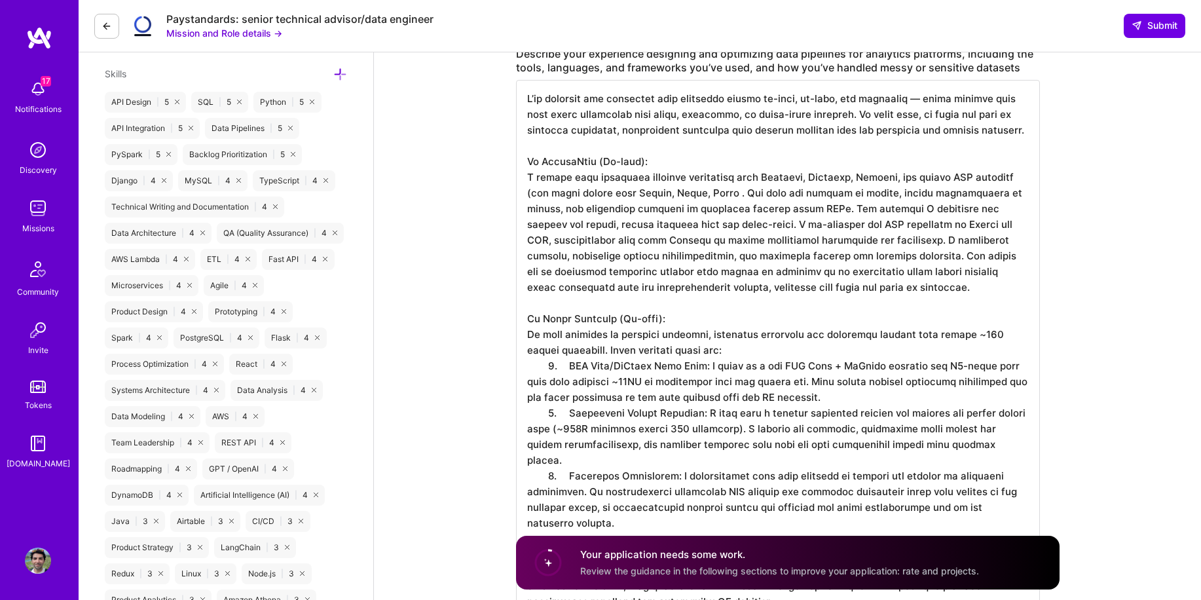
click at [742, 210] on textarea at bounding box center [778, 365] width 524 height 571
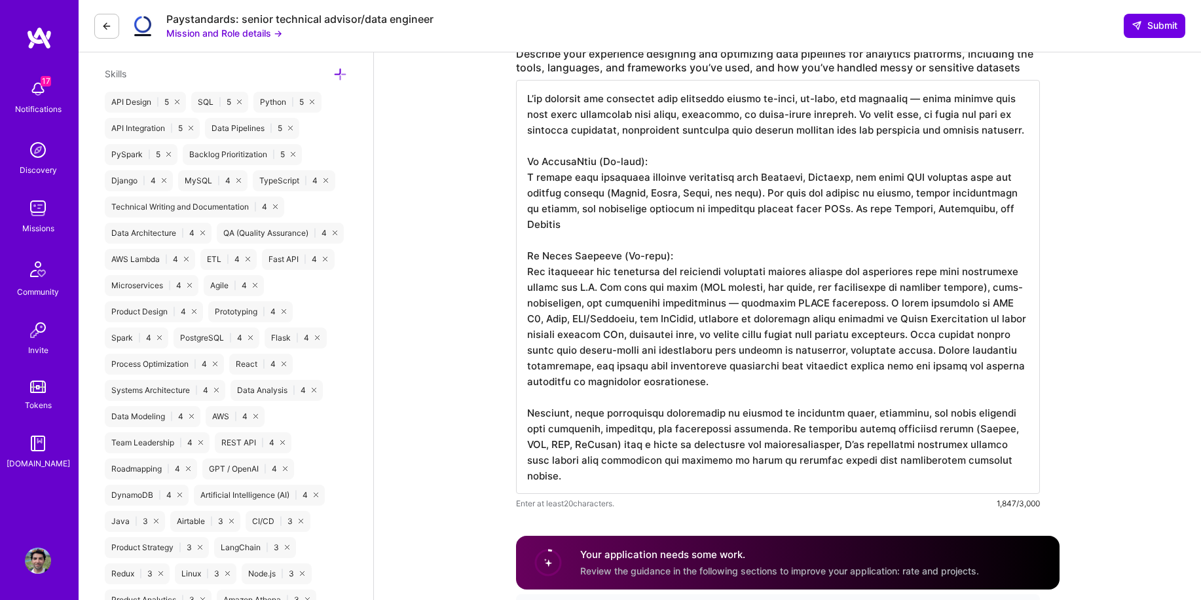
click at [761, 219] on textarea at bounding box center [778, 287] width 524 height 414
click at [692, 209] on textarea at bounding box center [778, 287] width 524 height 414
click at [734, 289] on textarea at bounding box center [778, 287] width 524 height 414
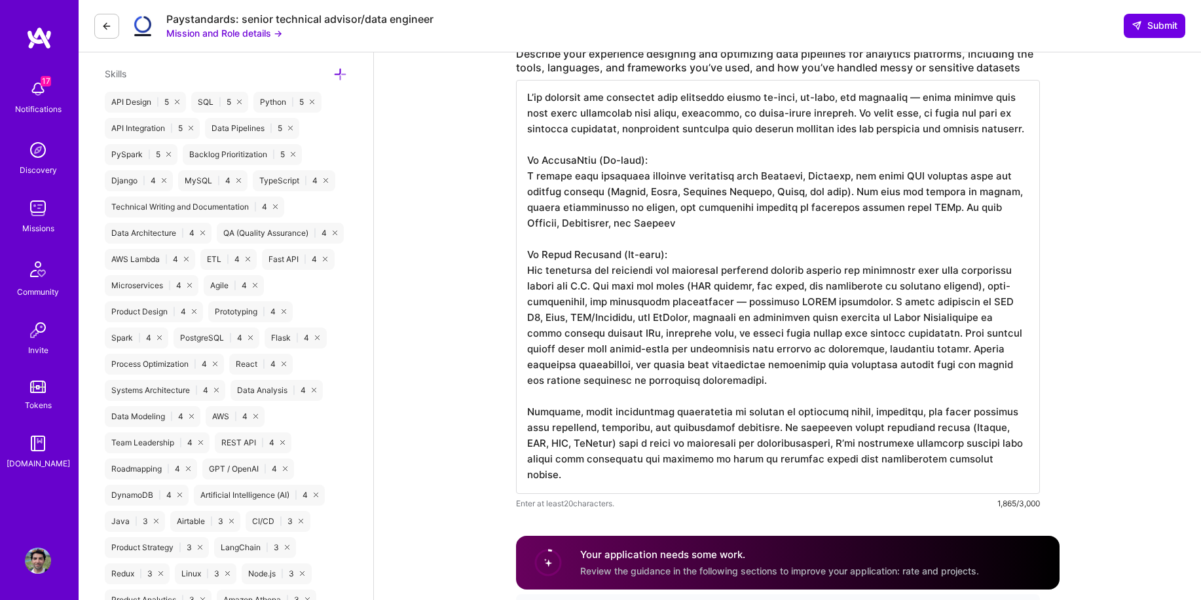
drag, startPoint x: 828, startPoint y: 402, endPoint x: 525, endPoint y: 272, distance: 329.8
click at [525, 272] on textarea at bounding box center [778, 287] width 524 height 414
paste textarea "My work centered on building scalable, auditable pipelines for sensitive studen…"
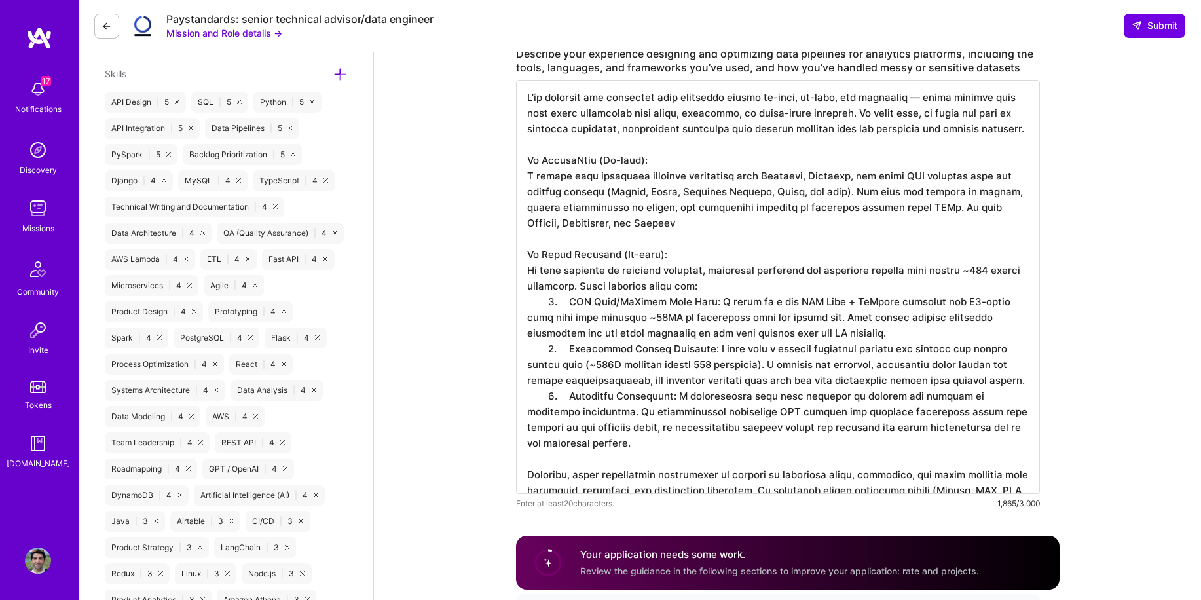
scroll to position [0, 0]
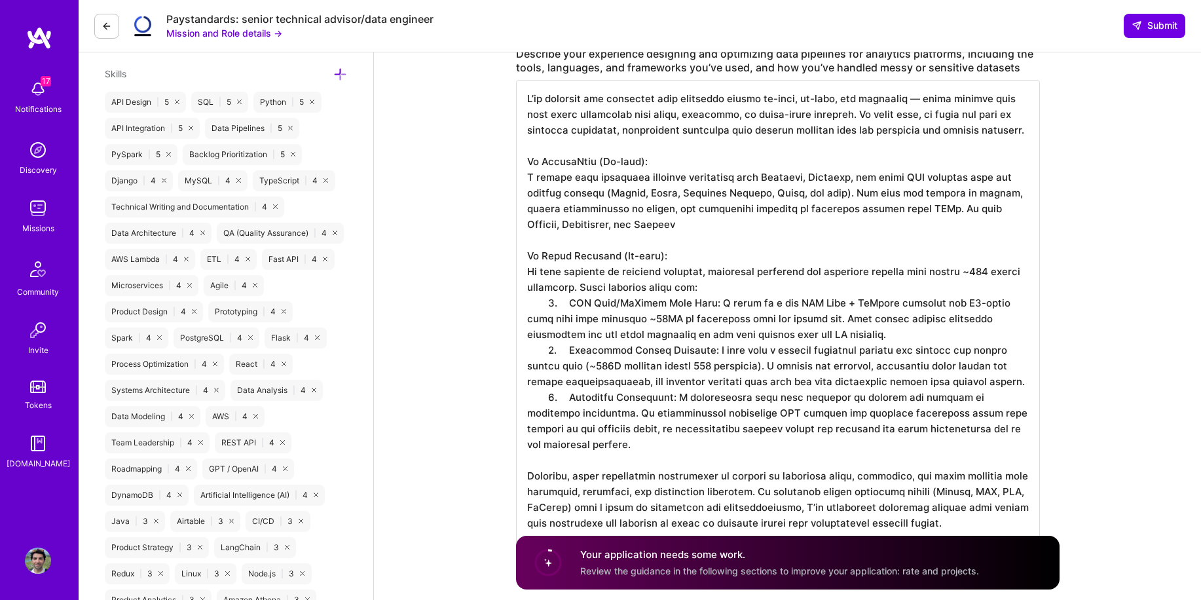
drag, startPoint x: 586, startPoint y: 319, endPoint x: 906, endPoint y: 355, distance: 321.6
click at [906, 355] on textarea at bounding box center [778, 318] width 524 height 477
click at [645, 379] on textarea at bounding box center [778, 318] width 524 height 477
drag, startPoint x: 563, startPoint y: 370, endPoint x: 977, endPoint y: 398, distance: 415.5
click at [977, 398] on textarea at bounding box center [778, 318] width 524 height 477
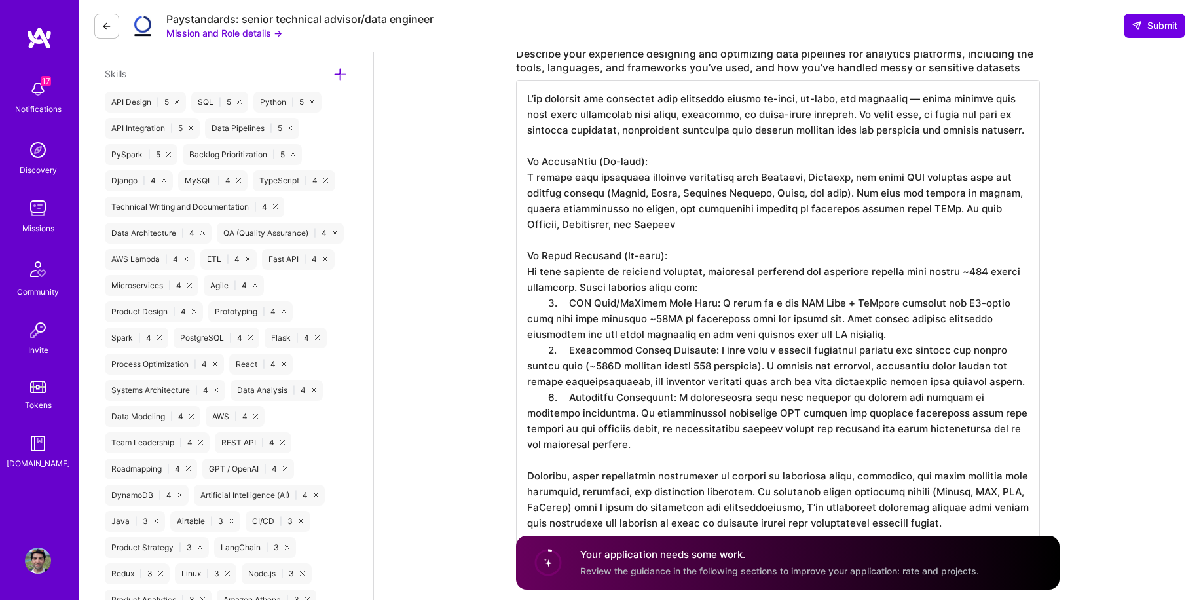
click at [974, 401] on textarea at bounding box center [778, 318] width 524 height 477
drag, startPoint x: 550, startPoint y: 432, endPoint x: 682, endPoint y: 455, distance: 134.2
click at [682, 455] on textarea at bounding box center [778, 318] width 524 height 477
click at [682, 456] on textarea at bounding box center [778, 318] width 524 height 477
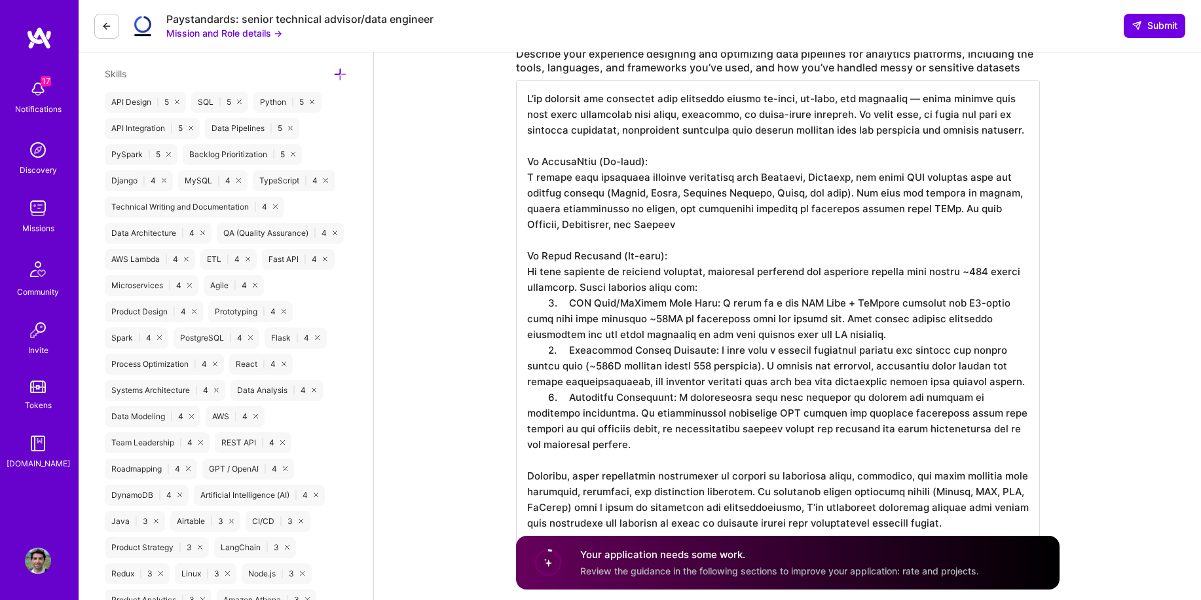
click at [607, 462] on textarea at bounding box center [778, 318] width 524 height 477
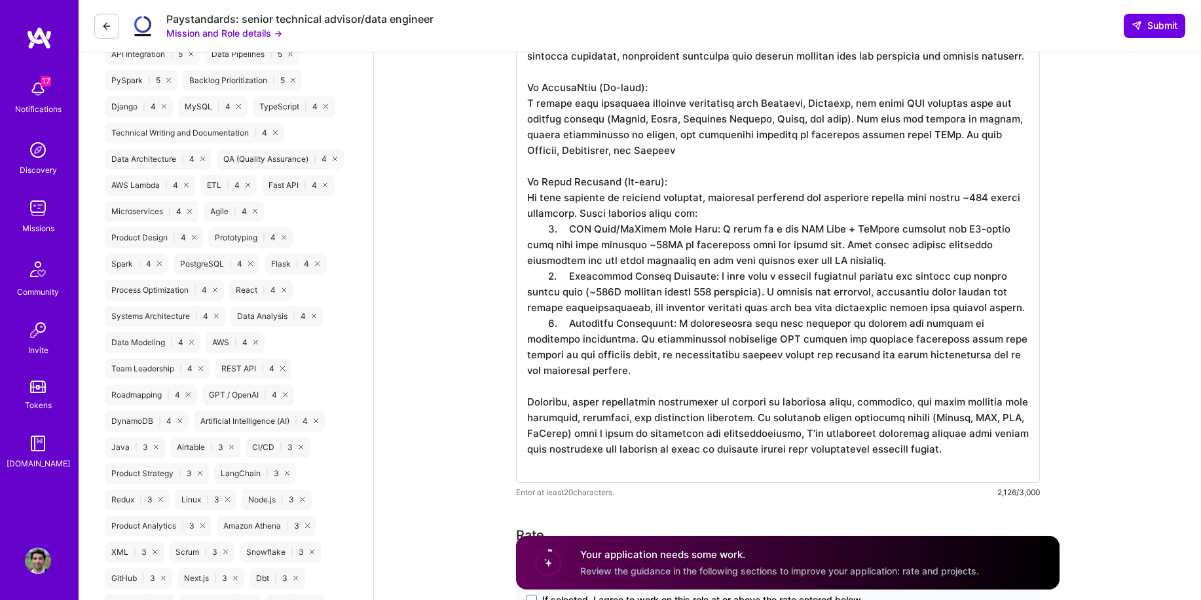
scroll to position [984, 0]
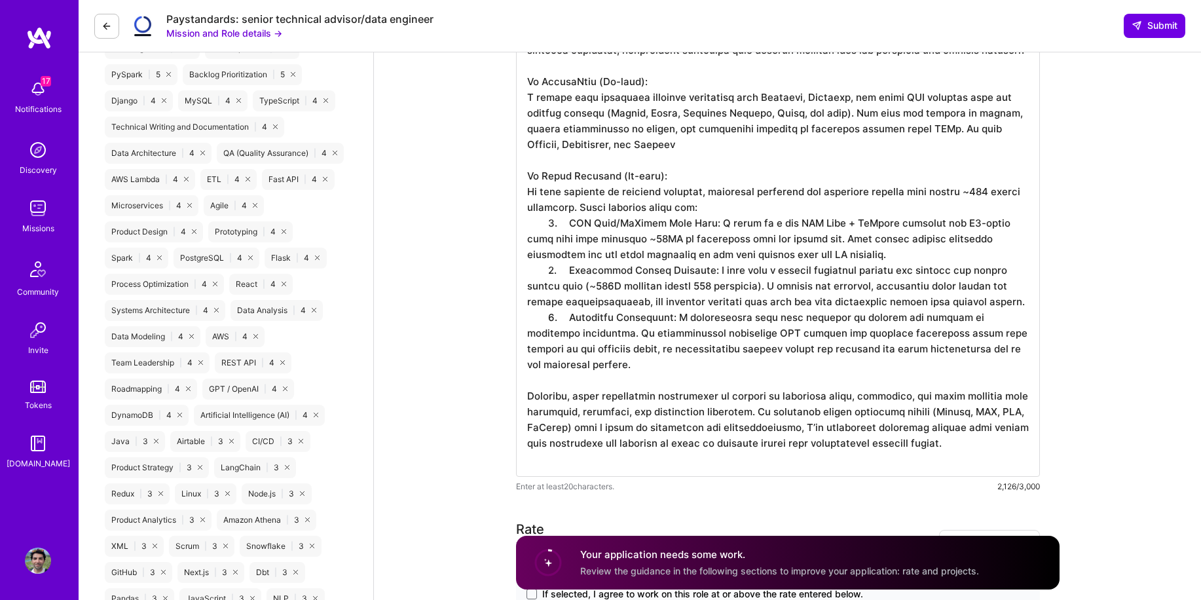
drag, startPoint x: 979, startPoint y: 458, endPoint x: 538, endPoint y: 400, distance: 444.6
click at [538, 400] on textarea at bounding box center [778, 238] width 524 height 477
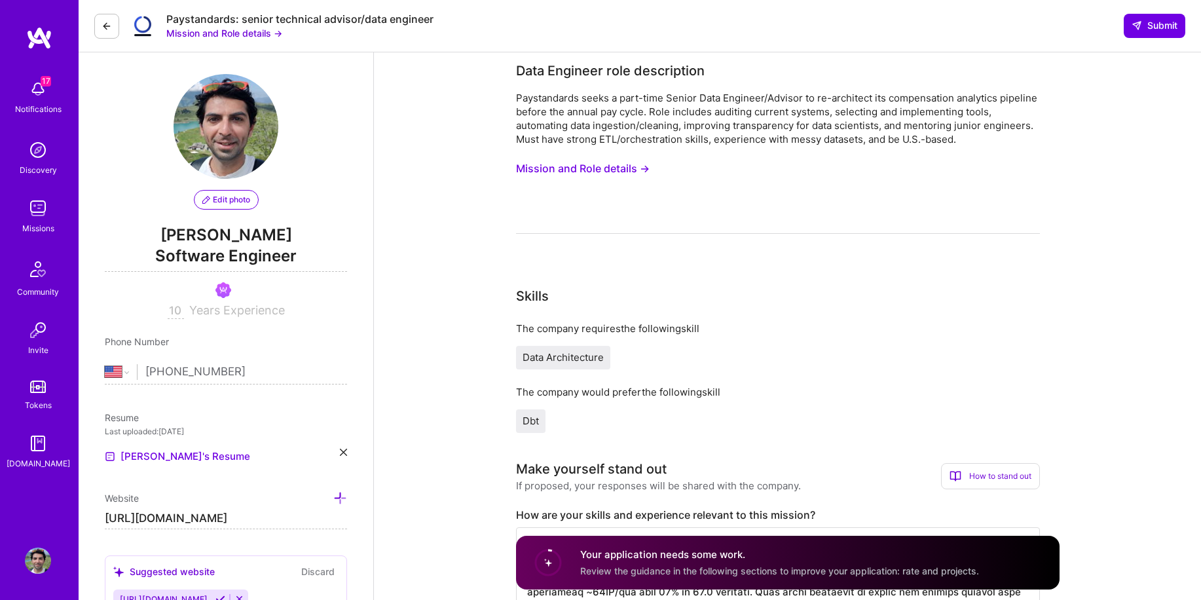
scroll to position [0, 0]
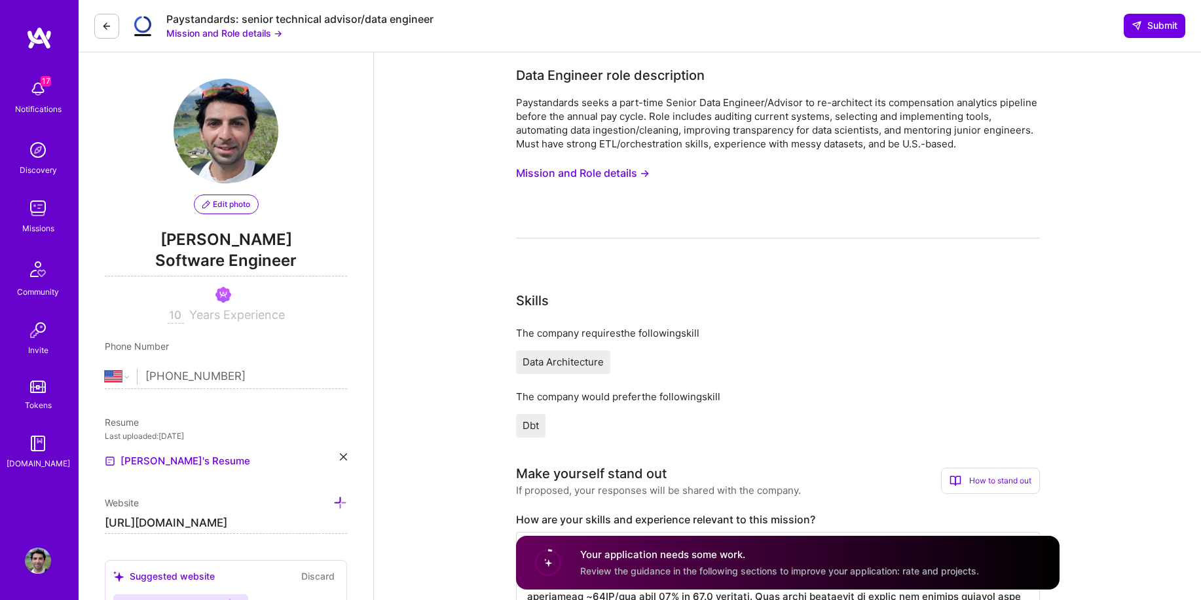
click at [584, 166] on button "Mission and Role details →" at bounding box center [583, 173] width 134 height 24
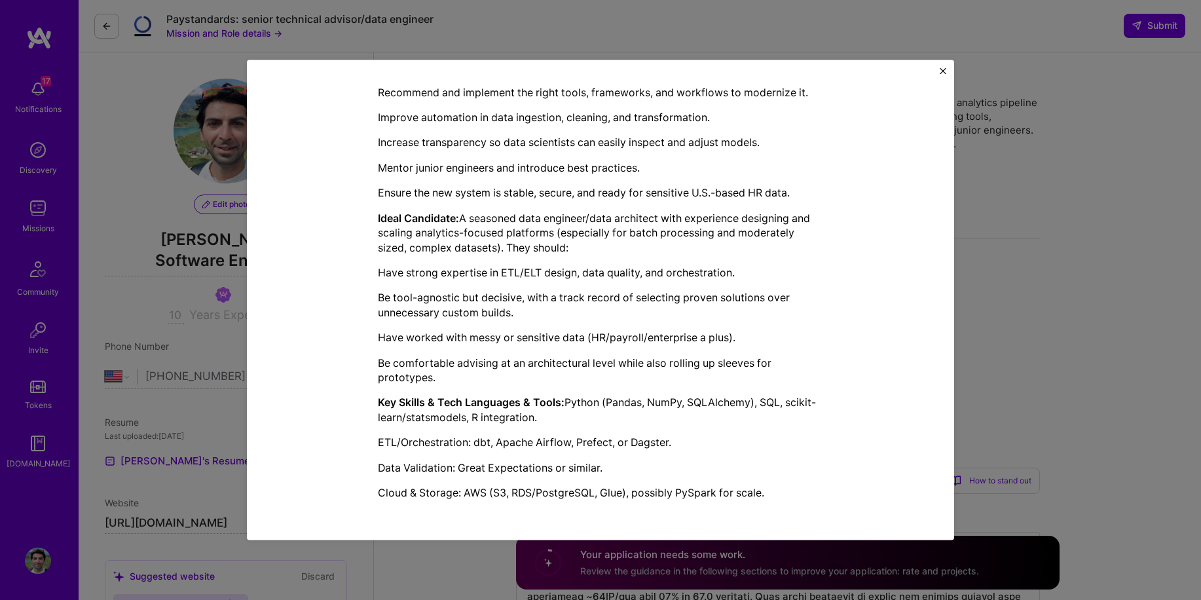
scroll to position [557, 0]
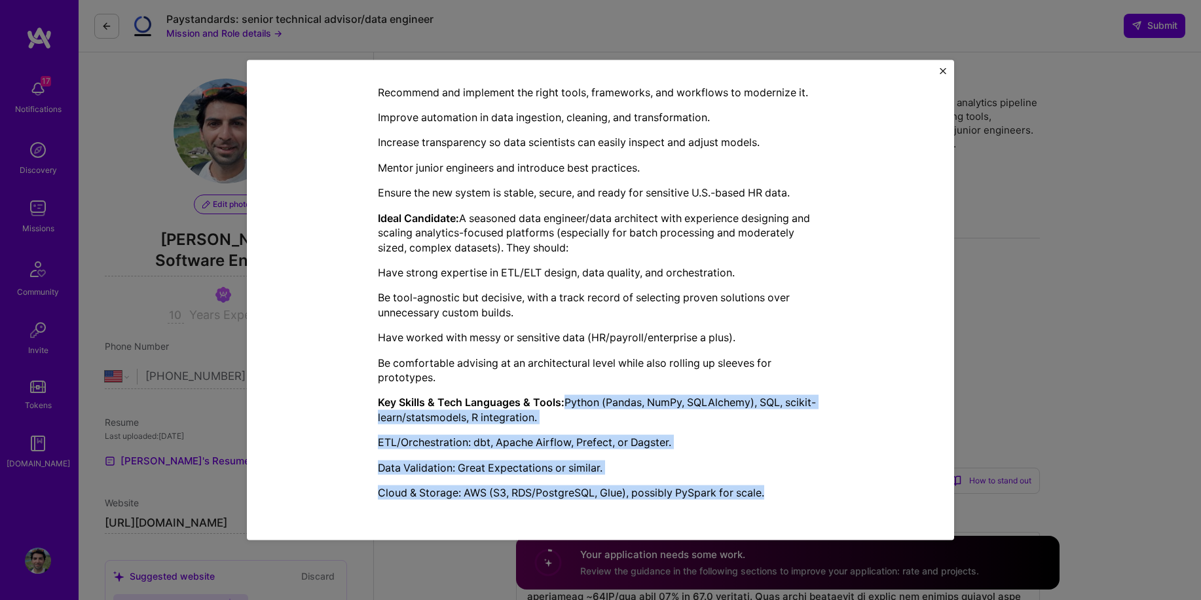
drag, startPoint x: 765, startPoint y: 494, endPoint x: 559, endPoint y: 405, distance: 225.0
click at [559, 405] on div "Paystandards is building a compensation analytics platform that helps organizat…" at bounding box center [600, 176] width 445 height 648
copy div "Python (Pandas, NumPy, SQLAlchemy), SQL, scikit-learn/statsmodels, R integratio…"
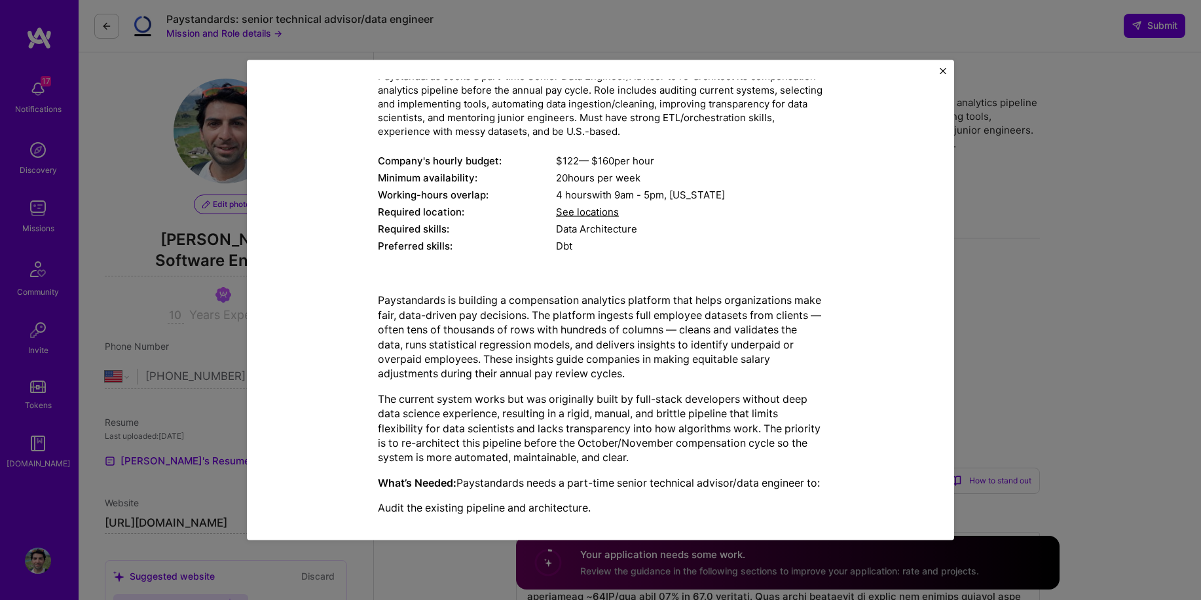
scroll to position [0, 0]
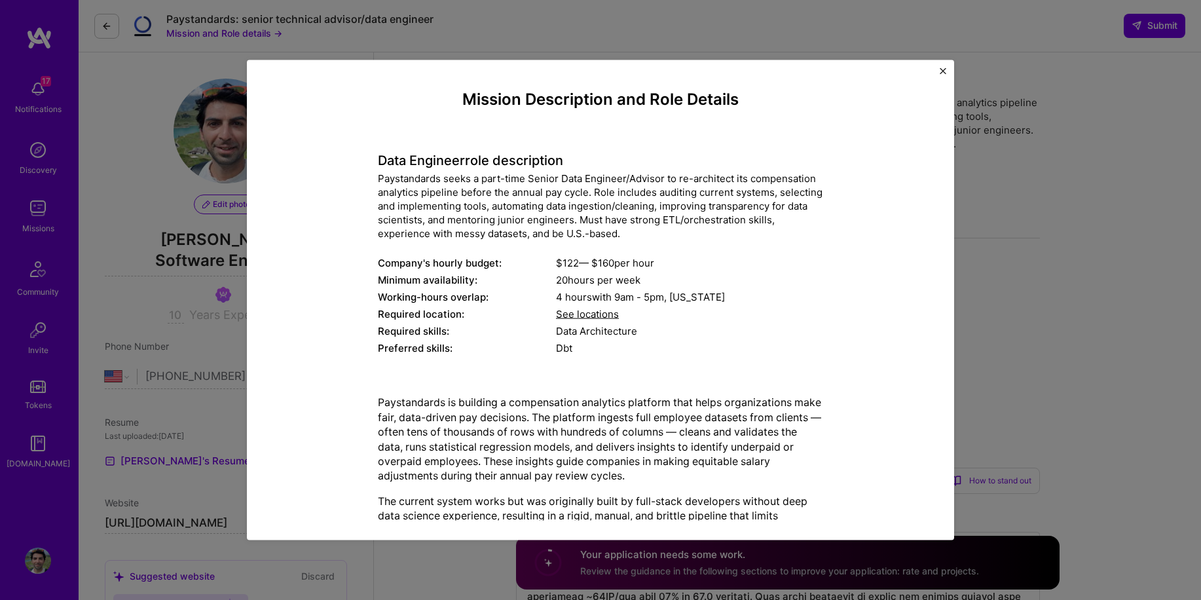
click at [993, 396] on div "Mission Description and Role Details Data Engineer role description Paystandard…" at bounding box center [600, 300] width 1201 height 600
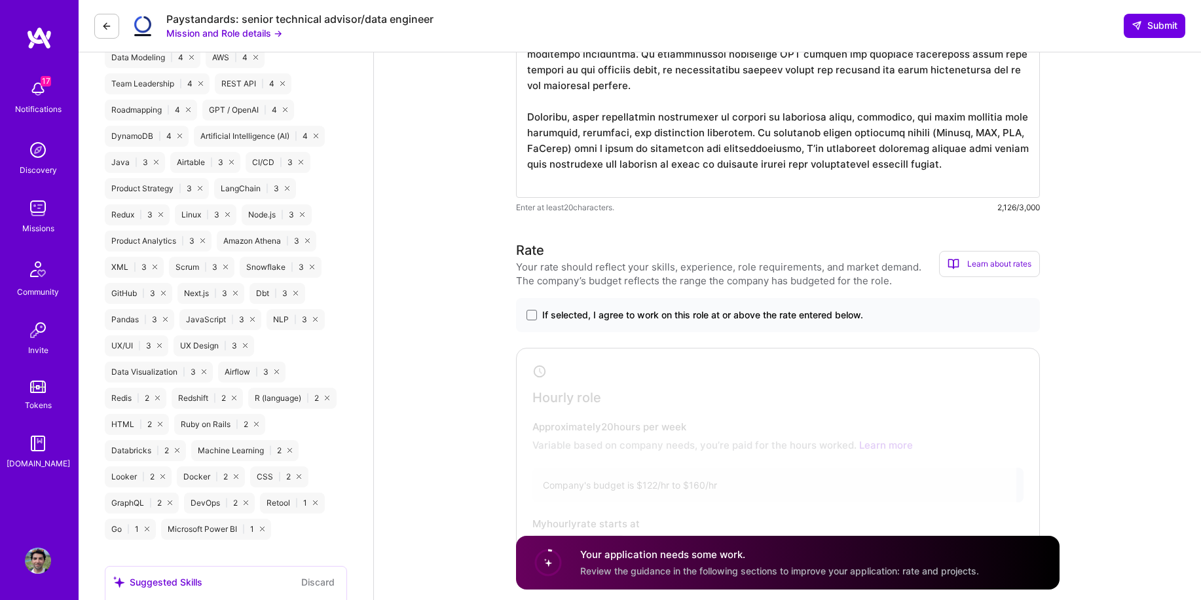
scroll to position [1240, 0]
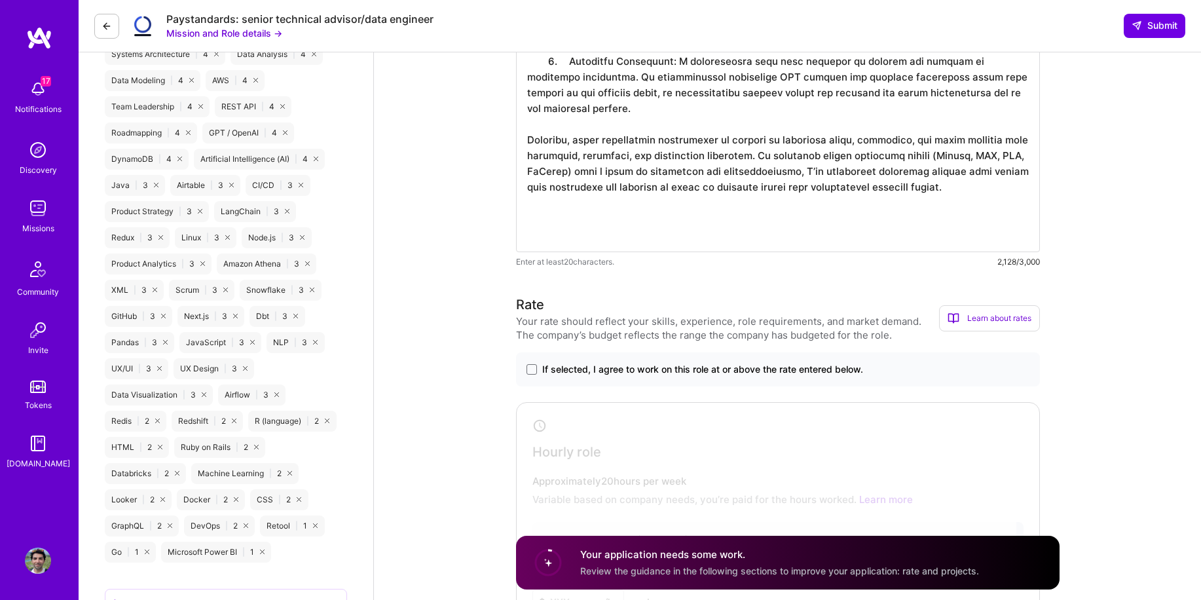
scroll to position [0, 0]
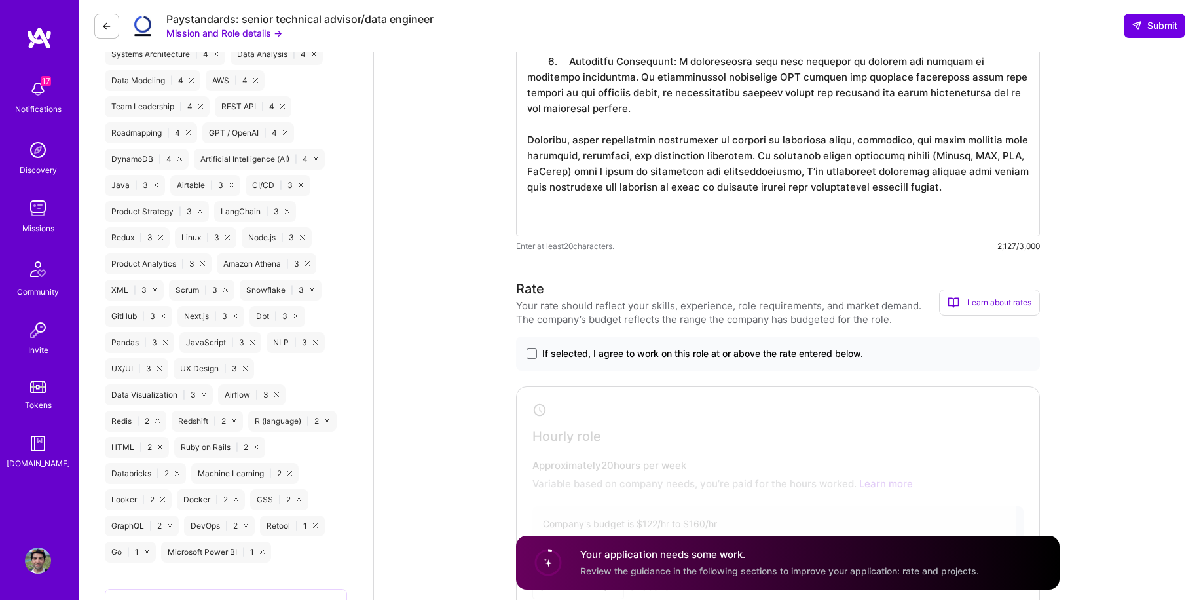
type textarea "I’ve designed and optimized data pipelines across ad-tech, ed-tech, and logisti…"
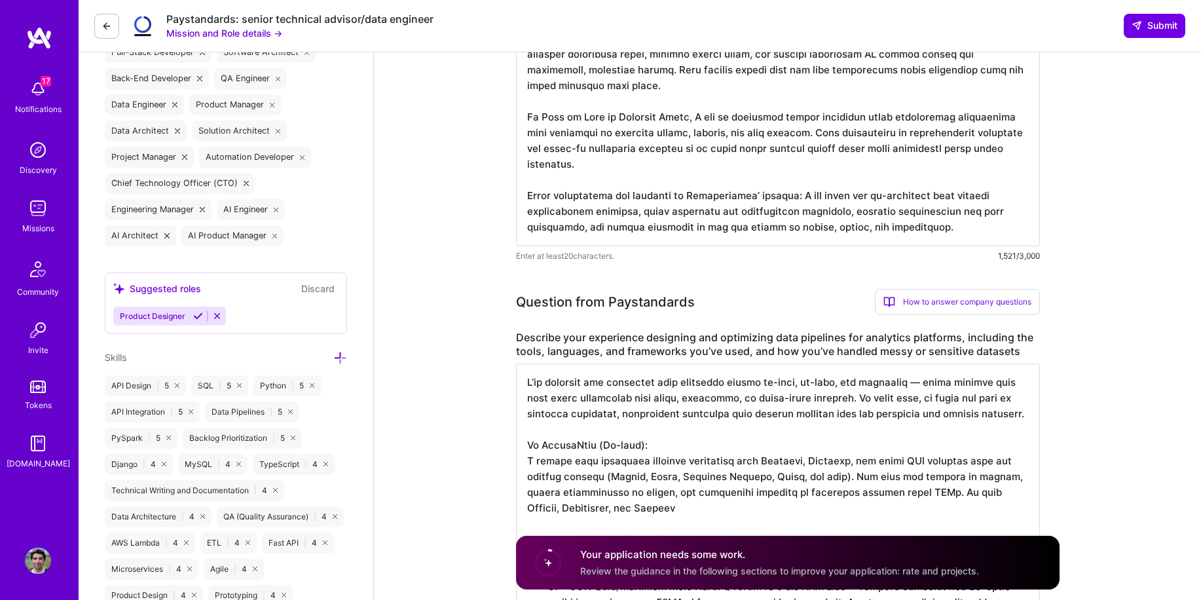
scroll to position [512, 0]
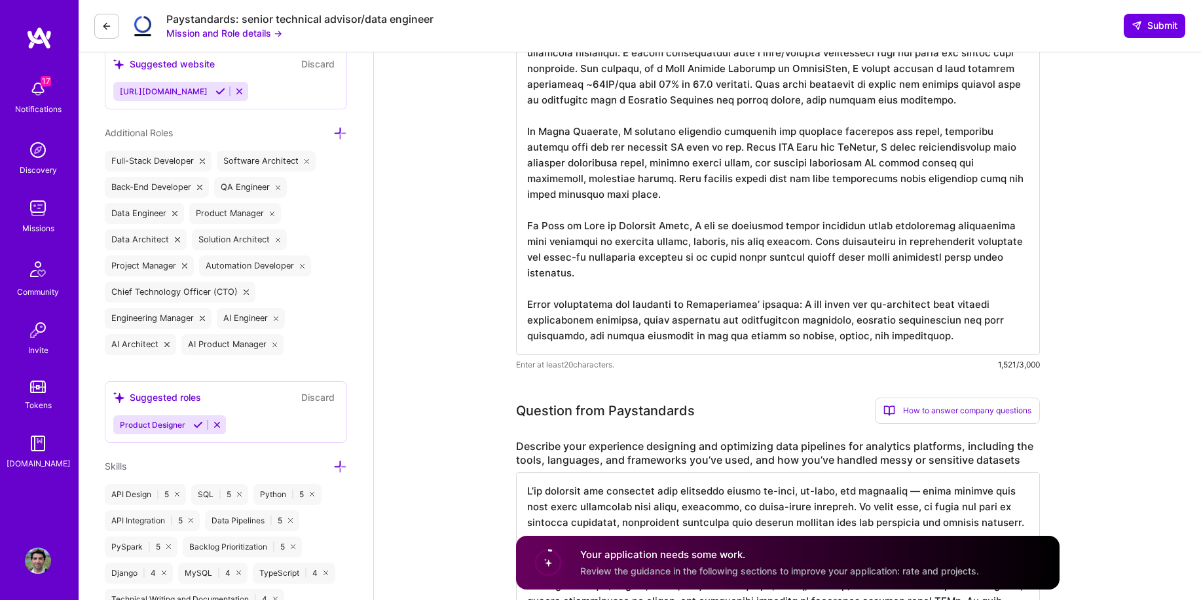
click at [950, 341] on textarea at bounding box center [778, 187] width 524 height 335
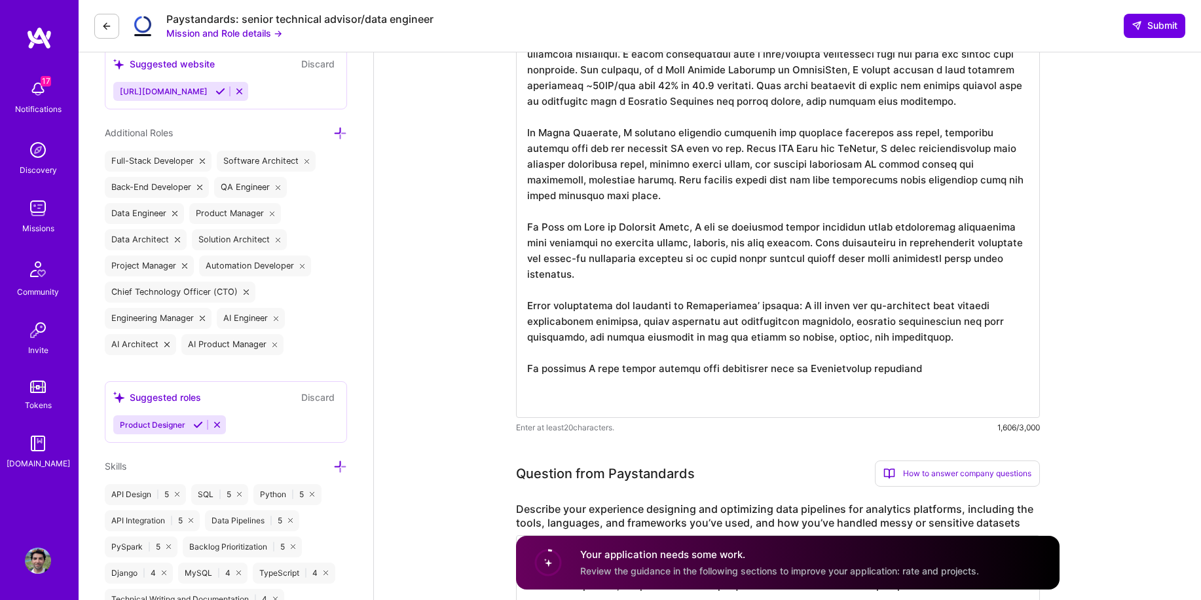
paste textarea "Python (Pandas, NumPy, SQLAlchemy), SQL, scikit-learn/statsmodels, R integratio…"
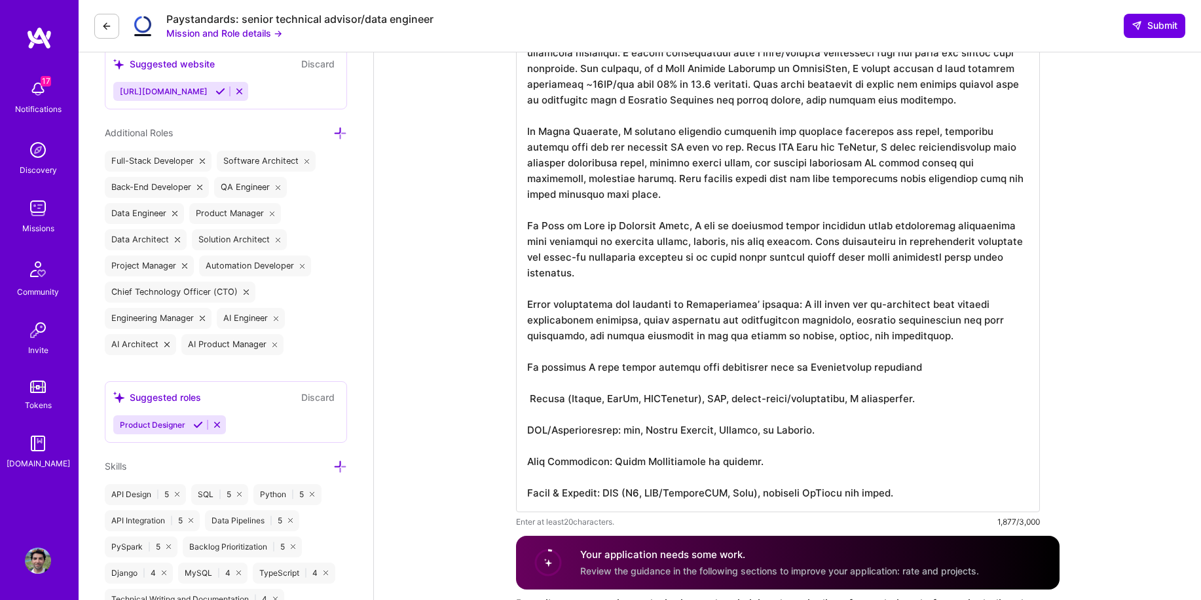
click at [631, 402] on textarea at bounding box center [778, 266] width 524 height 492
drag, startPoint x: 701, startPoint y: 399, endPoint x: 914, endPoint y: 399, distance: 212.8
click at [914, 399] on textarea at bounding box center [778, 266] width 524 height 492
drag, startPoint x: 914, startPoint y: 399, endPoint x: 699, endPoint y: 403, distance: 214.8
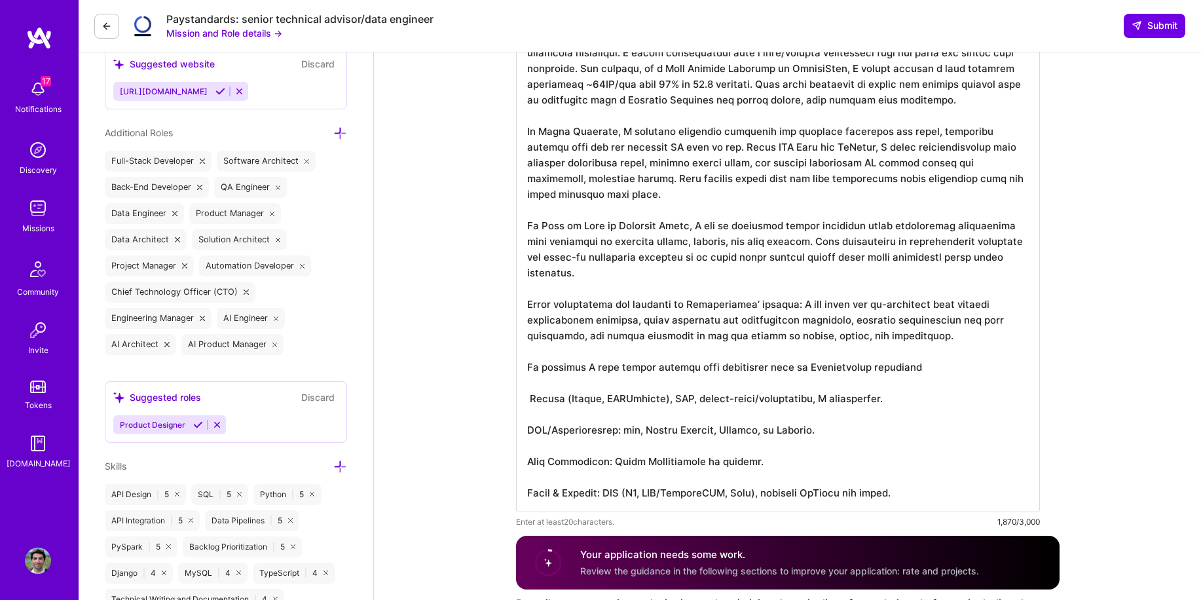
click at [699, 403] on textarea at bounding box center [778, 266] width 524 height 492
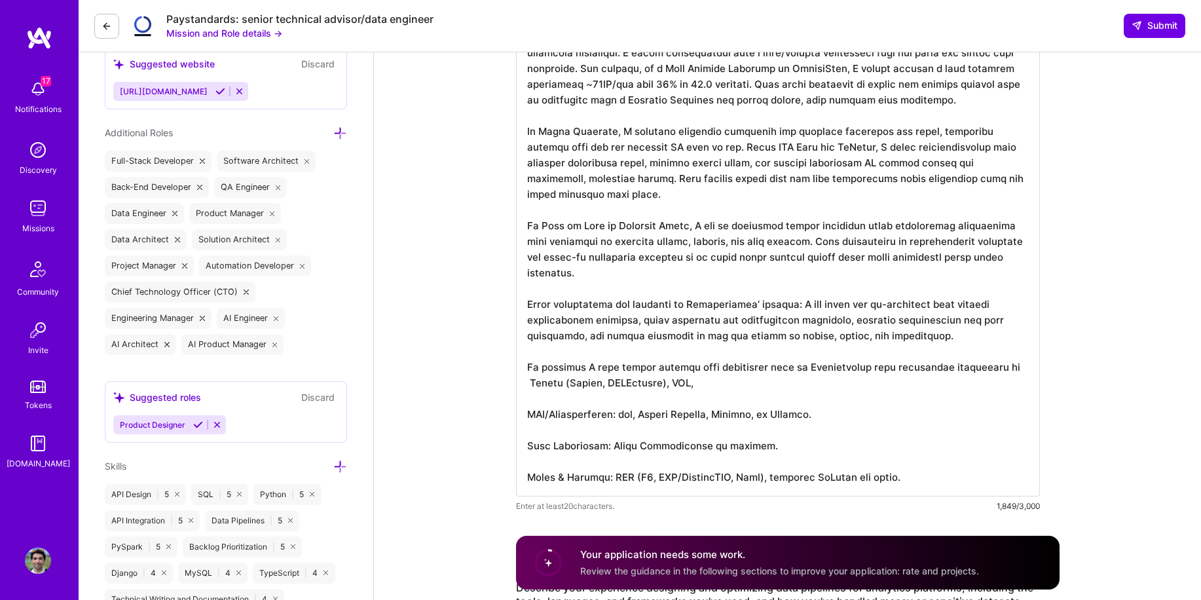
scroll to position [0, 0]
drag, startPoint x: 643, startPoint y: 415, endPoint x: 713, endPoint y: 416, distance: 69.4
click at [713, 416] on textarea at bounding box center [778, 258] width 524 height 477
click at [710, 386] on textarea at bounding box center [778, 258] width 524 height 477
paste textarea "Apache Airflow,"
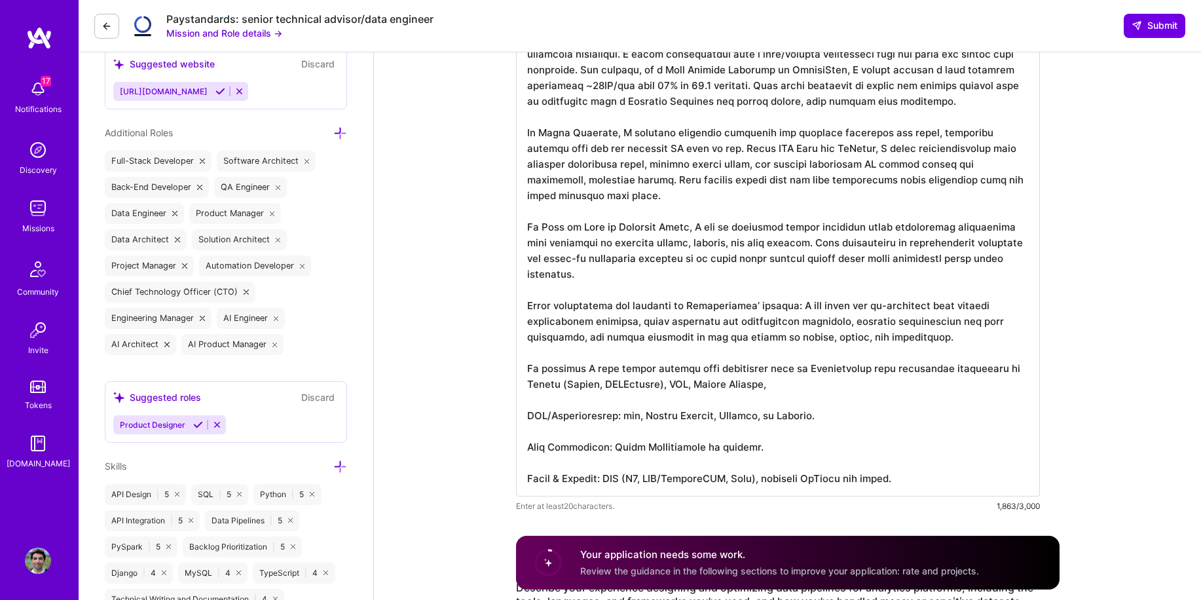
drag, startPoint x: 526, startPoint y: 417, endPoint x: 610, endPoint y: 415, distance: 83.9
click at [610, 415] on textarea at bounding box center [778, 258] width 524 height 477
drag, startPoint x: 527, startPoint y: 477, endPoint x: 764, endPoint y: 479, distance: 237.1
click at [764, 479] on textarea at bounding box center [778, 258] width 524 height 477
click at [794, 387] on textarea at bounding box center [778, 258] width 524 height 477
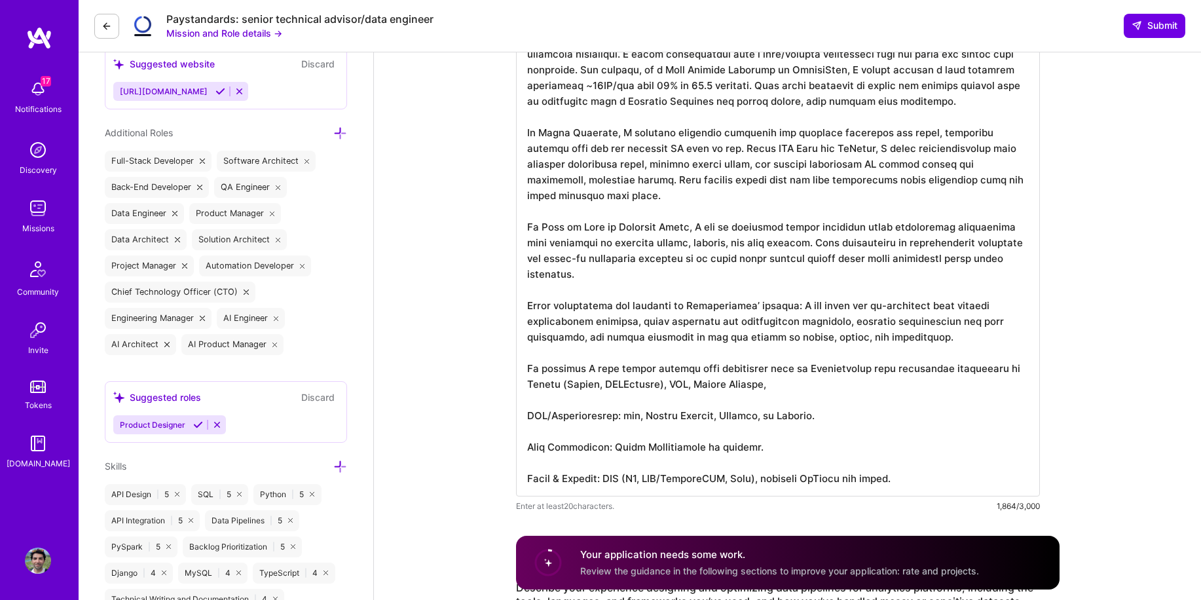
paste textarea "Cloud & Storage: AWS (S3, RDS/PostgreSQL, Glue)"
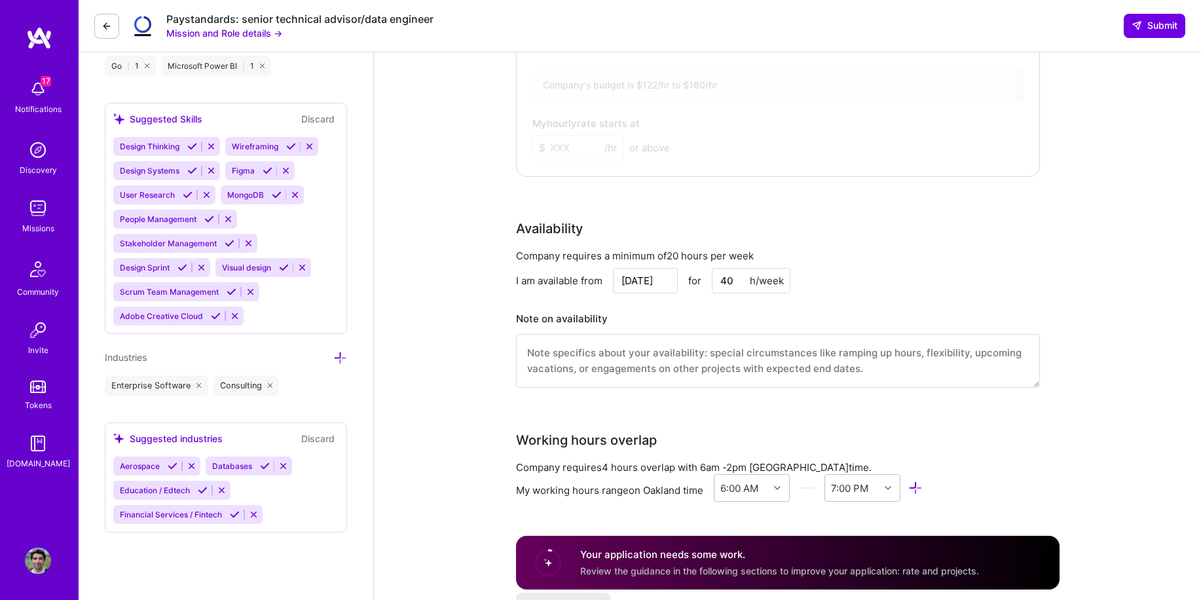
scroll to position [1470, 0]
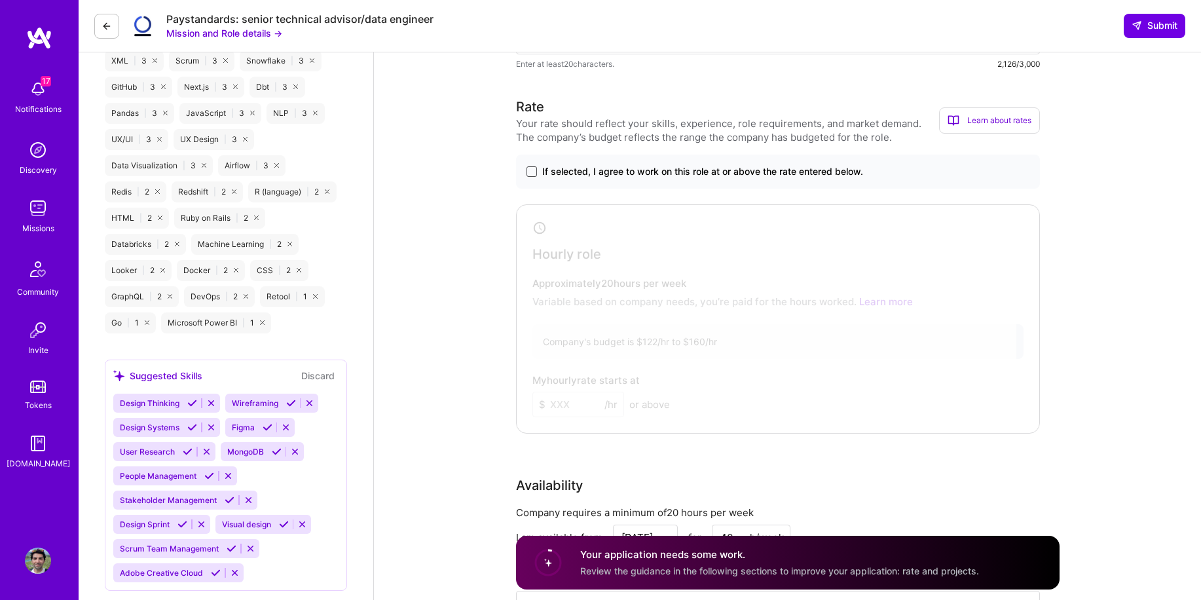
type textarea "I’ve spent my early career as a data quality engineer auditing brittle and mess…"
click at [532, 168] on span at bounding box center [532, 171] width 10 height 10
click at [0, 0] on input "If selected, I agree to work on this role at or above the rate entered below." at bounding box center [0, 0] width 0 height 0
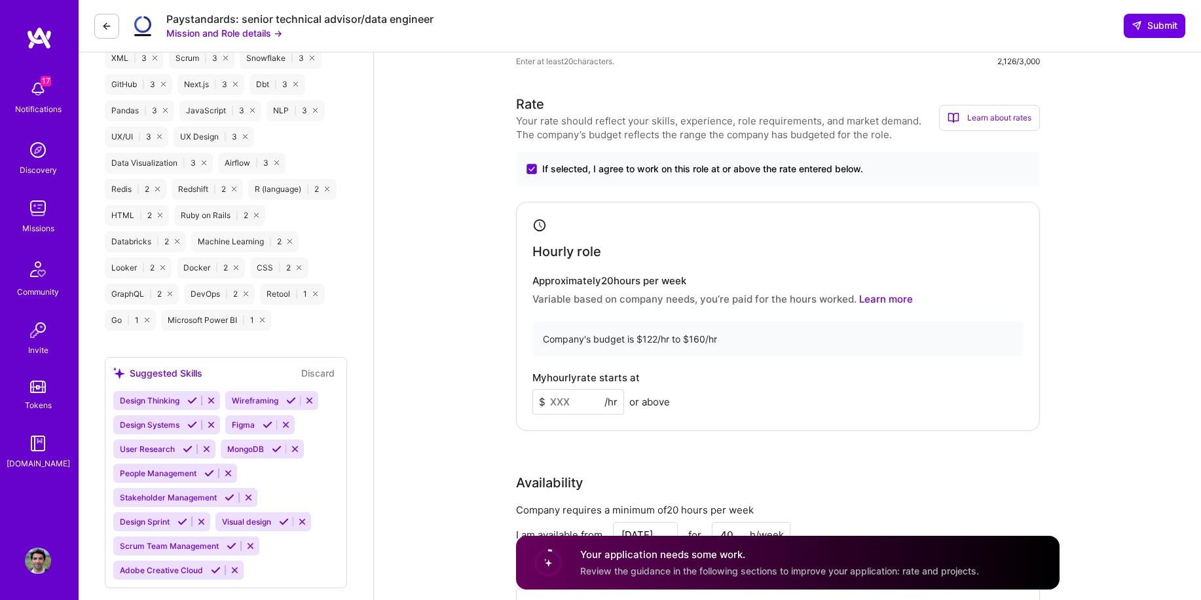
scroll to position [1472, 0]
click at [566, 400] on input at bounding box center [578, 402] width 92 height 26
click at [568, 401] on input "140" at bounding box center [578, 402] width 92 height 26
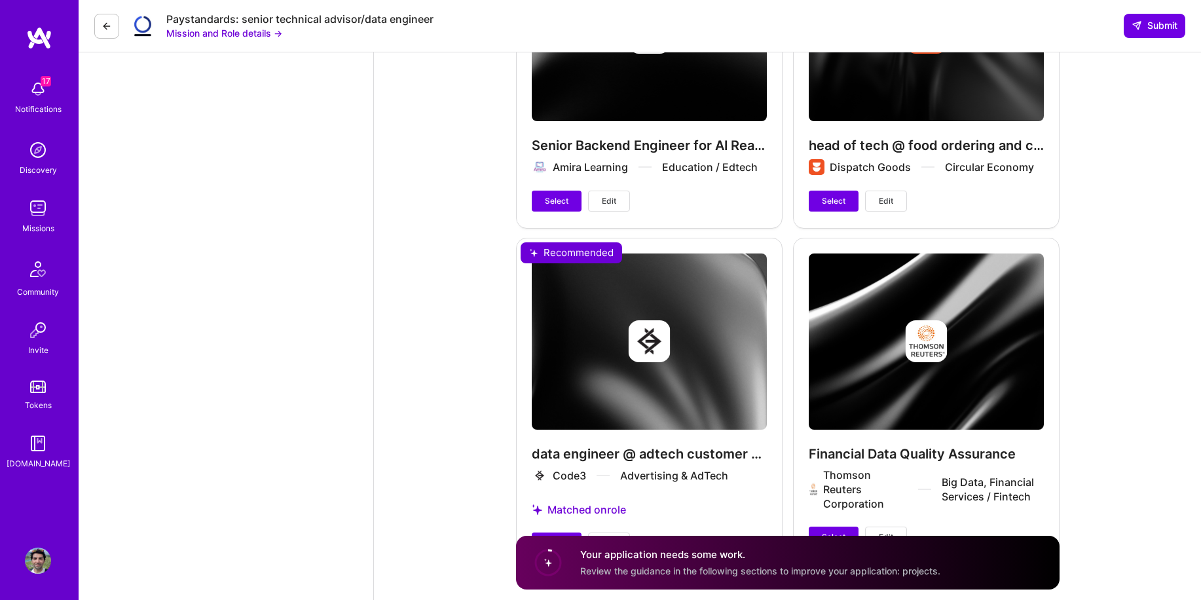
scroll to position [3457, 0]
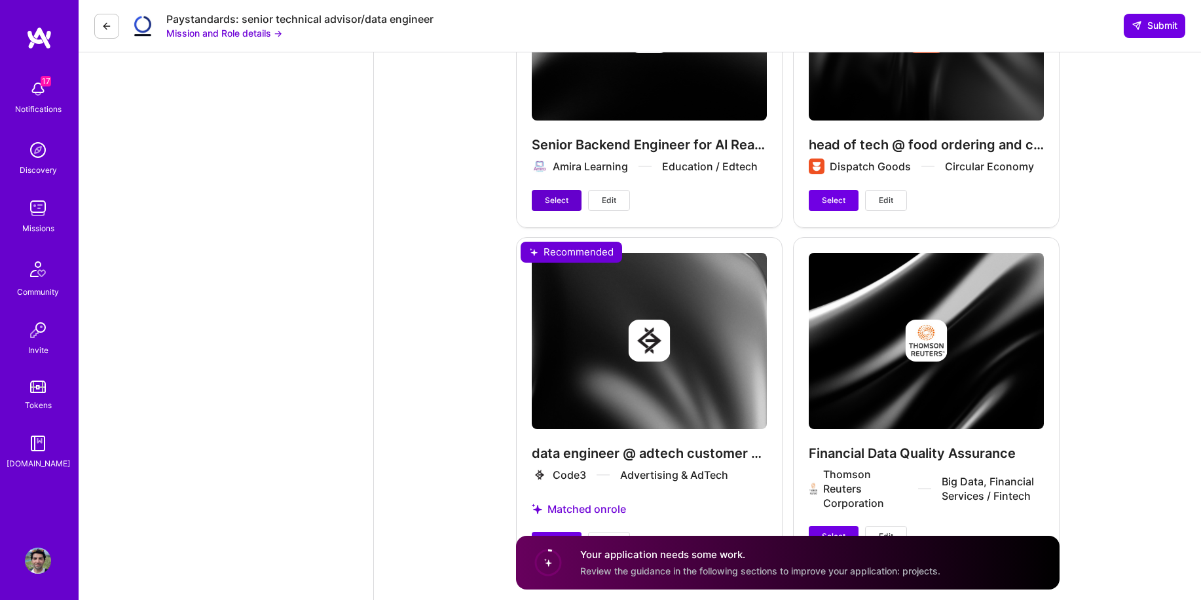
type input "145"
click at [542, 197] on button "Select" at bounding box center [557, 200] width 50 height 21
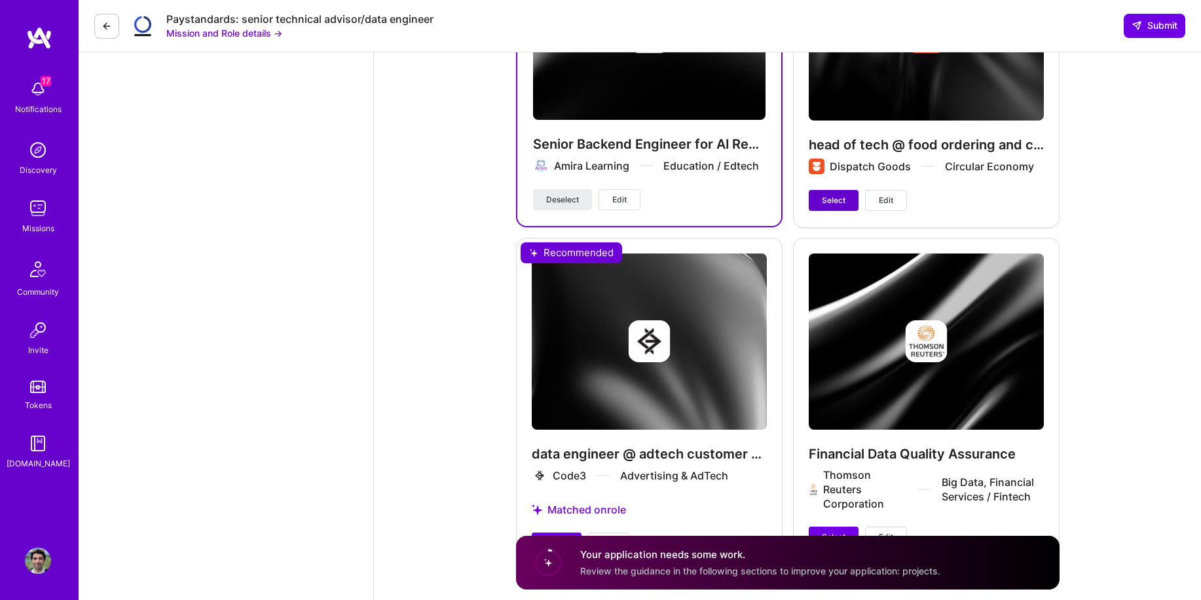
click at [831, 206] on button "Select" at bounding box center [834, 200] width 50 height 21
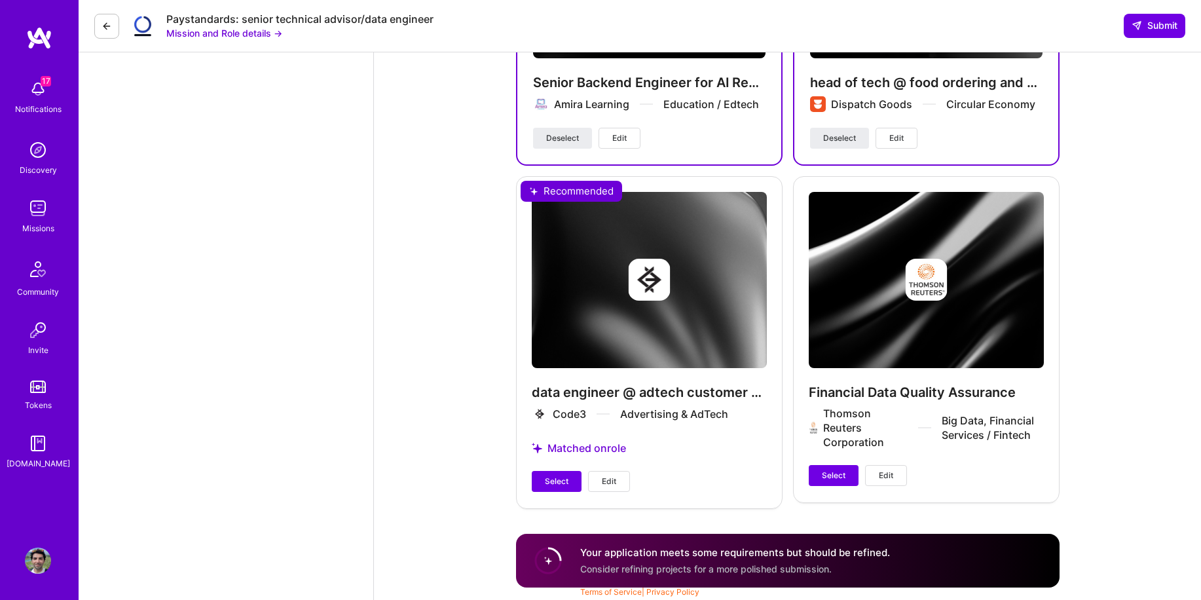
scroll to position [3516, 0]
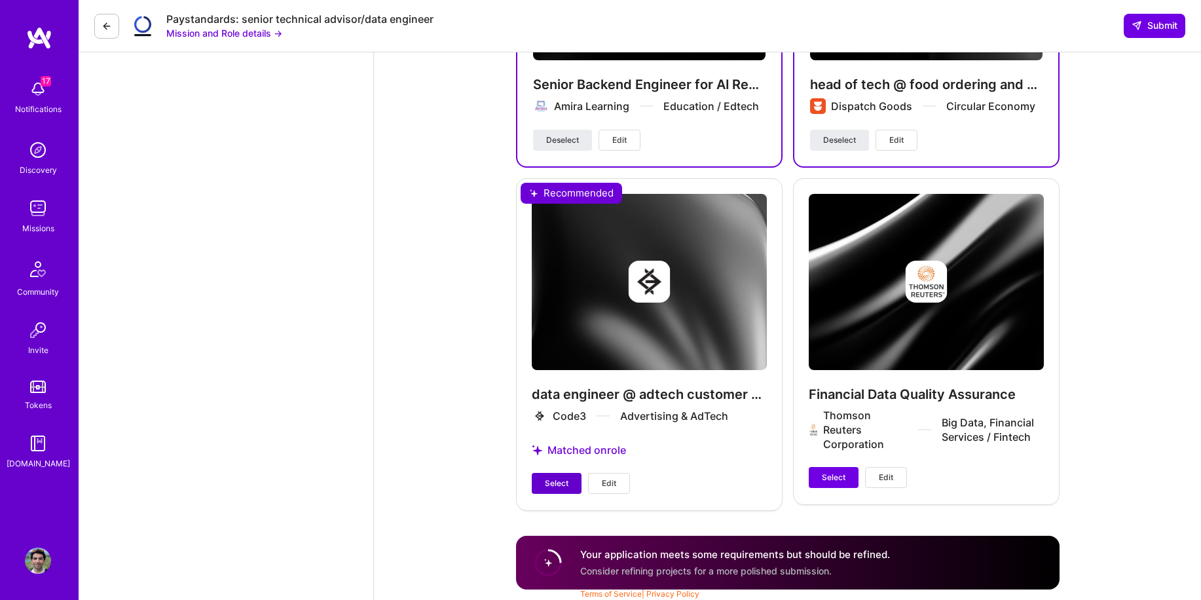
click at [561, 477] on span "Select" at bounding box center [557, 483] width 24 height 12
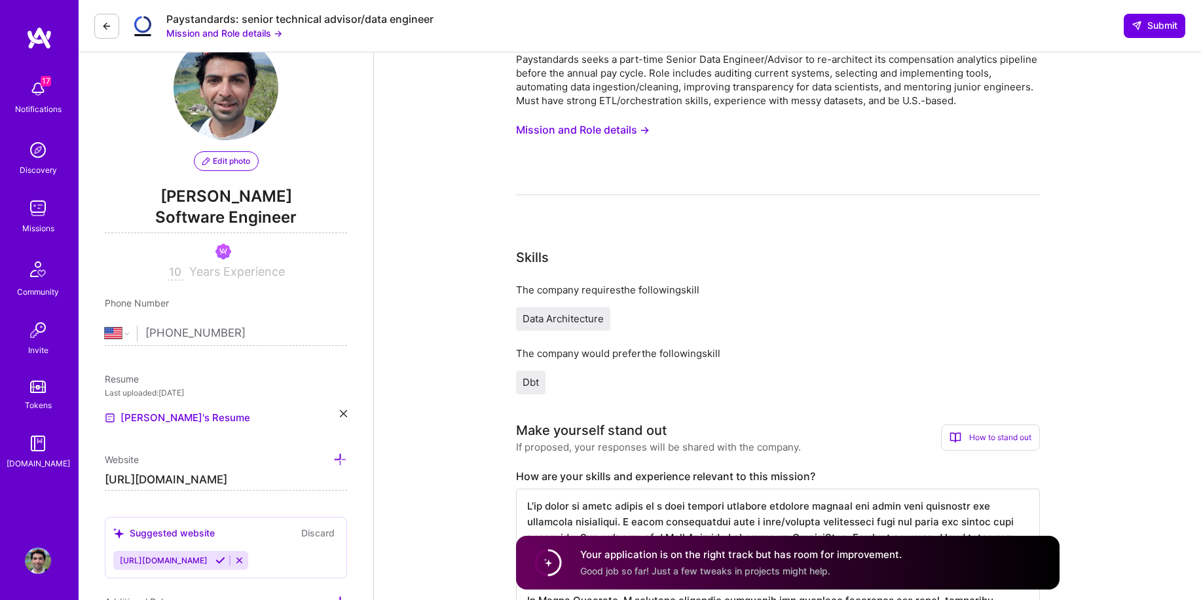
scroll to position [0, 0]
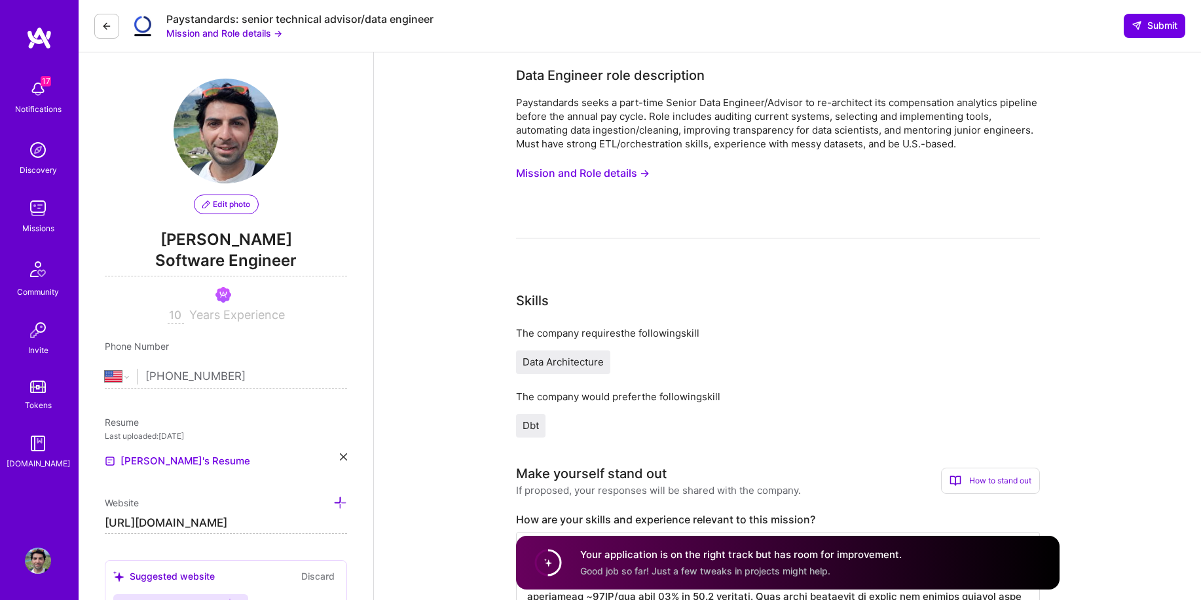
drag, startPoint x: 1153, startPoint y: 32, endPoint x: 815, endPoint y: 391, distance: 492.5
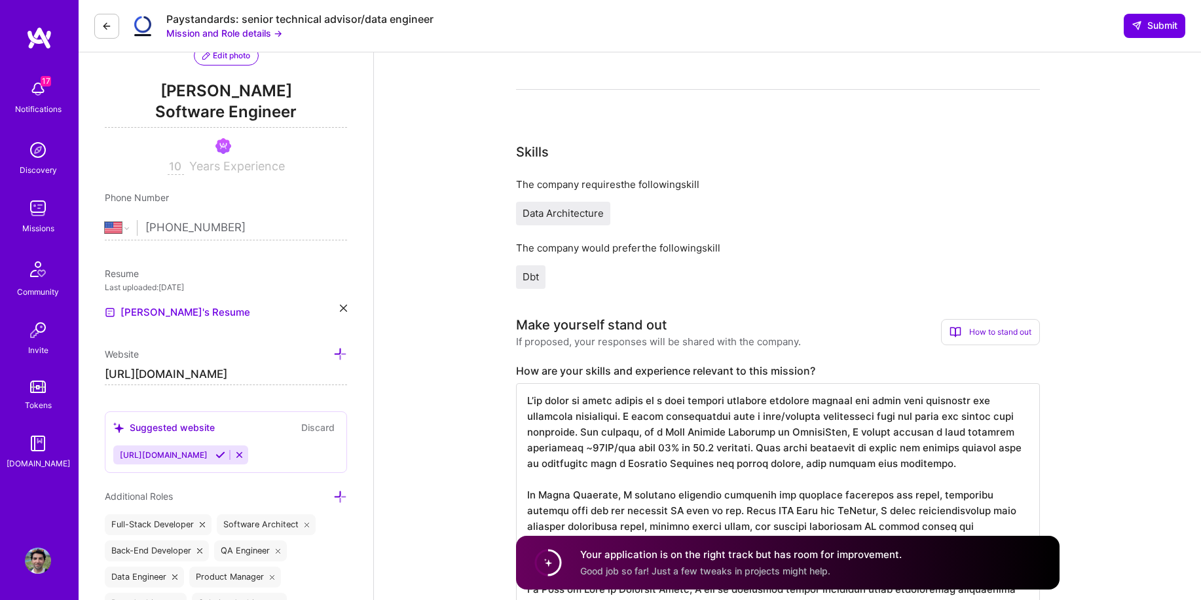
scroll to position [208, 0]
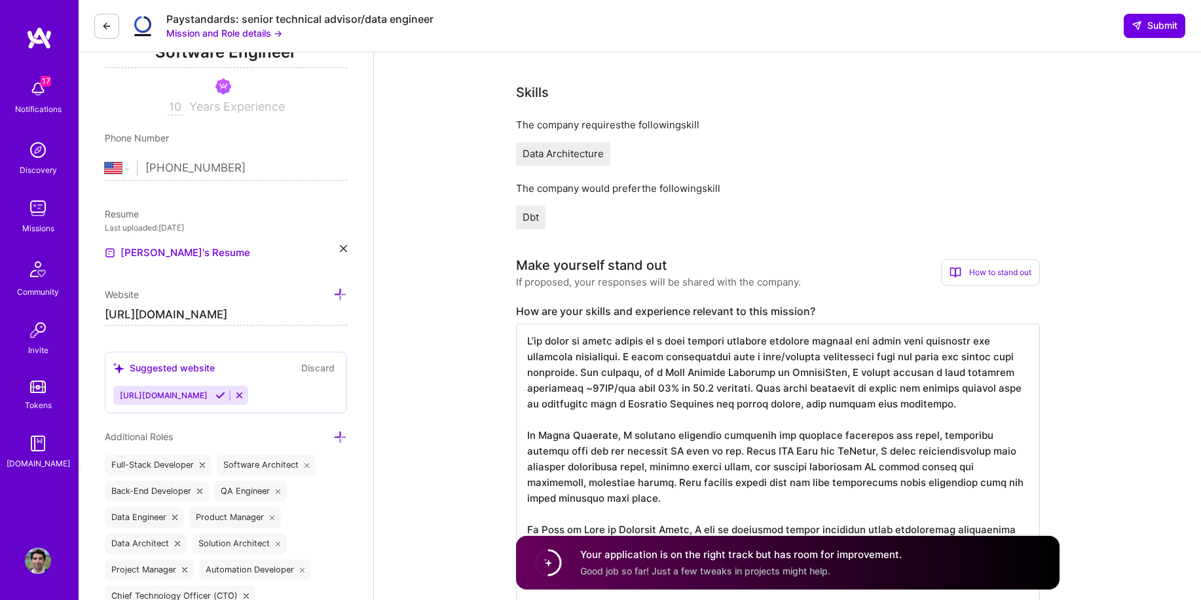
click at [632, 576] on span "Good job so far! Just a few tweaks in projects might help." at bounding box center [705, 570] width 250 height 11
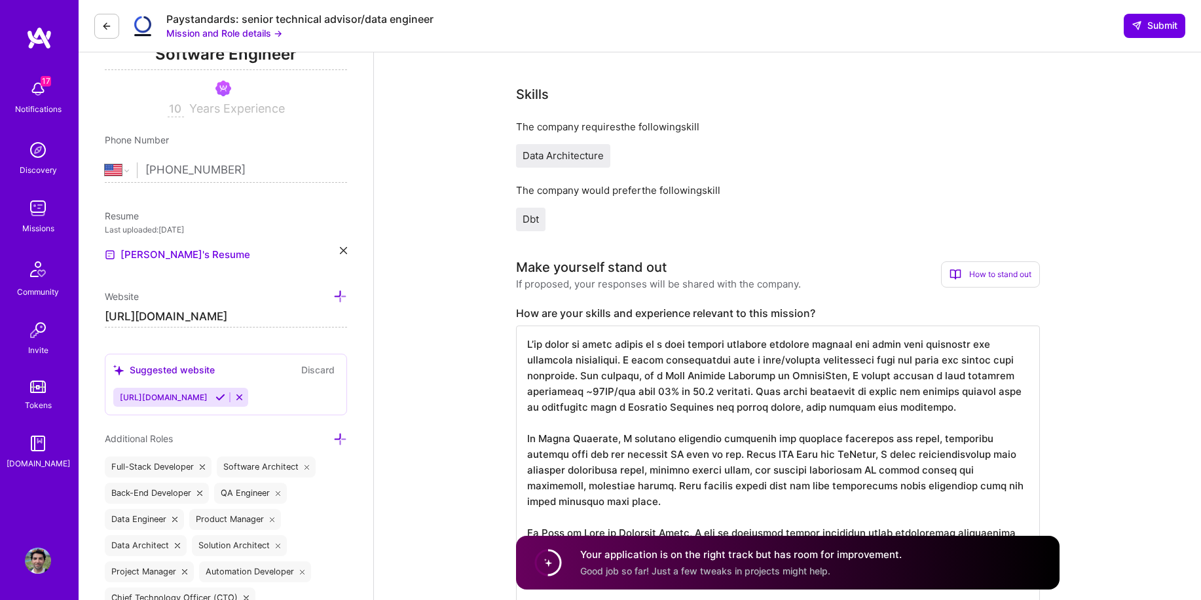
scroll to position [0, 0]
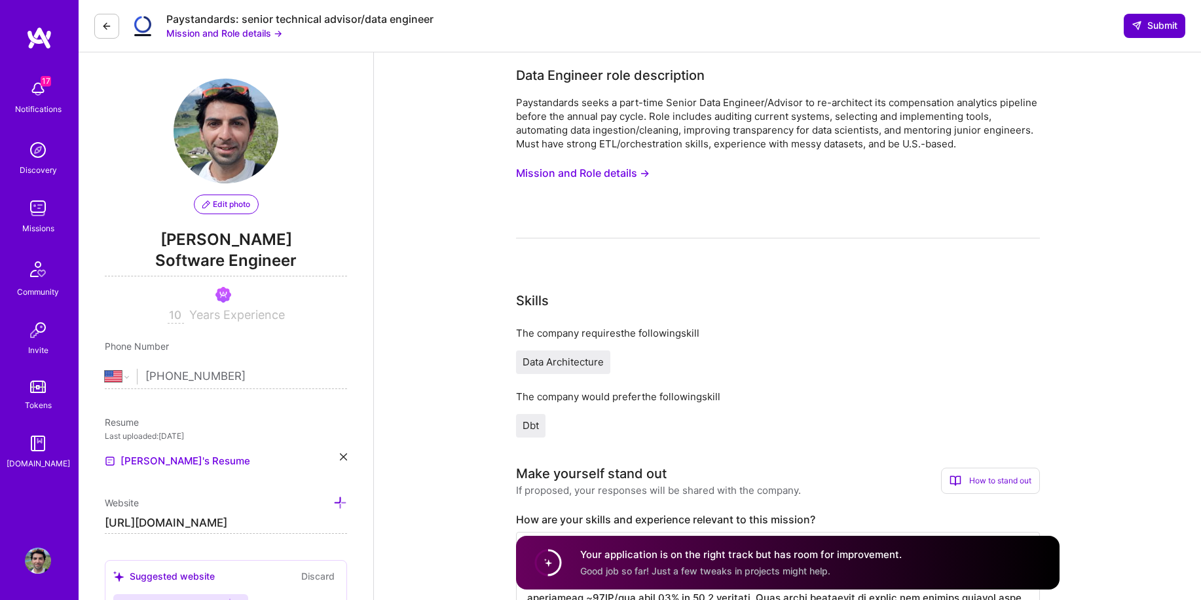
click at [1134, 25] on icon at bounding box center [1137, 25] width 10 height 10
click at [1147, 24] on span "Submit" at bounding box center [1155, 25] width 46 height 13
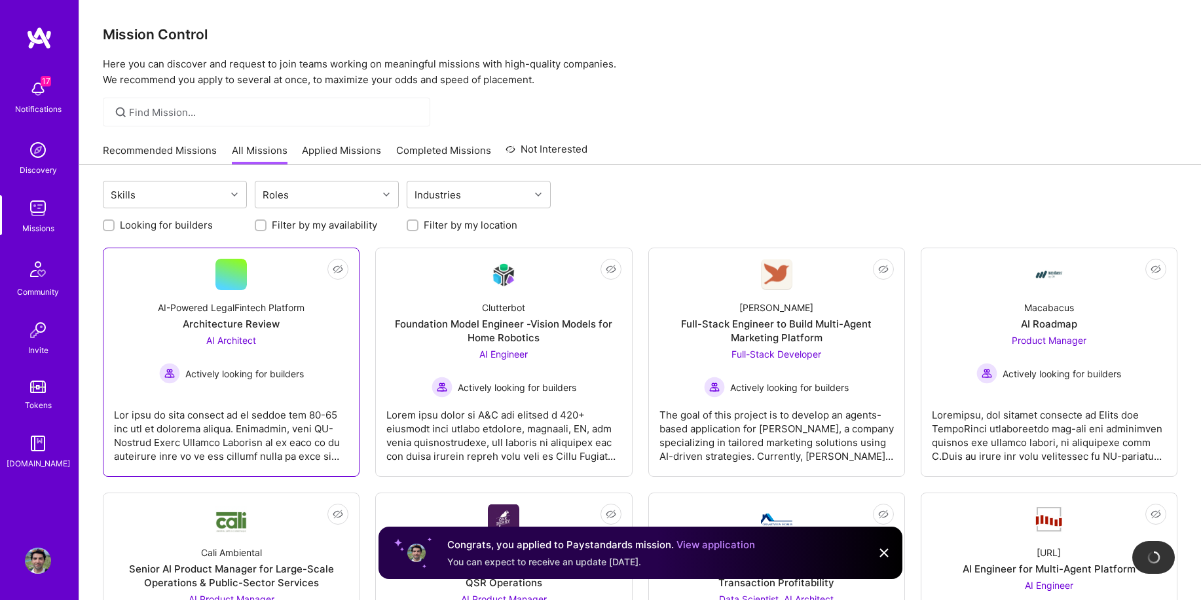
click at [289, 331] on div "AI-Powered LegalFintech Platform Architecture Review AI Architect Actively look…" at bounding box center [231, 337] width 234 height 94
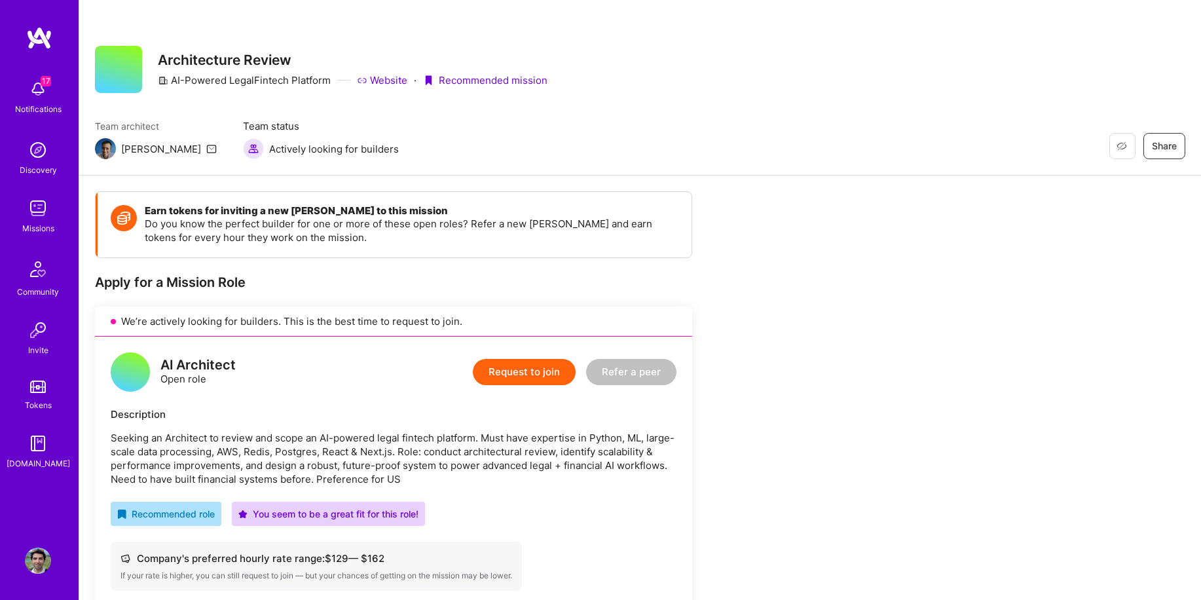
click at [488, 367] on button "Request to join" at bounding box center [524, 372] width 103 height 26
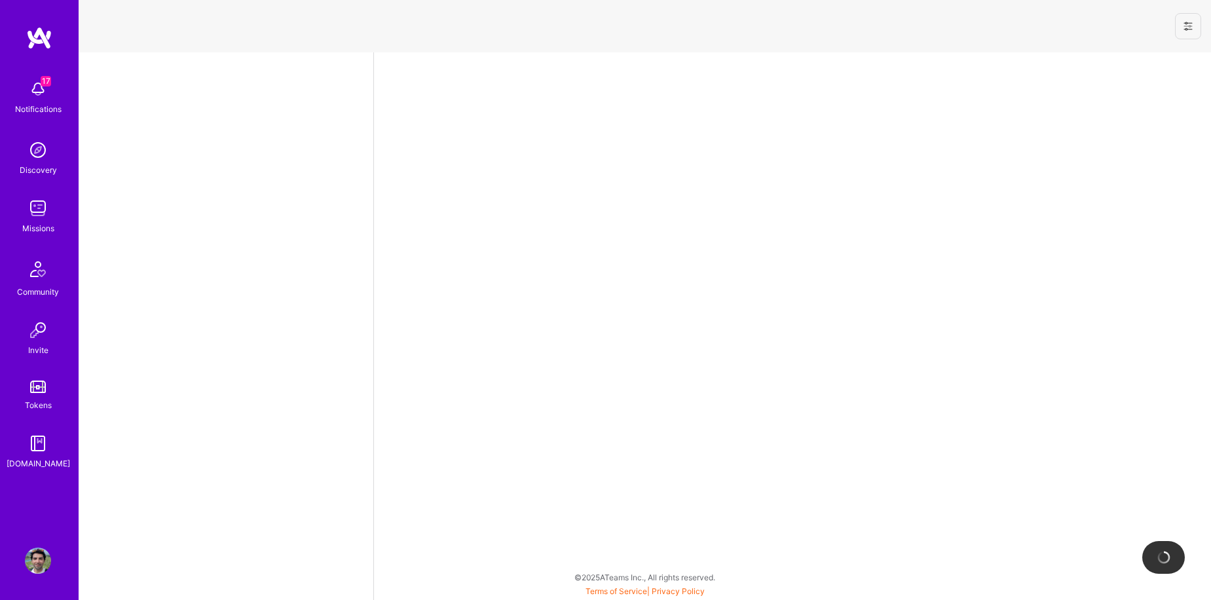
select select "US"
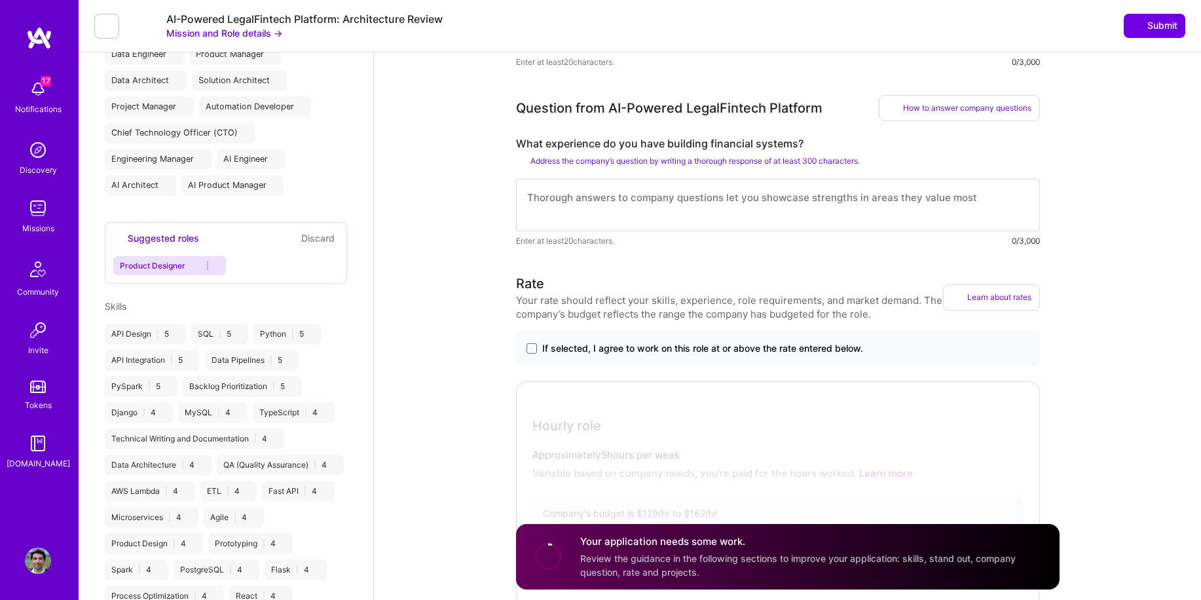
scroll to position [224, 0]
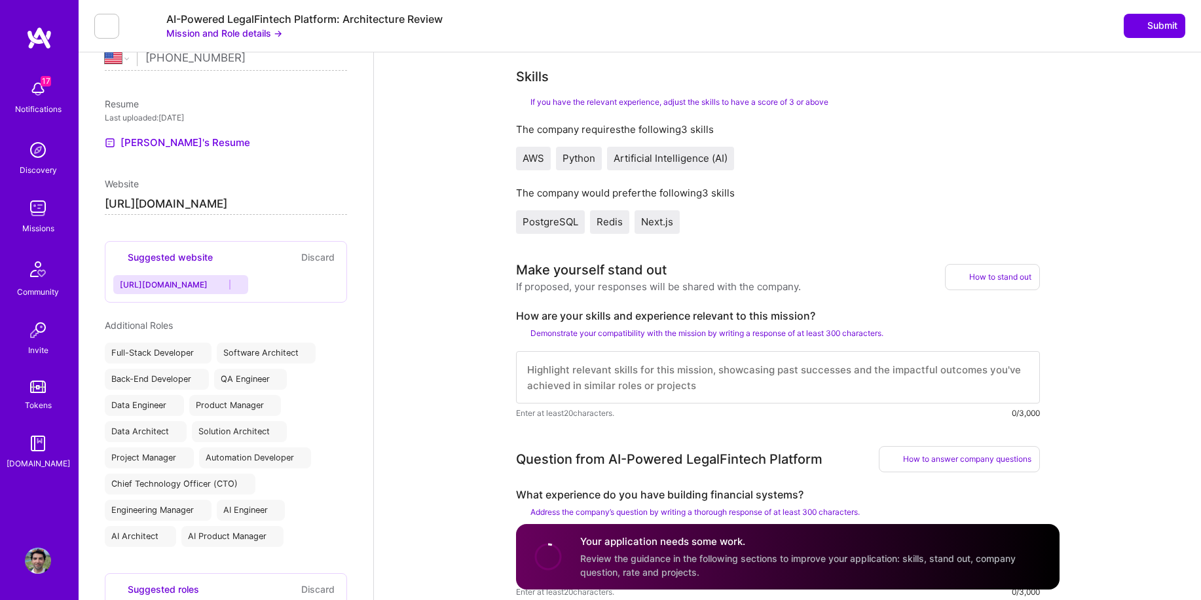
click at [100, 19] on button at bounding box center [106, 26] width 25 height 25
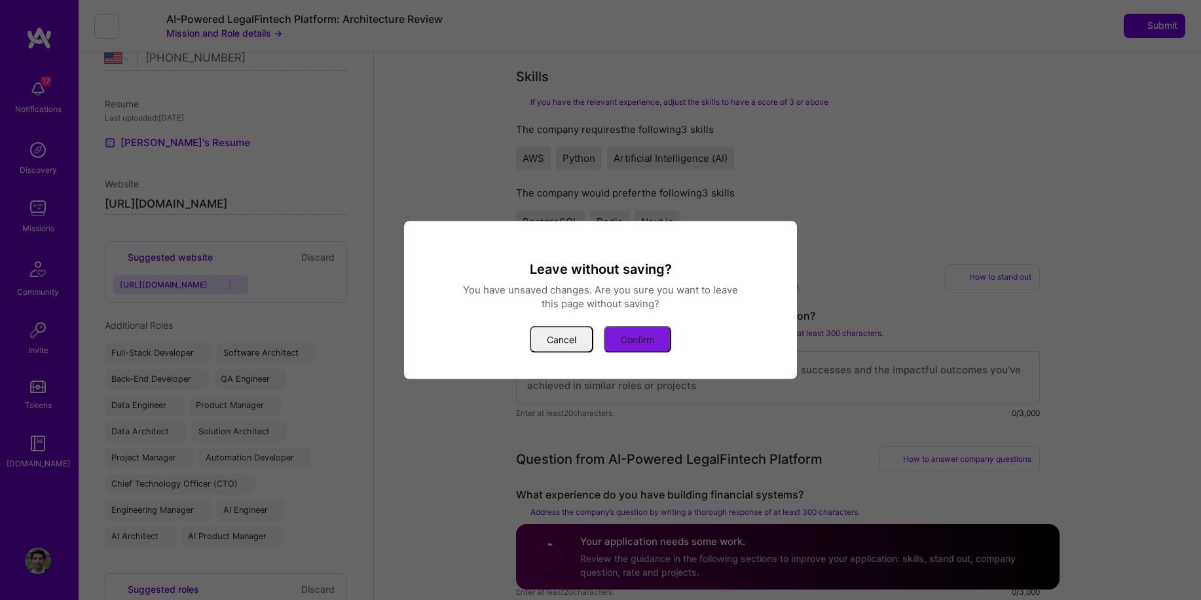
click at [650, 338] on button "Confirm" at bounding box center [637, 339] width 67 height 27
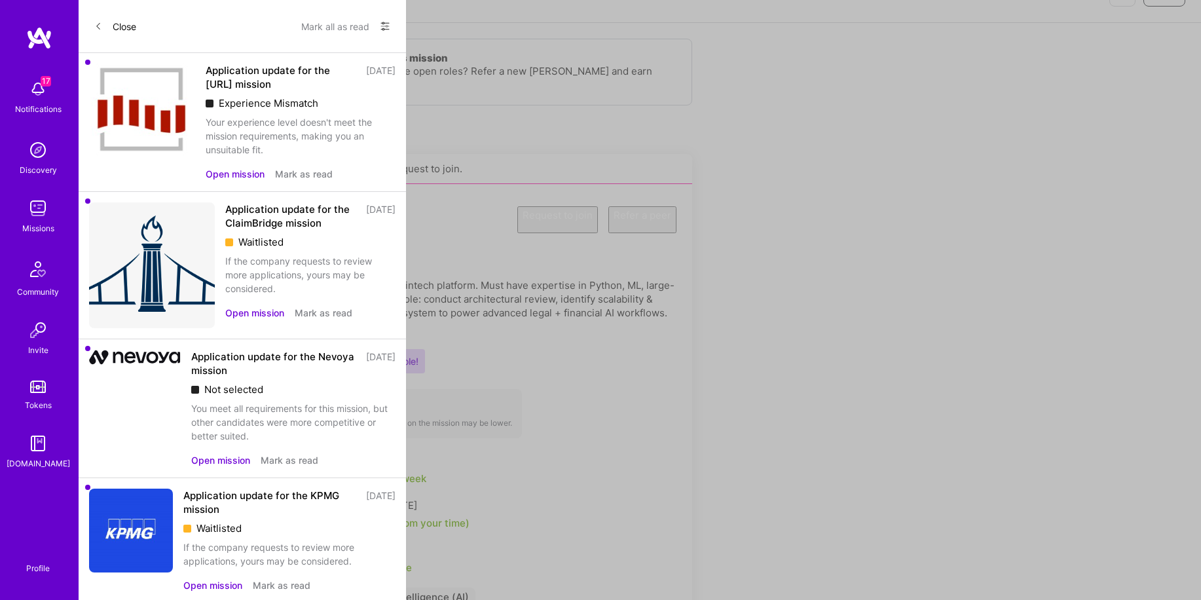
scroll to position [102, 0]
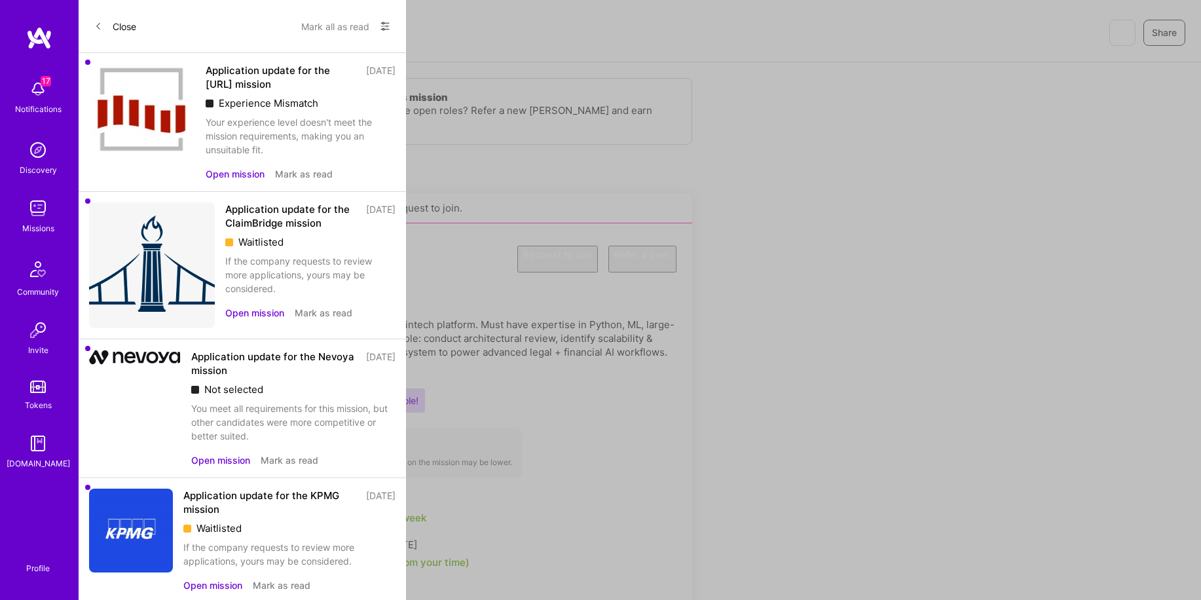
click at [524, 261] on button "Request to join" at bounding box center [557, 259] width 81 height 27
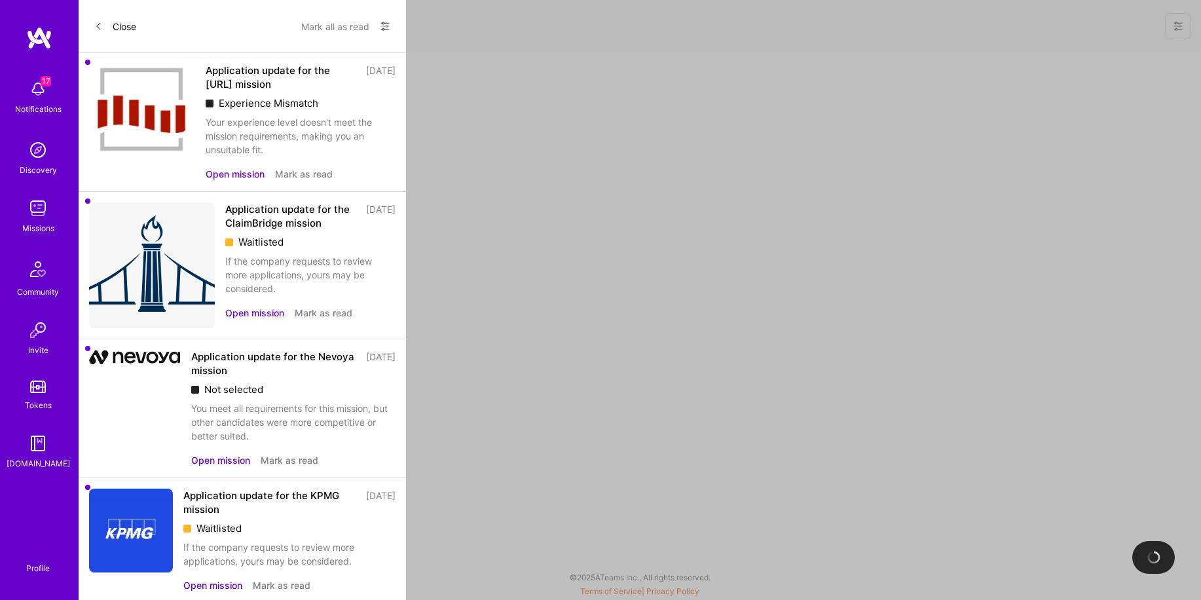
select select "US"
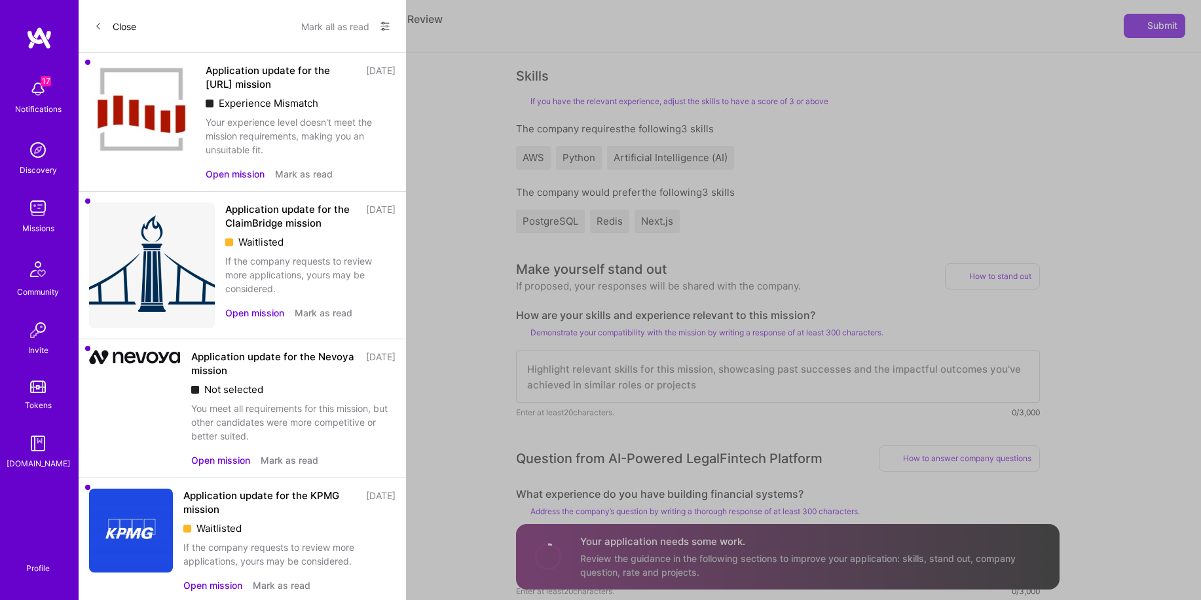
scroll to position [413, 0]
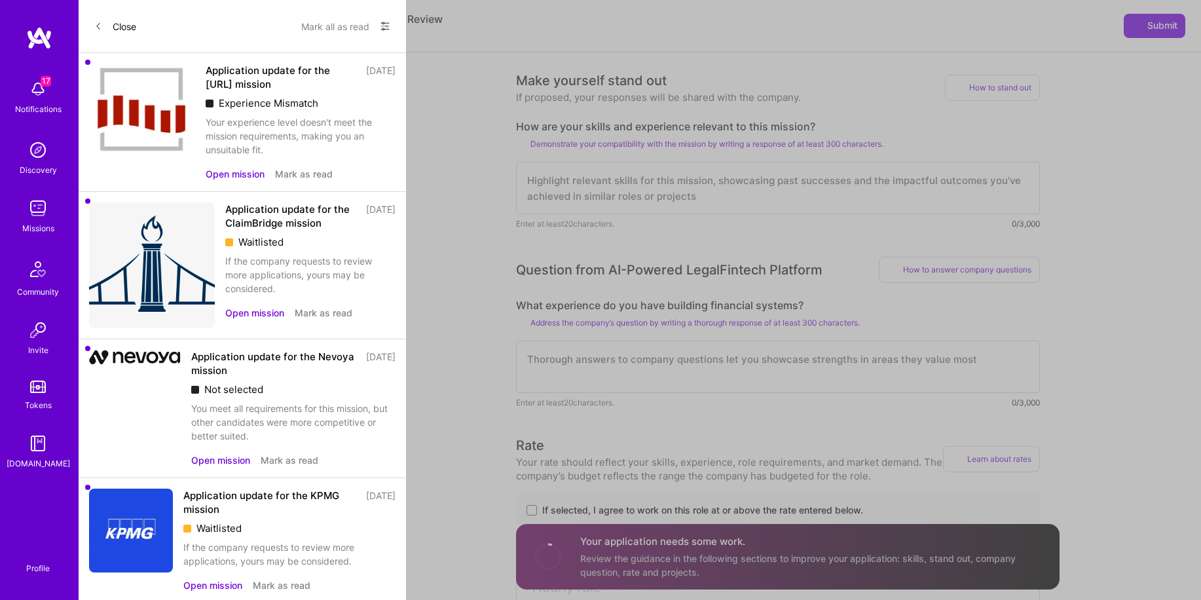
click at [113, 35] on button at bounding box center [106, 26] width 25 height 25
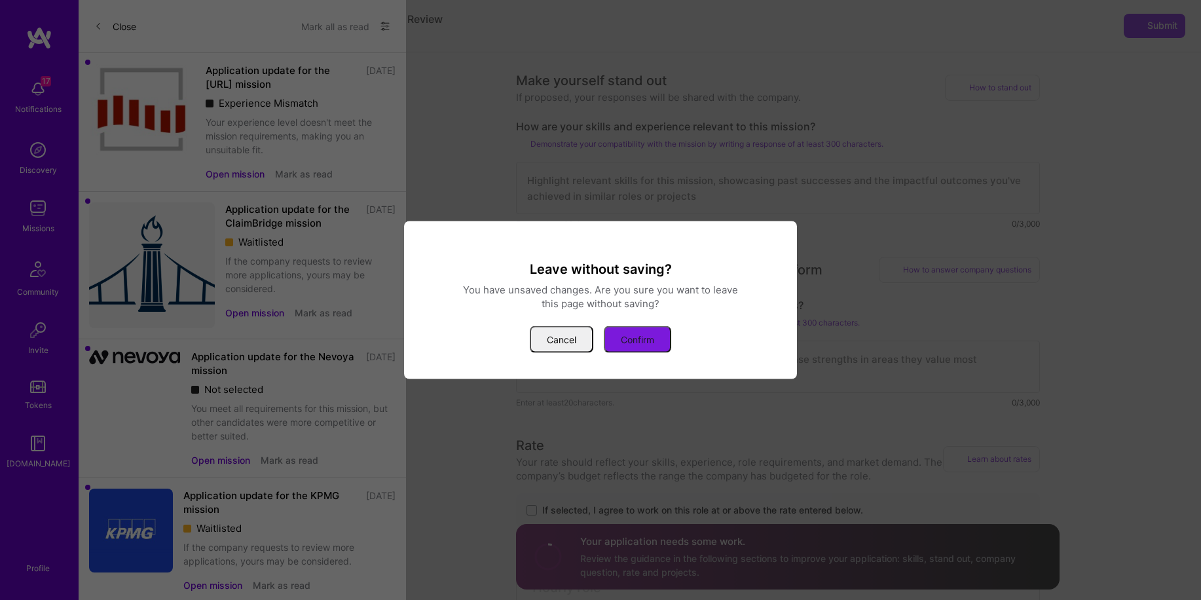
click at [635, 334] on button "Confirm" at bounding box center [637, 339] width 67 height 27
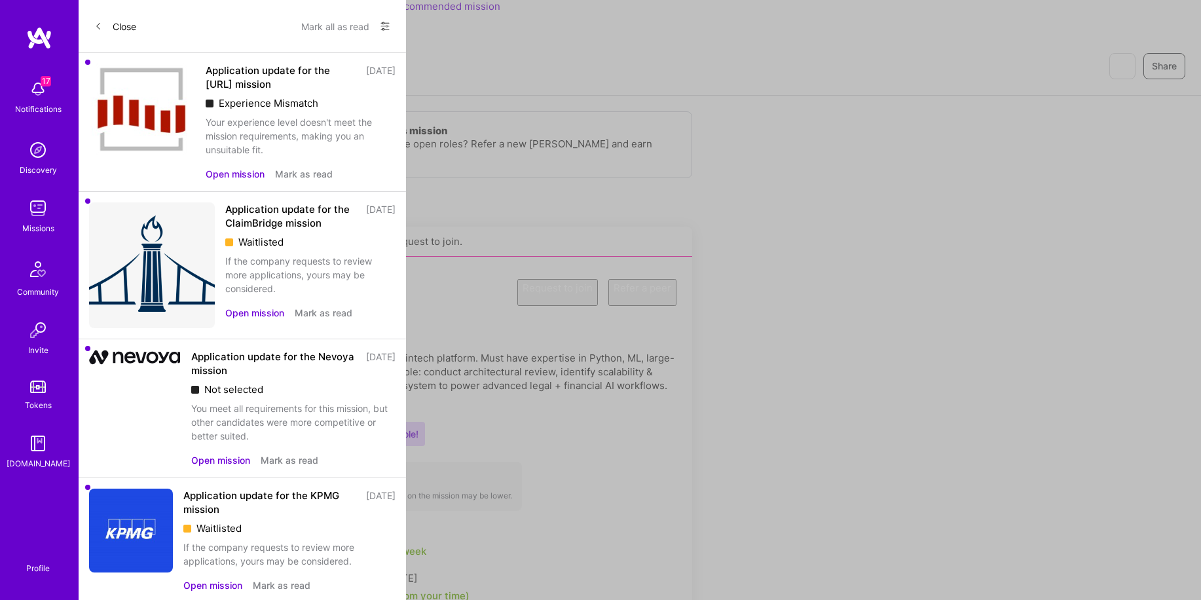
scroll to position [235, 0]
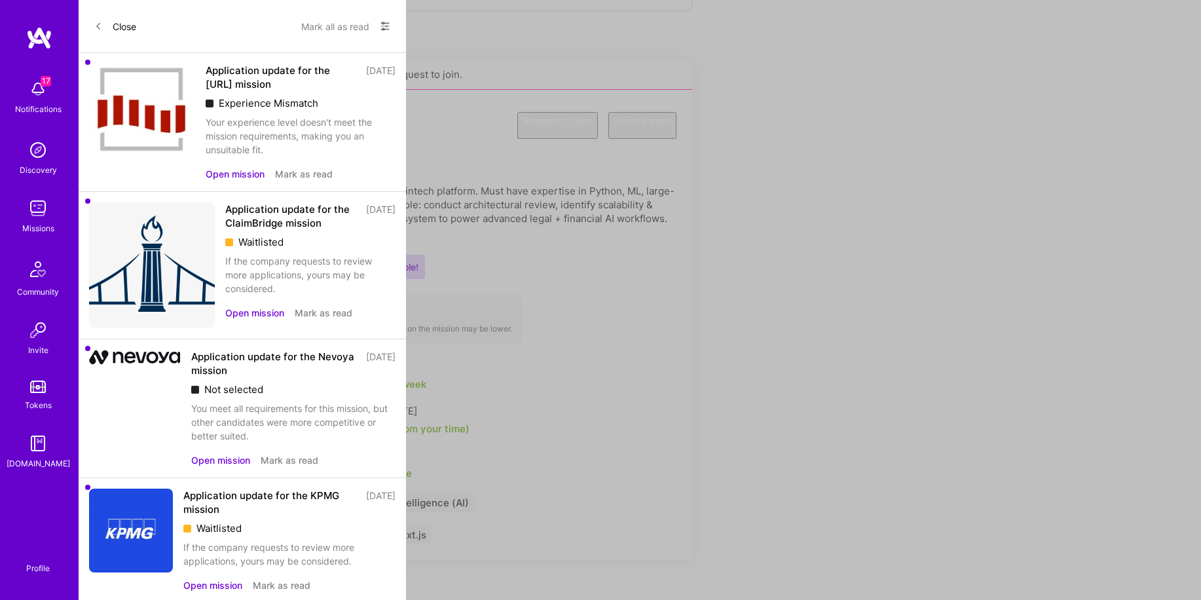
drag, startPoint x: 168, startPoint y: 248, endPoint x: 382, endPoint y: 250, distance: 214.8
click at [382, 239] on p "Seeking an Architect to review and scope an AI-powered legal fintech platform. …" at bounding box center [394, 211] width 566 height 55
click at [421, 239] on p "Seeking an Architect to review and scope an AI-powered legal fintech platform. …" at bounding box center [394, 211] width 566 height 55
click at [411, 239] on p "Seeking an Architect to review and scope an AI-powered legal fintech platform. …" at bounding box center [394, 211] width 566 height 55
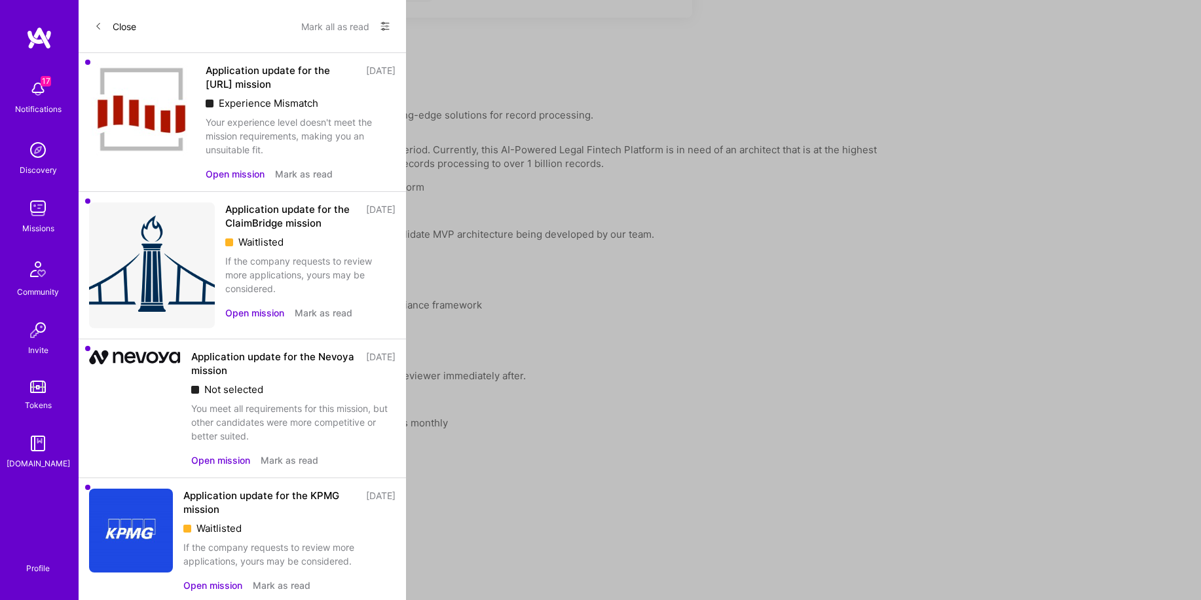
scroll to position [781, 0]
drag, startPoint x: 684, startPoint y: 242, endPoint x: 94, endPoint y: 244, distance: 590.1
click at [94, 244] on div "Earn tokens for inviting a new A.Teamer to this mission Do you know the perfect…" at bounding box center [640, 31] width 1122 height 1297
click at [139, 214] on p "processing 10M+ records monthly." at bounding box center [488, 207] width 786 height 14
drag, startPoint x: 101, startPoint y: 195, endPoint x: 436, endPoint y: 195, distance: 334.7
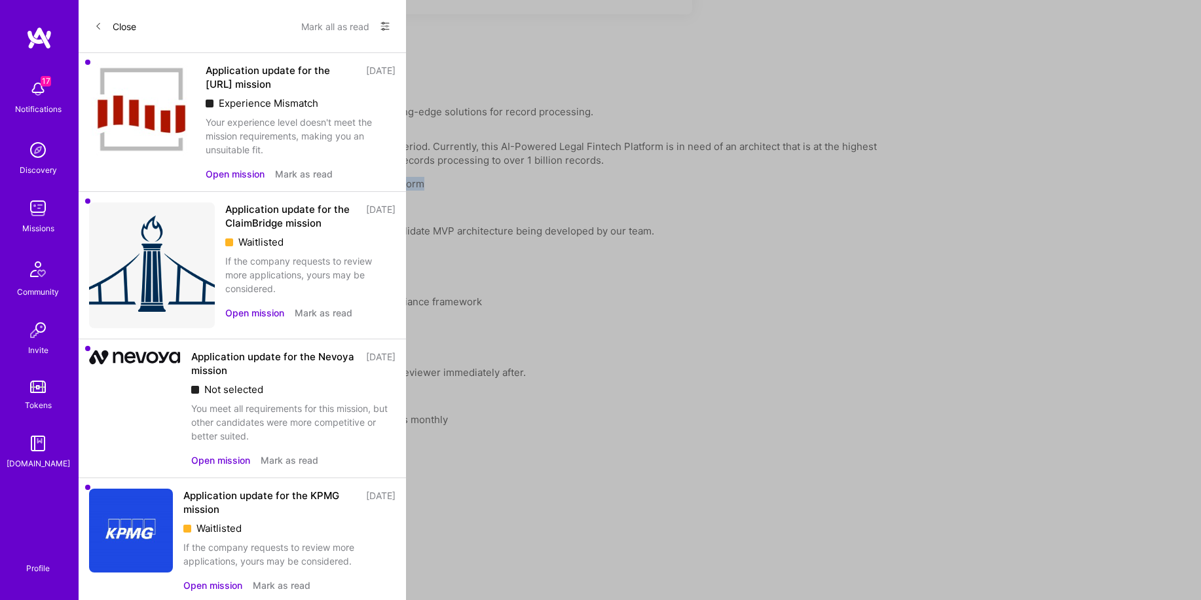
click at [436, 191] on p "Senior architect to design MVP architecture for a legal finance platform" at bounding box center [488, 184] width 786 height 14
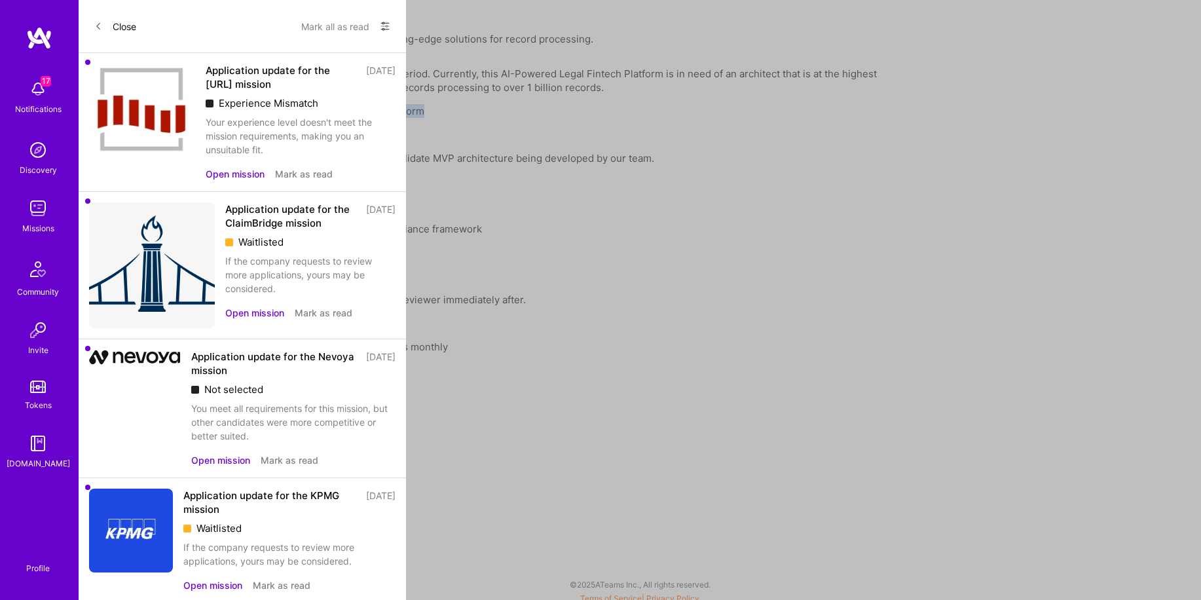
scroll to position [872, 0]
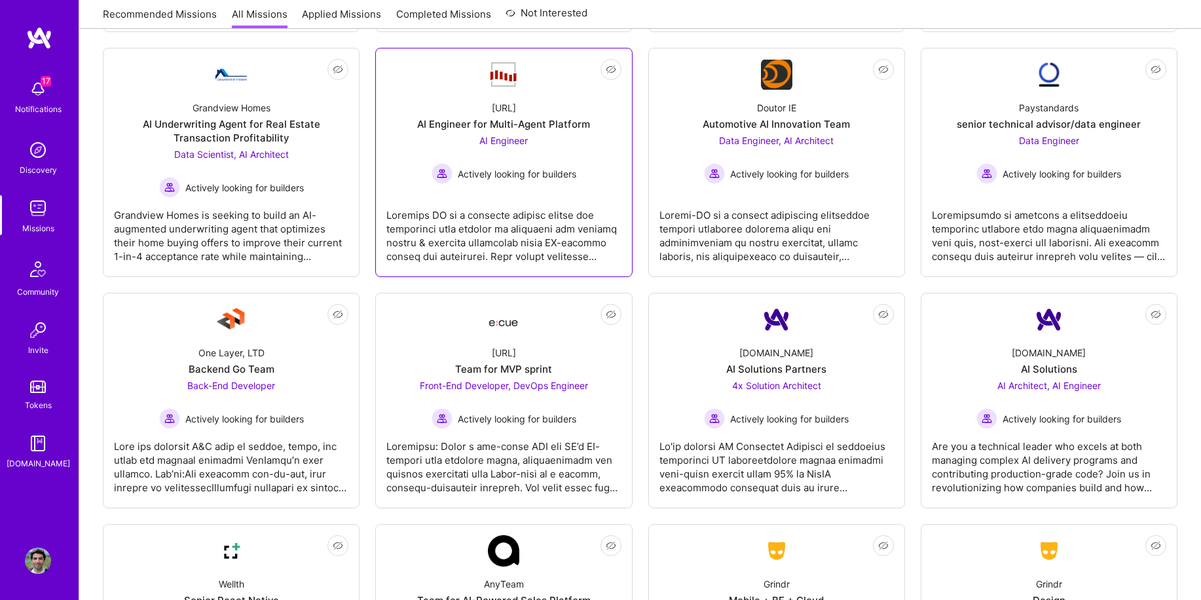
scroll to position [445, 0]
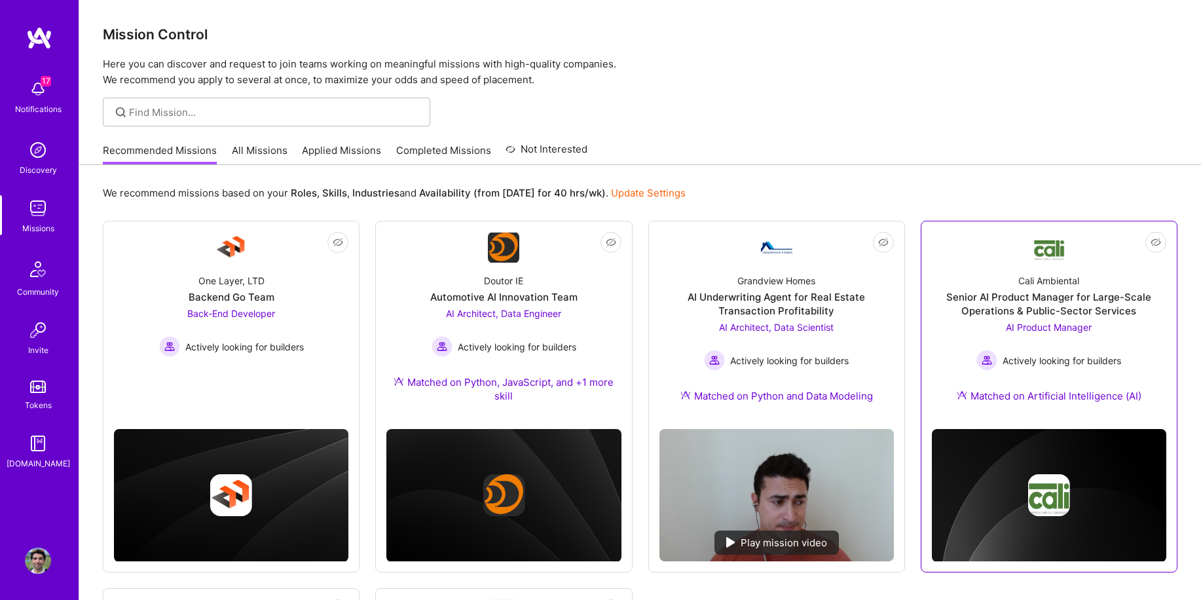
click at [1029, 296] on div "Senior AI Product Manager for Large-Scale Operations & Public-Sector Services" at bounding box center [1049, 304] width 234 height 28
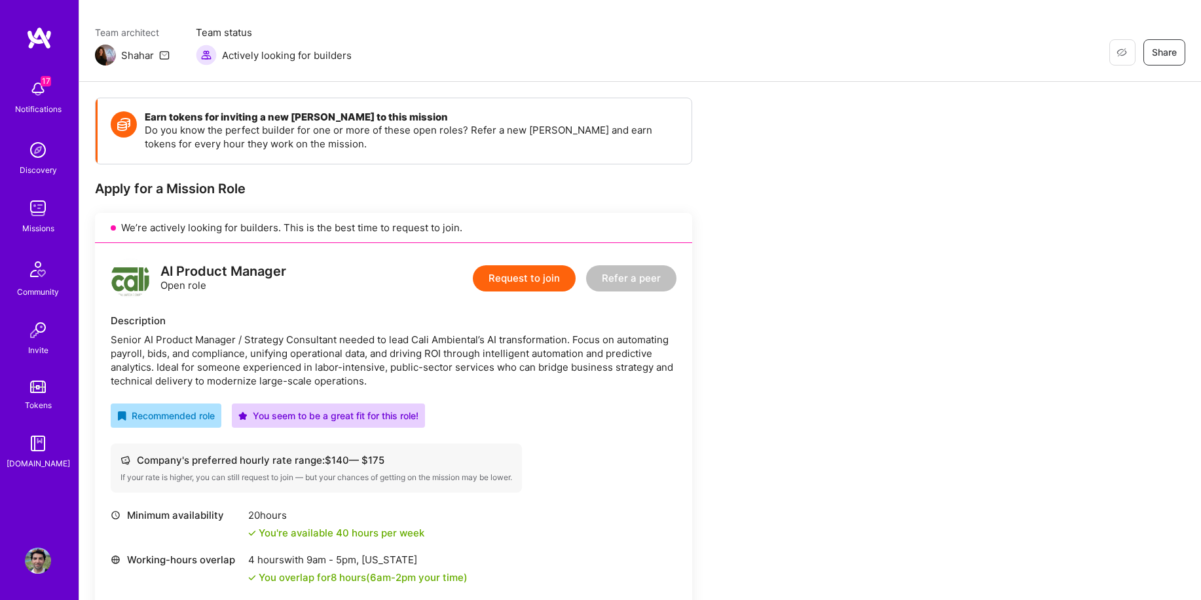
scroll to position [93, 0]
click at [498, 278] on button "Request to join" at bounding box center [524, 279] width 103 height 26
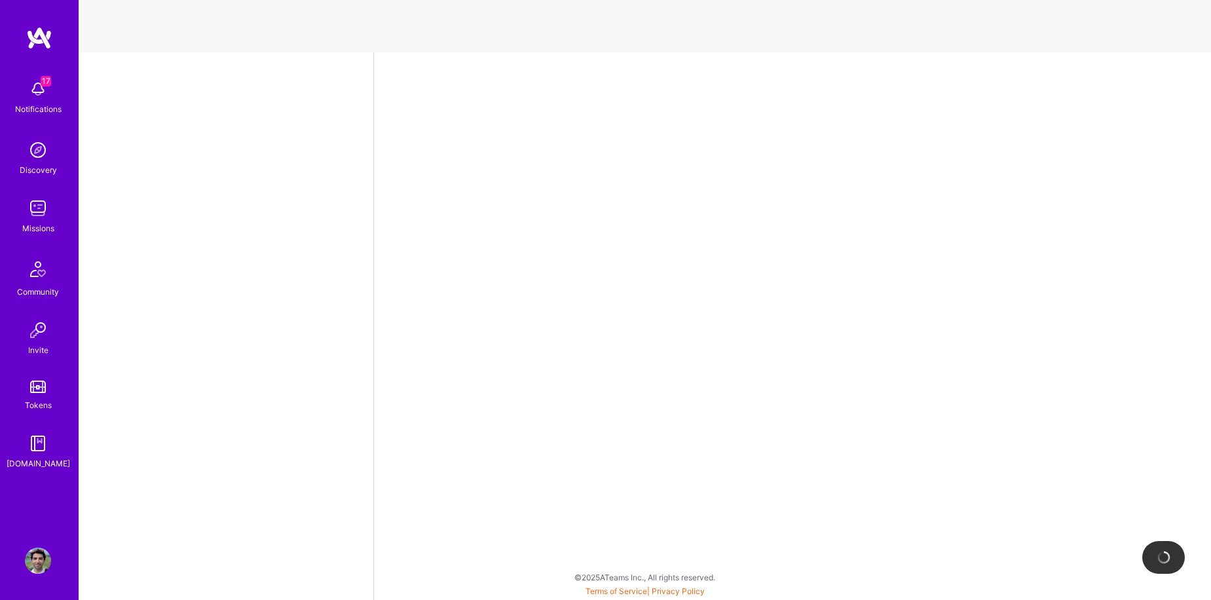
select select "US"
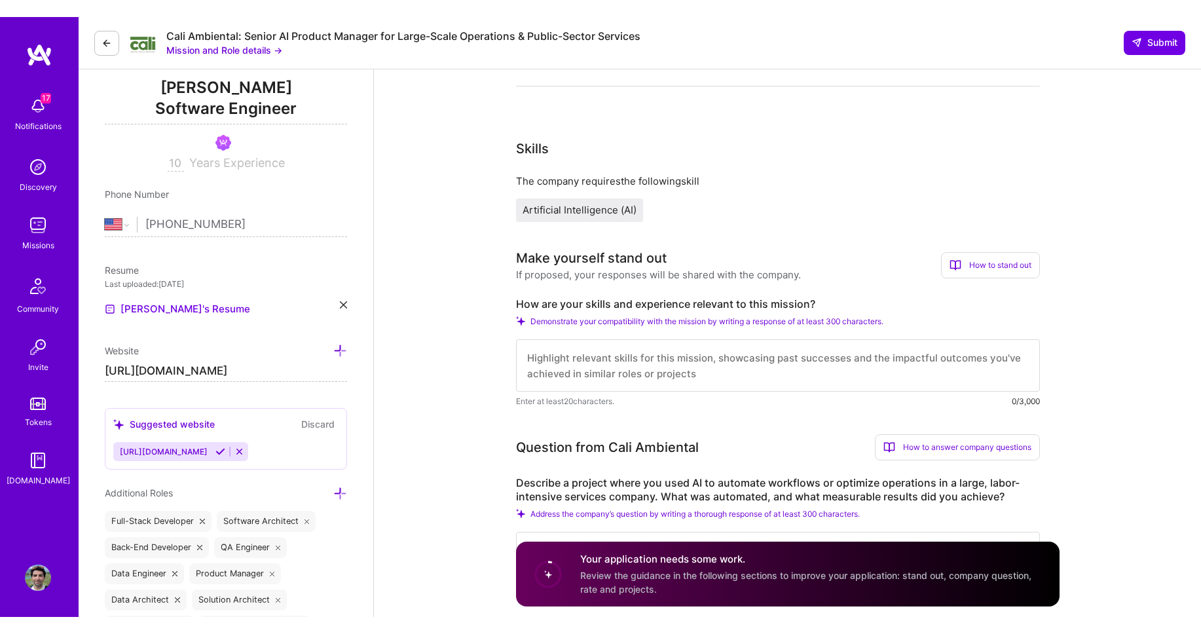
scroll to position [387, 0]
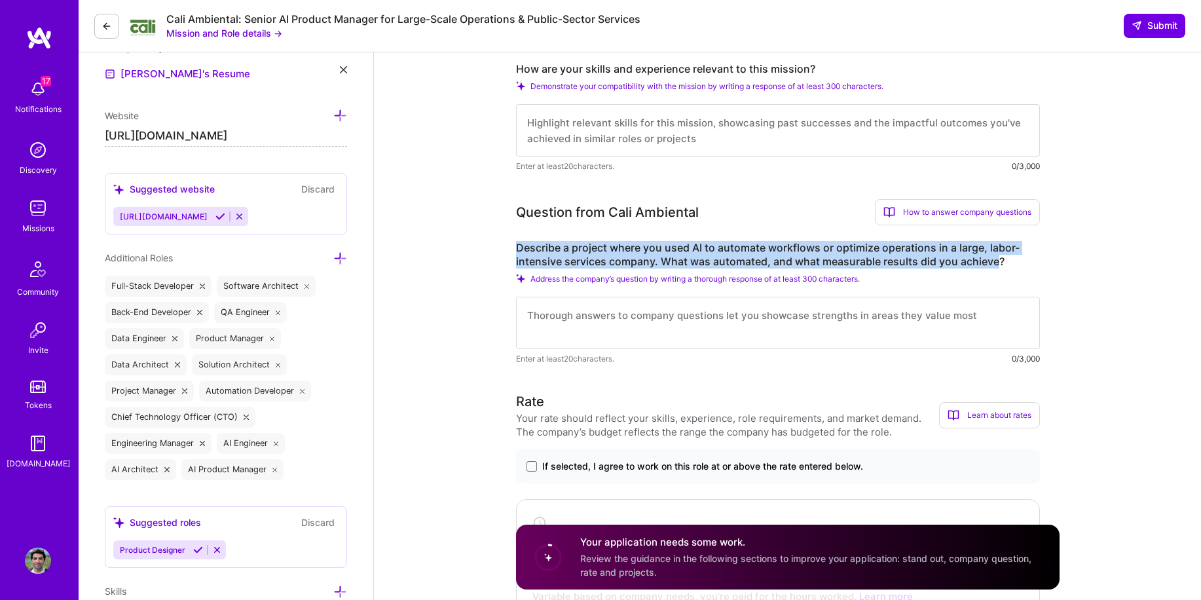
drag, startPoint x: 998, startPoint y: 261, endPoint x: 516, endPoint y: 240, distance: 482.5
click at [516, 240] on div "Question from Cali Ambiental How to answer company questions Mastering company …" at bounding box center [778, 282] width 524 height 166
